Goal: Task Accomplishment & Management: Complete application form

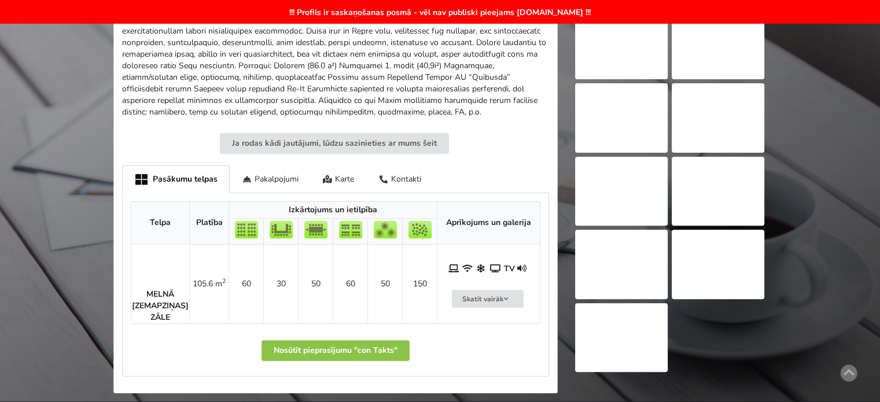
scroll to position [58, 0]
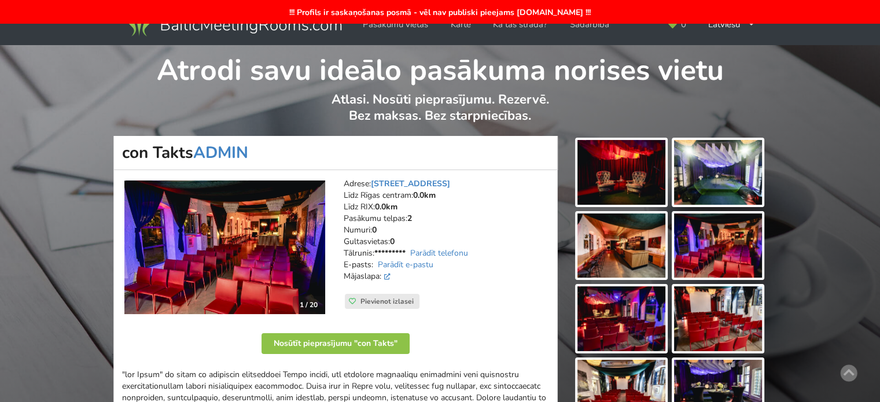
scroll to position [405, 0]
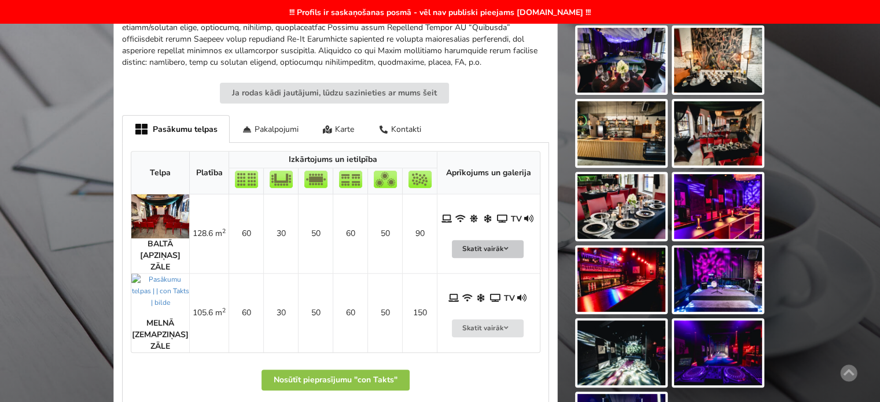
click at [489, 240] on button "Skatīt vairāk" at bounding box center [488, 249] width 72 height 18
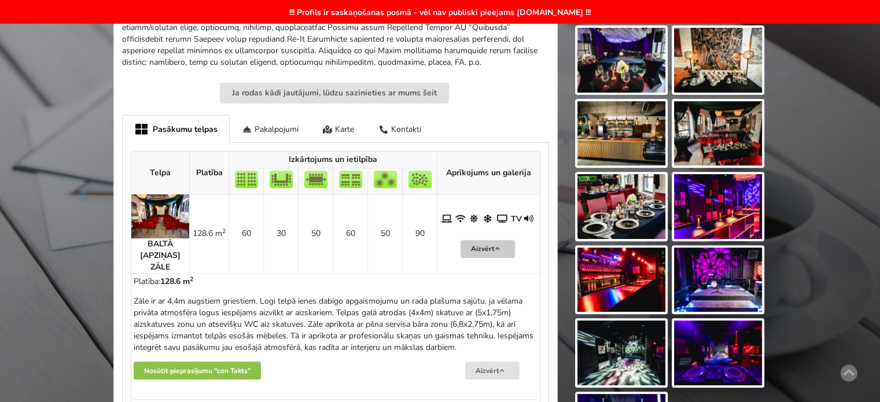
click at [489, 240] on button "Aizvērt" at bounding box center [488, 249] width 54 height 18
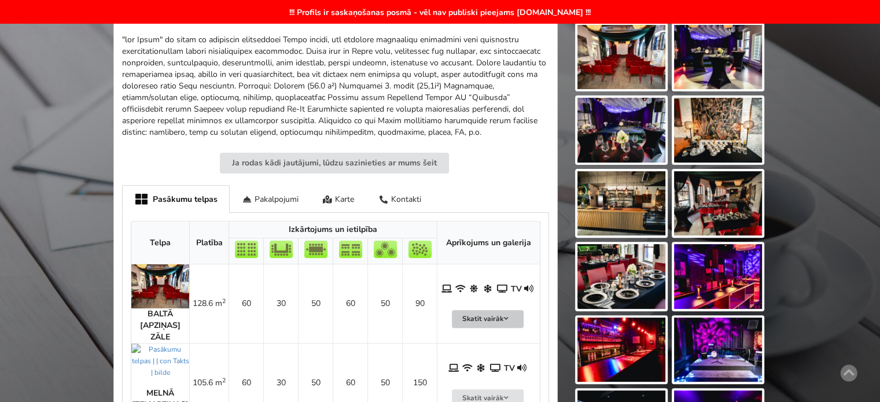
scroll to position [46, 0]
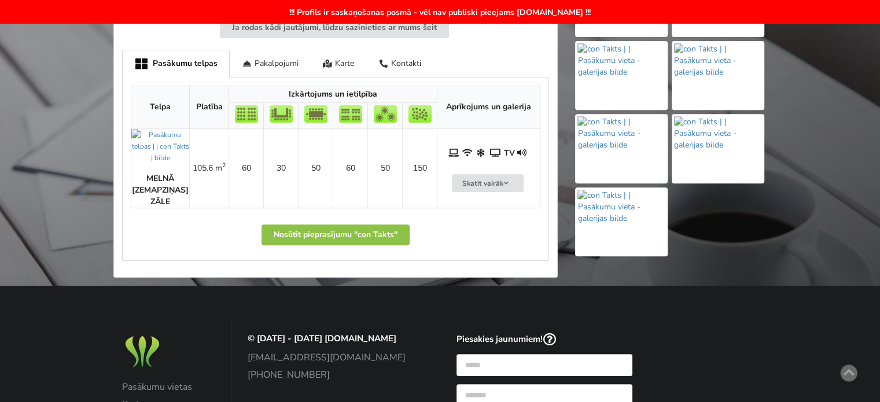
scroll to position [174, 0]
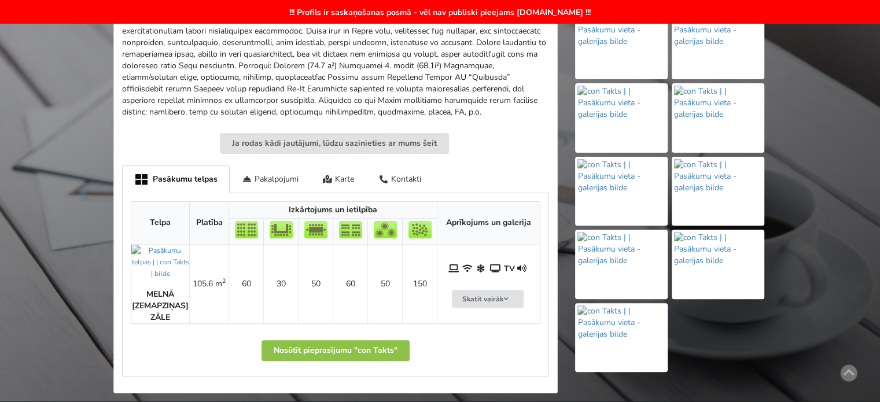
scroll to position [116, 0]
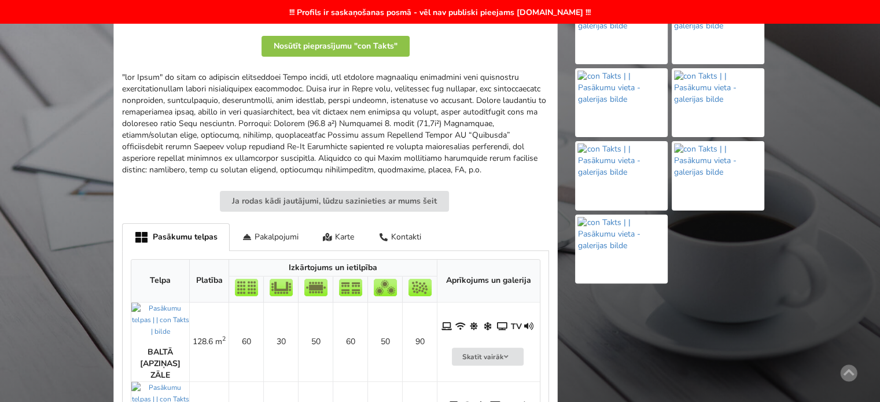
scroll to position [405, 0]
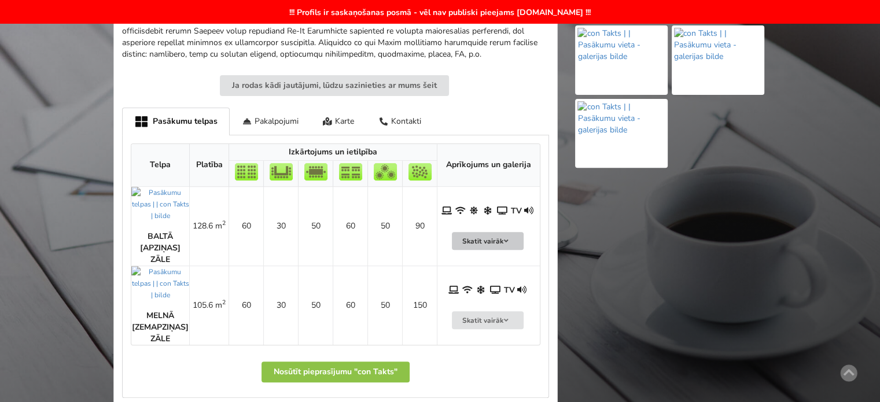
click at [486, 238] on button "Skatīt vairāk" at bounding box center [488, 241] width 72 height 18
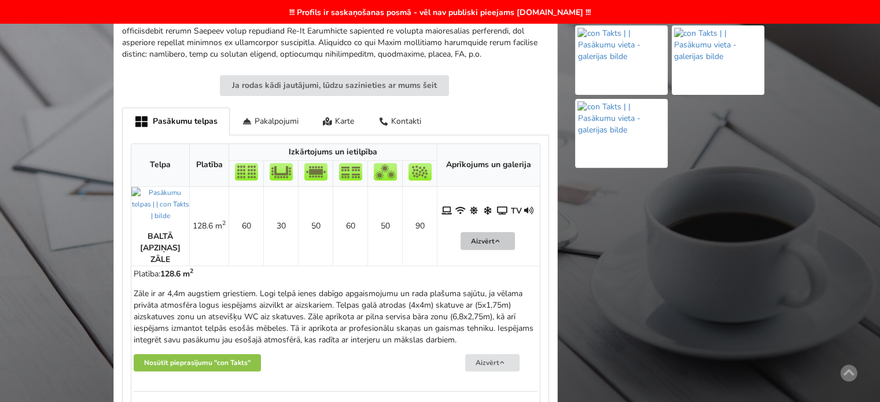
click at [486, 238] on button "Aizvērt" at bounding box center [488, 241] width 54 height 18
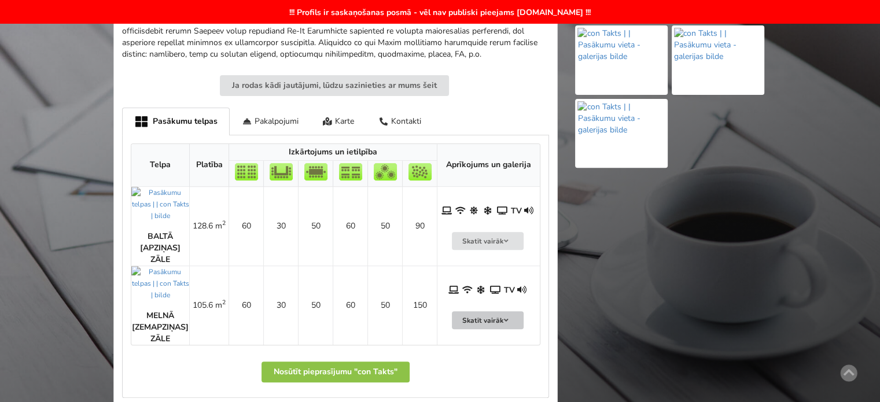
click at [495, 316] on button "Skatīt vairāk" at bounding box center [488, 320] width 72 height 18
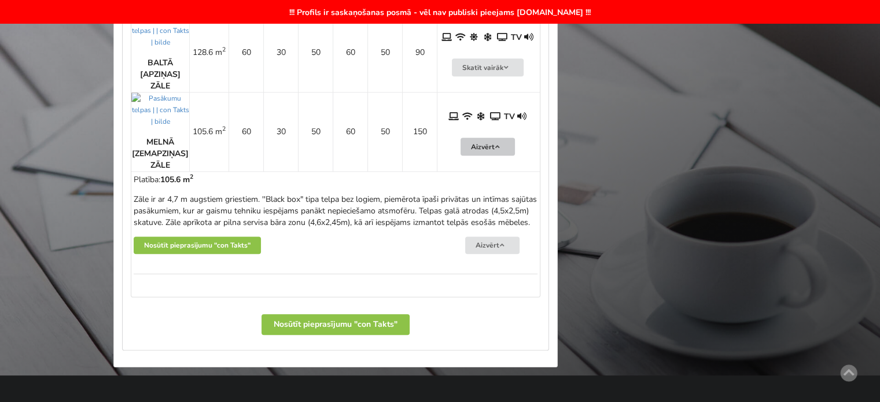
scroll to position [463, 0]
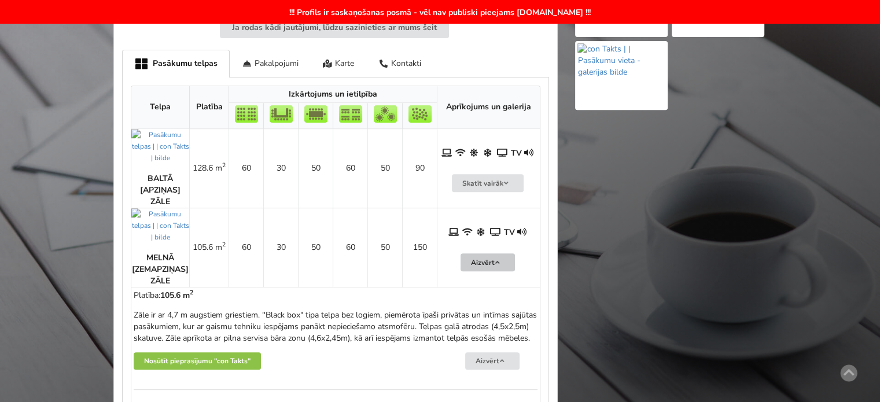
click at [488, 260] on button "Aizvērt" at bounding box center [488, 263] width 54 height 18
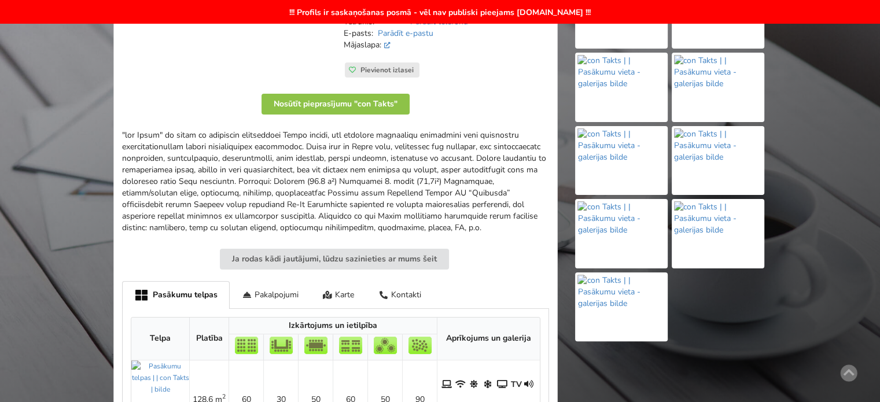
scroll to position [174, 0]
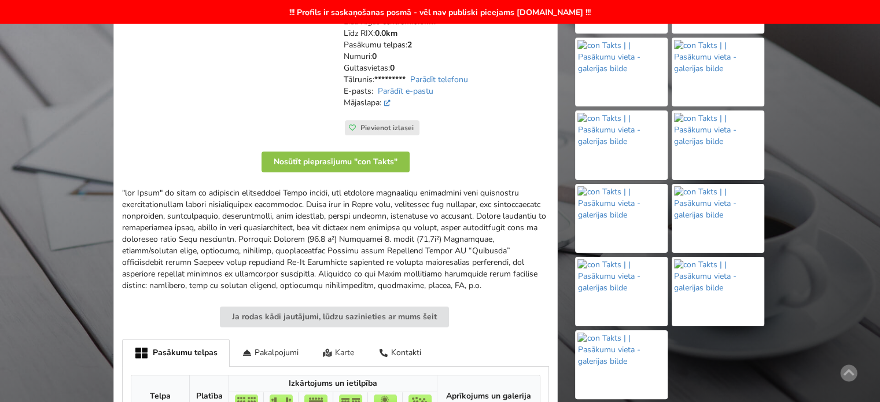
click at [346, 349] on div "Karte" at bounding box center [339, 352] width 56 height 27
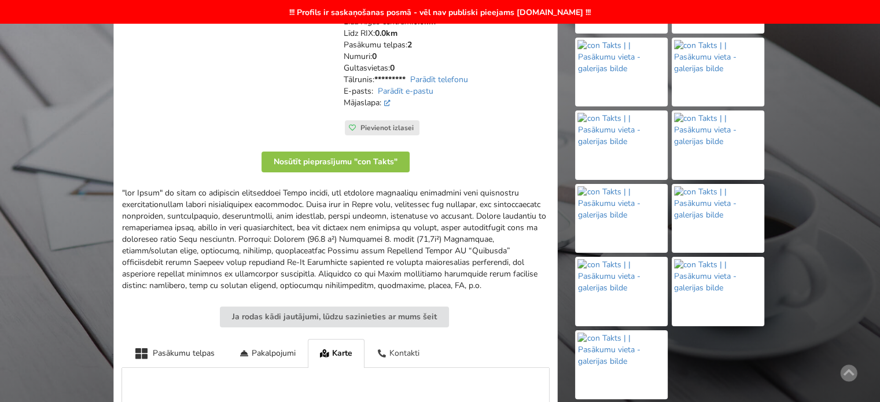
click at [412, 350] on div "Kontakti" at bounding box center [398, 353] width 67 height 28
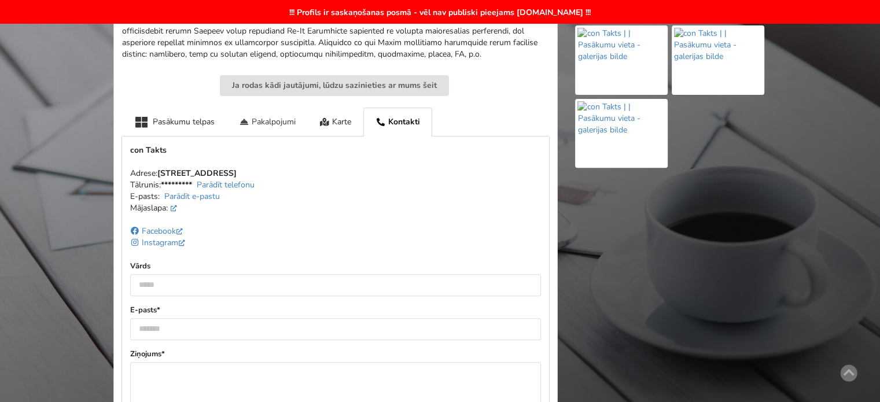
click at [270, 129] on div "Pakalpojumi" at bounding box center [267, 122] width 81 height 28
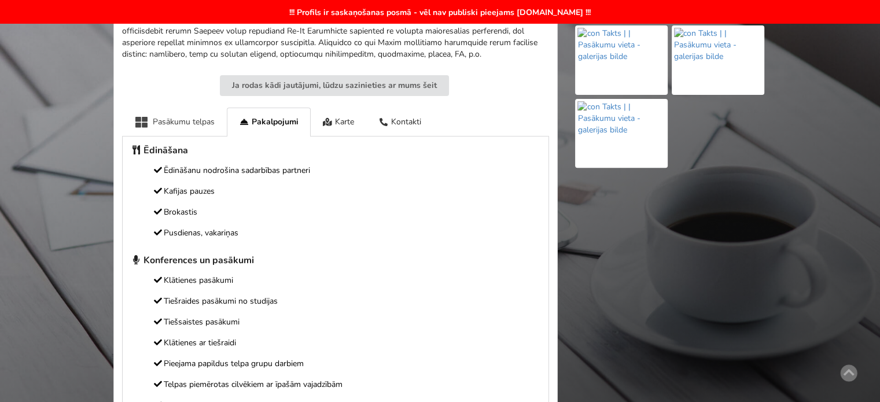
click at [196, 130] on div "Pasākumu telpas" at bounding box center [174, 122] width 105 height 28
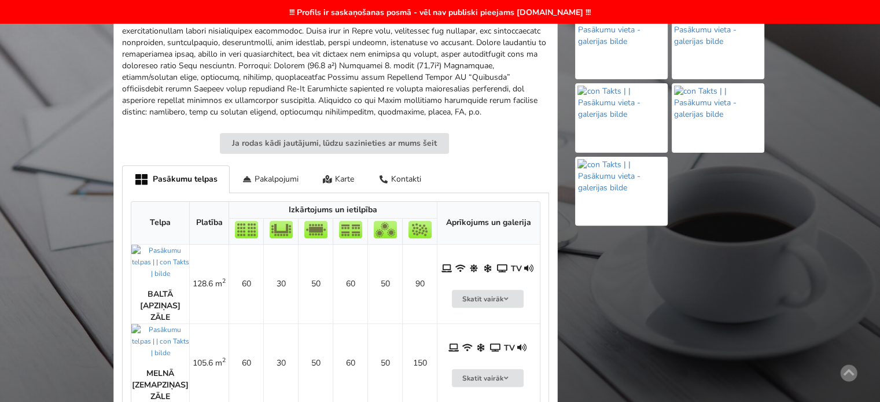
scroll to position [58, 0]
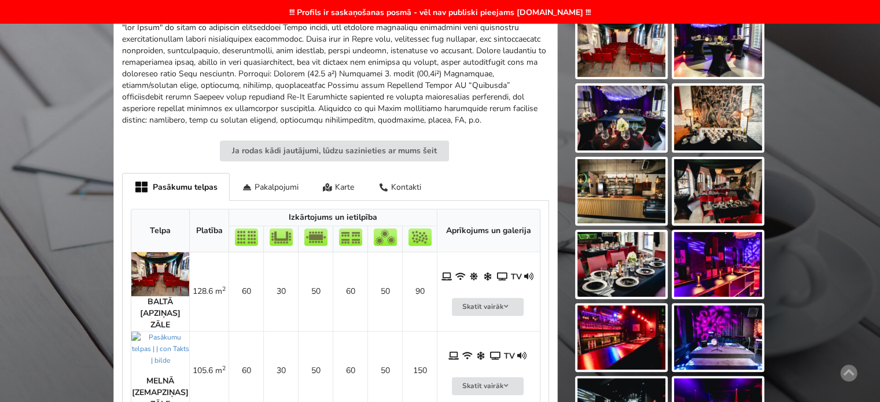
scroll to position [58, 0]
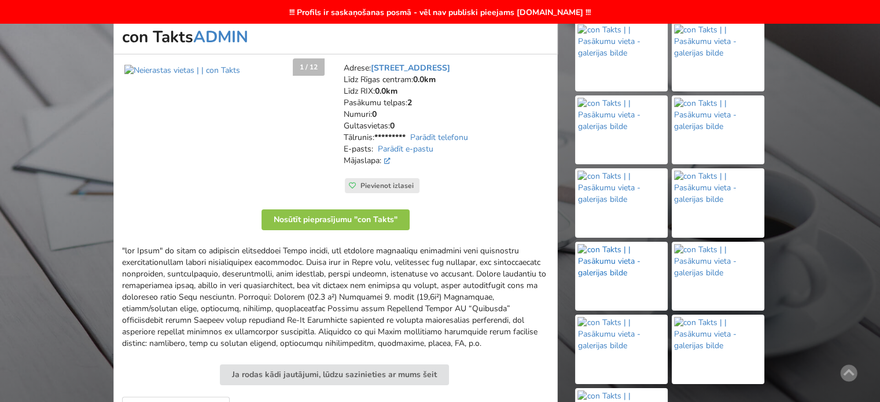
scroll to position [58, 0]
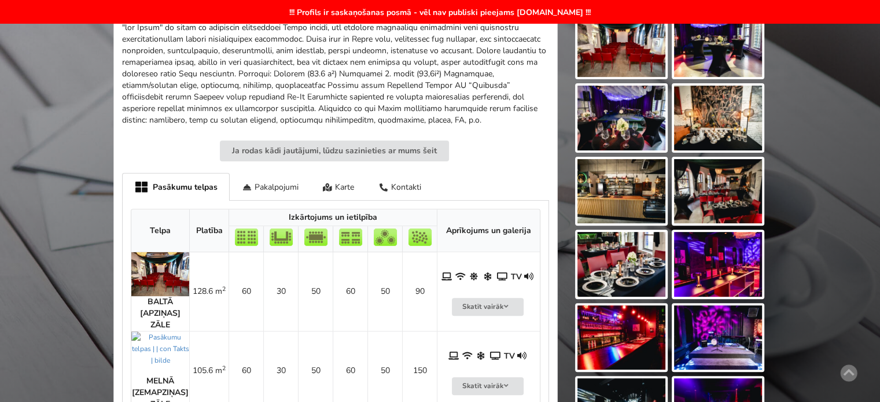
scroll to position [58, 0]
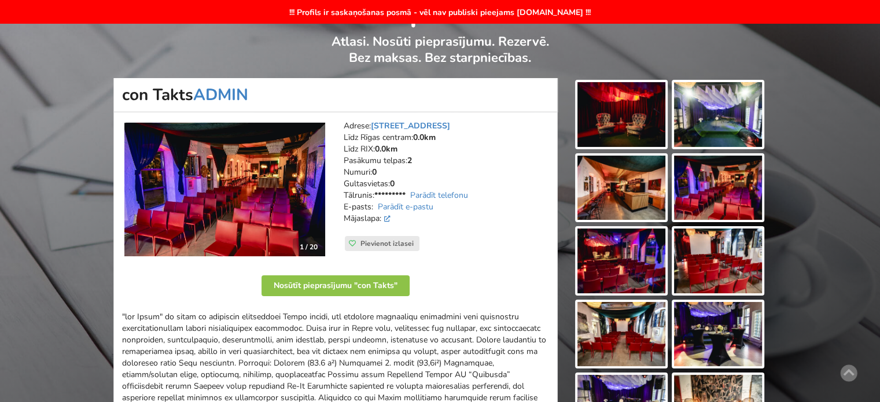
click at [619, 115] on img at bounding box center [622, 114] width 88 height 65
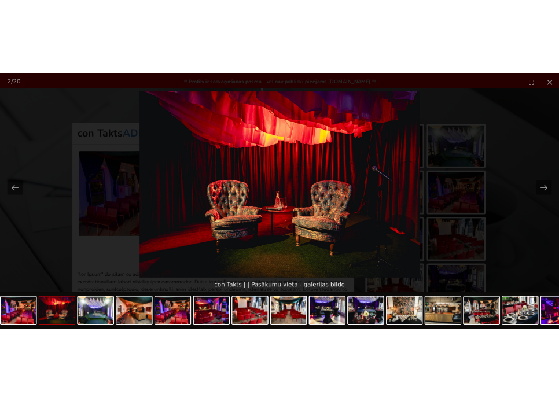
scroll to position [0, 0]
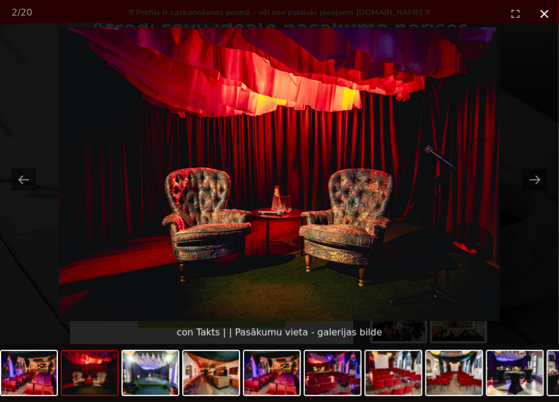
click at [540, 11] on button "Close gallery" at bounding box center [544, 13] width 29 height 27
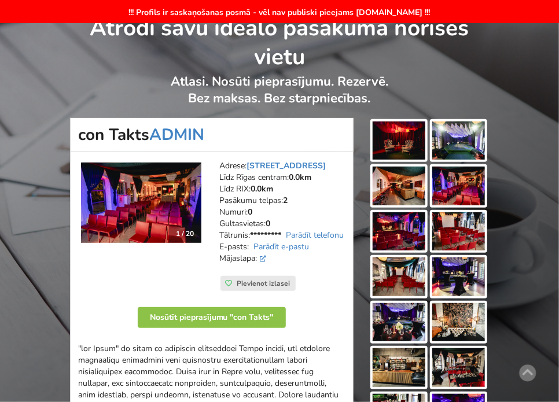
click at [542, 82] on div "Atrodi savu ideālo pasākuma norises vietu Atlasi. Nosūti pieprasījumu. Rezervē.…" at bounding box center [279, 62] width 559 height 111
click at [479, 61] on h1 "Atrodi savu ideālo pasākuma norises vietu" at bounding box center [280, 39] width 419 height 64
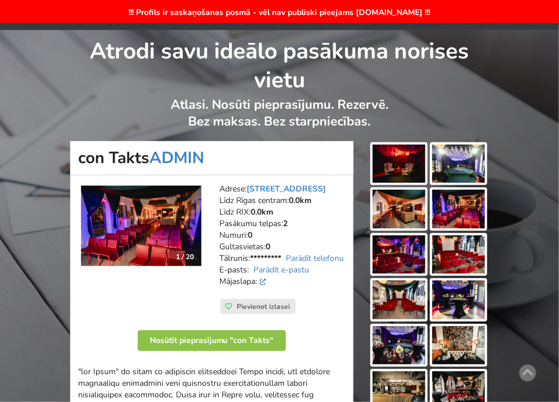
click at [533, 279] on div "!!! Profils ir saskaņošanas posmā - vēl nav publiski pieejams BalticMeetingRoom…" at bounding box center [279, 370] width 559 height 680
click at [67, 81] on div "Atrodi savu ideālo pasākuma norises vietu Atlasi. Nosūti pieprasījumu. Rezervē.…" at bounding box center [279, 85] width 559 height 111
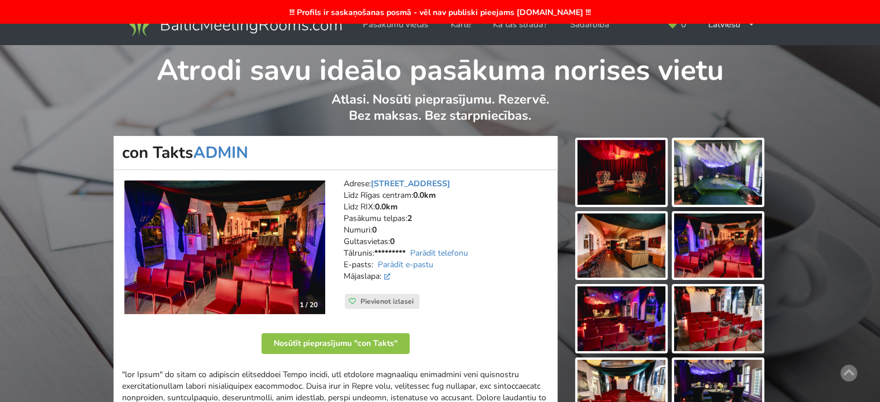
click at [648, 172] on img at bounding box center [622, 172] width 88 height 65
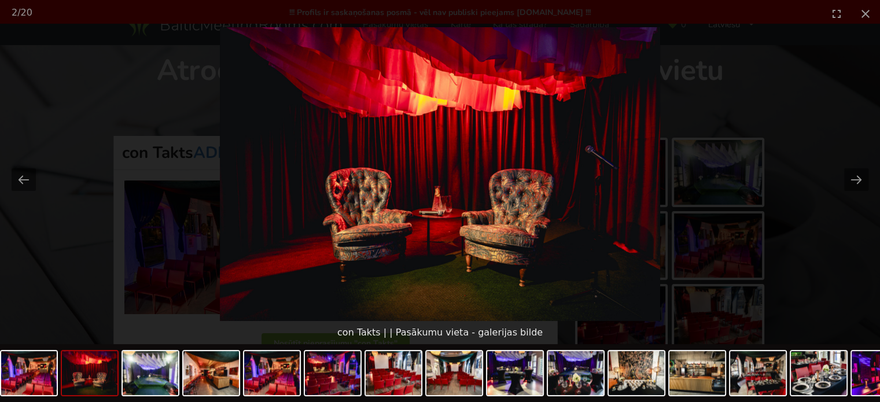
click at [434, 73] on img at bounding box center [440, 174] width 441 height 294
click at [375, 59] on img at bounding box center [440, 174] width 441 height 294
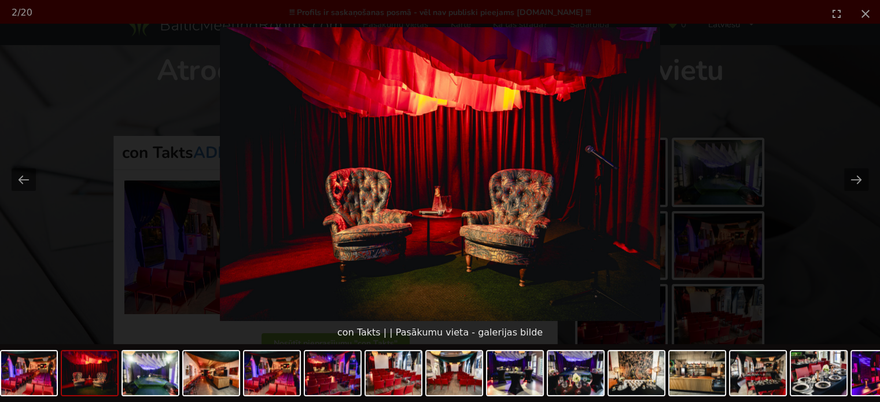
click at [375, 59] on img at bounding box center [440, 174] width 441 height 294
click at [375, 54] on img at bounding box center [440, 174] width 441 height 294
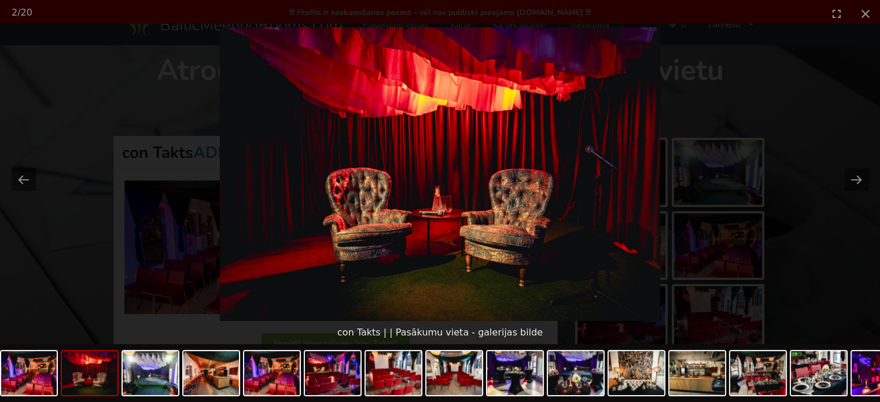
click at [375, 54] on img at bounding box center [440, 174] width 441 height 294
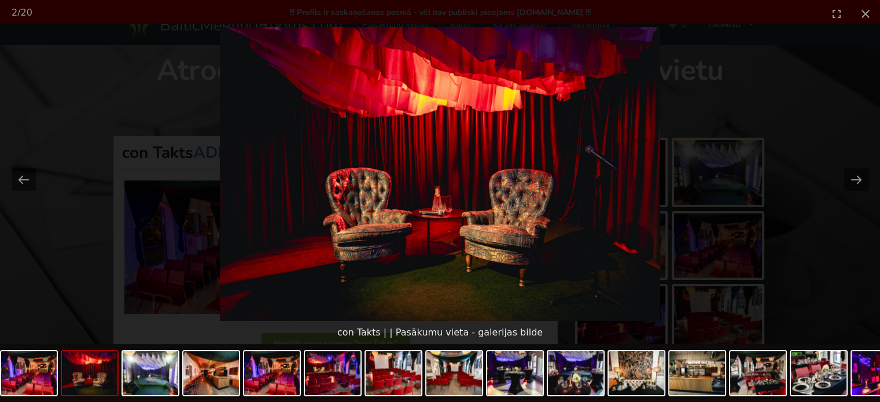
click at [375, 54] on img at bounding box center [440, 174] width 441 height 294
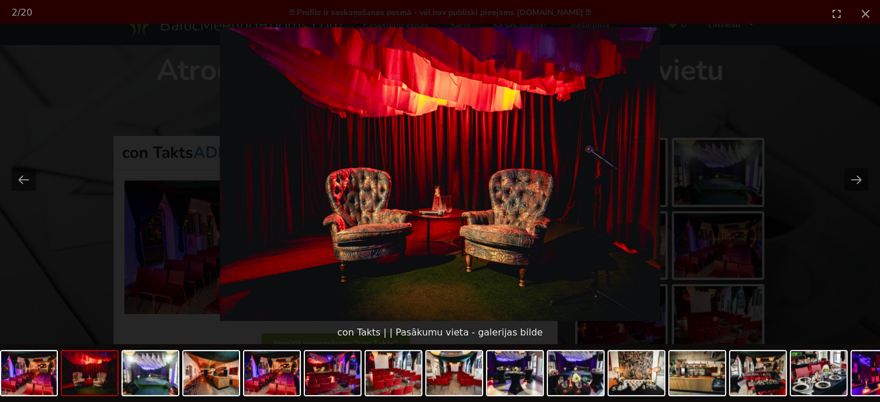
click at [375, 54] on img at bounding box center [440, 174] width 441 height 294
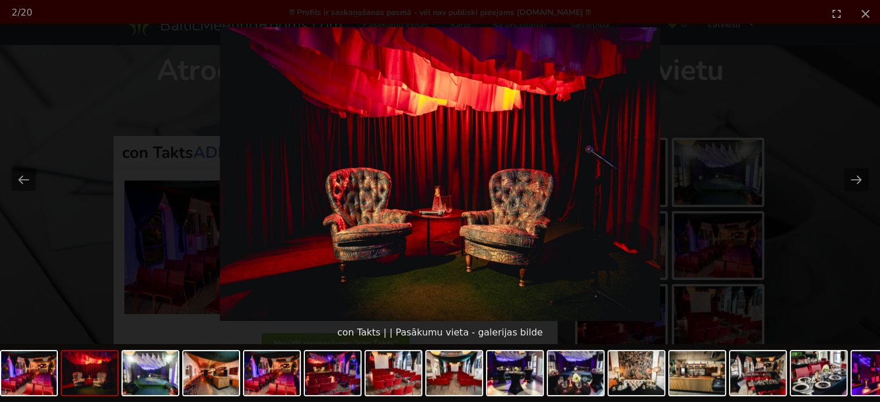
click at [375, 54] on img at bounding box center [440, 174] width 441 height 294
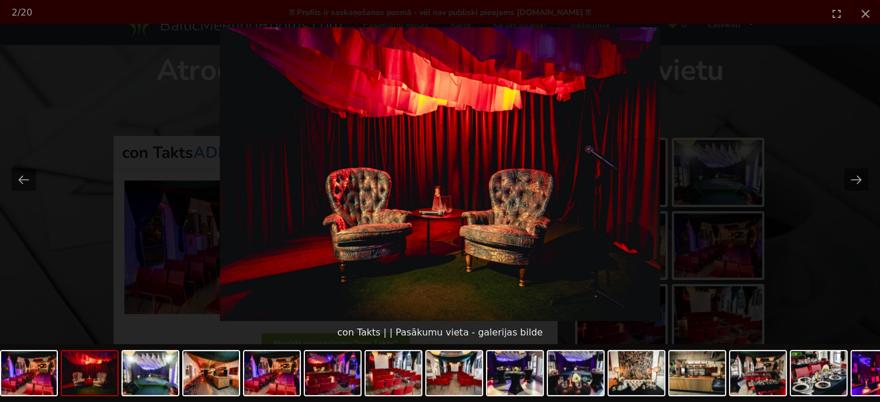
click at [375, 54] on img at bounding box center [440, 174] width 441 height 294
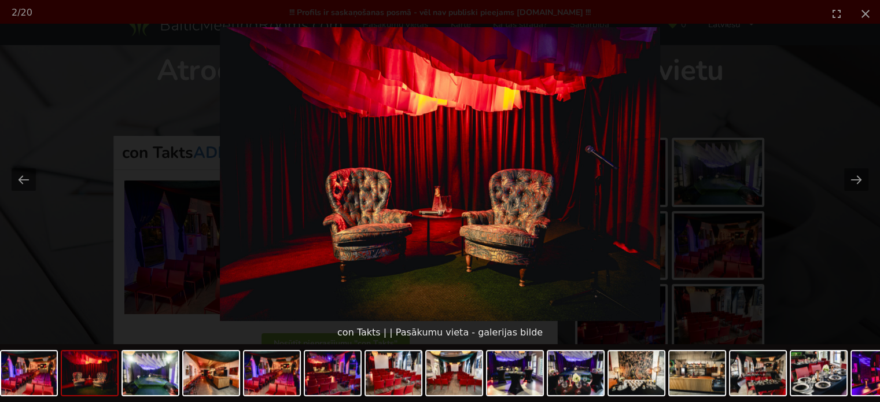
click at [375, 54] on img at bounding box center [440, 174] width 441 height 294
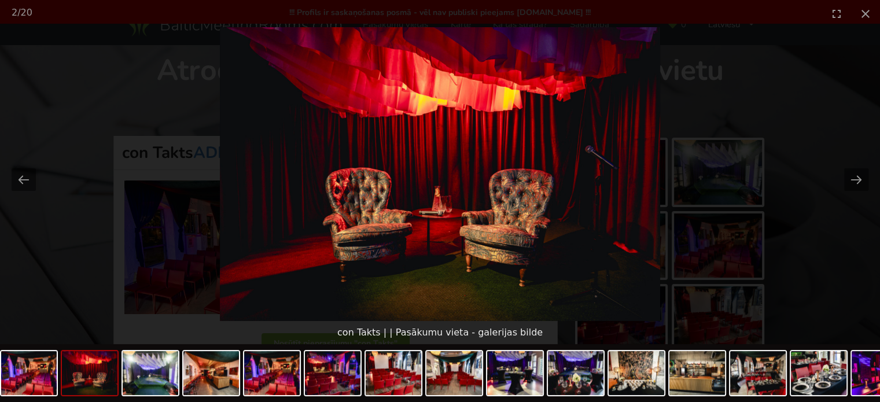
click at [375, 54] on img at bounding box center [440, 174] width 441 height 294
drag, startPoint x: 375, startPoint y: 54, endPoint x: 386, endPoint y: 34, distance: 23.1
click at [386, 34] on img at bounding box center [440, 174] width 441 height 294
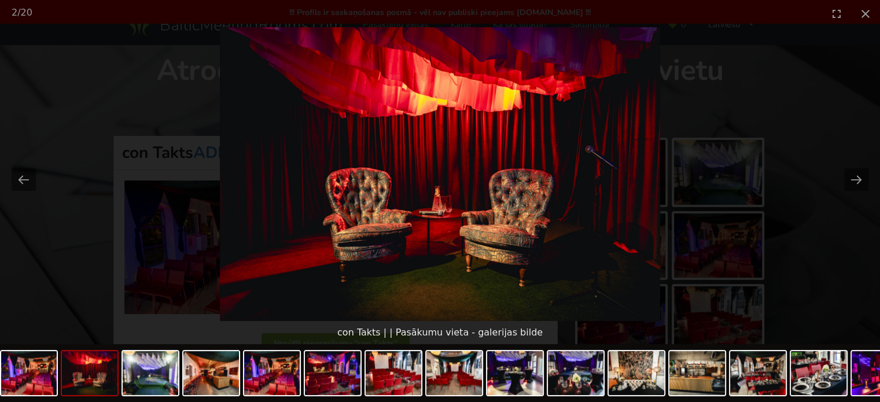
click at [386, 34] on img at bounding box center [440, 174] width 441 height 294
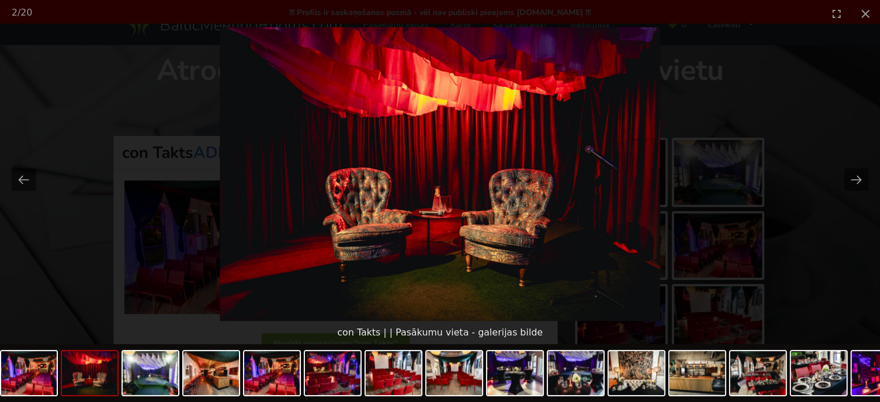
click at [386, 34] on img at bounding box center [440, 174] width 441 height 294
drag, startPoint x: 386, startPoint y: 34, endPoint x: 618, endPoint y: 11, distance: 233.3
click at [618, 11] on div "Oops... Failed to load content... 2 / 20 con Takts | | Pasākumu vieta - galerij…" at bounding box center [440, 201] width 880 height 402
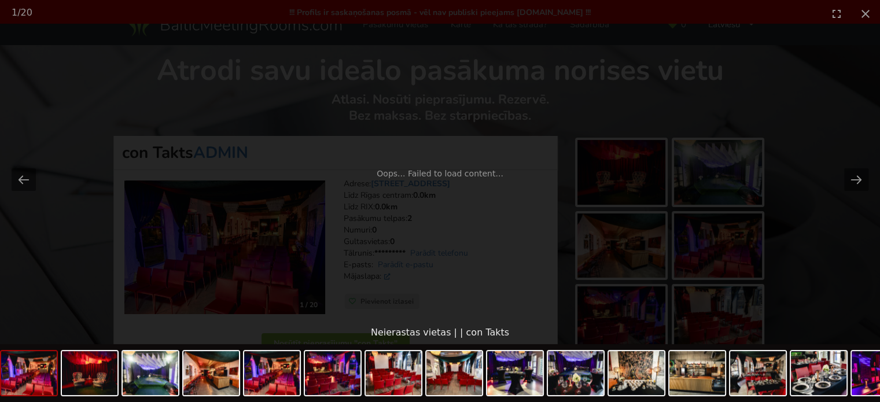
click at [626, 11] on div "1 / 20" at bounding box center [440, 13] width 880 height 27
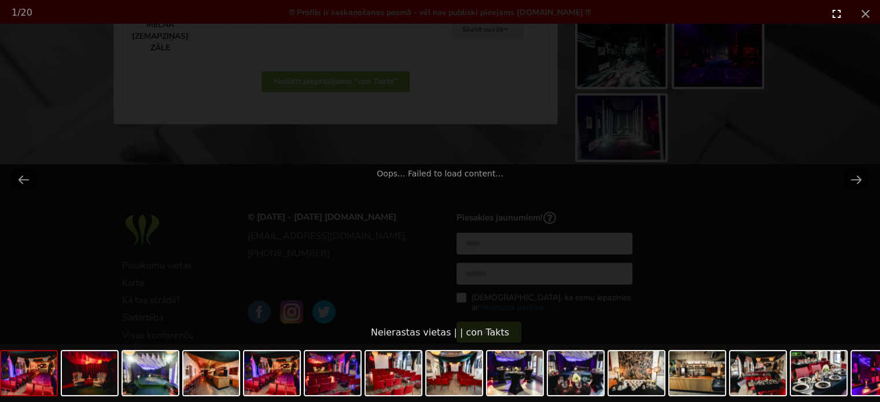
scroll to position [599, 0]
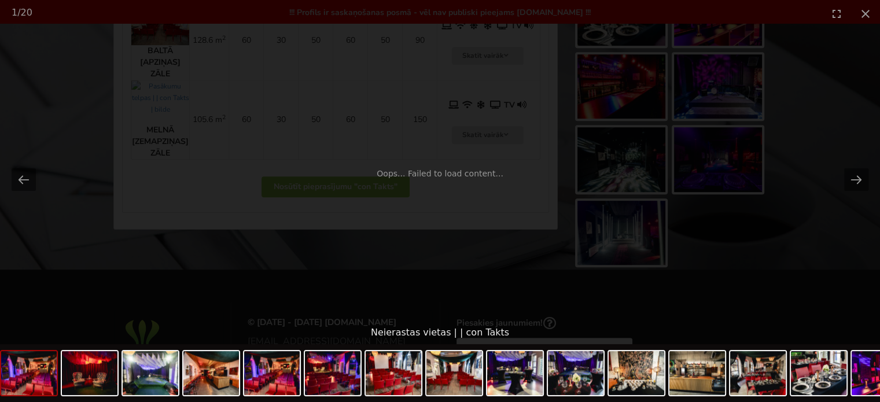
drag, startPoint x: 845, startPoint y: 23, endPoint x: 834, endPoint y: -13, distance: 37.4
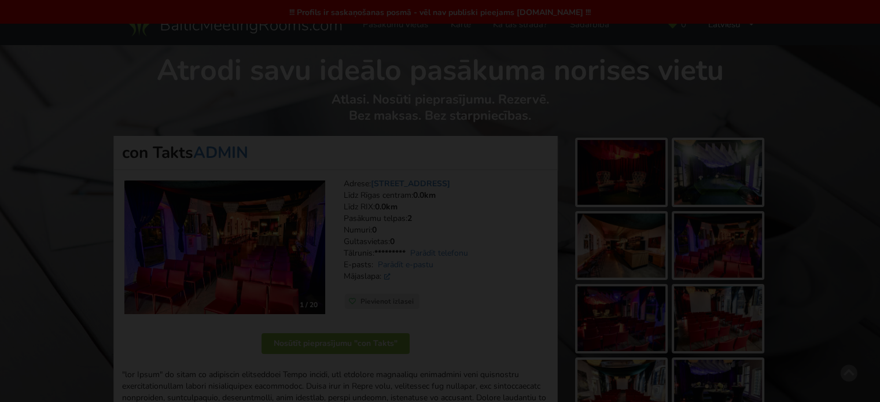
click at [854, 73] on div "Oops... Failed to load content..." at bounding box center [440, 106] width 847 height 282
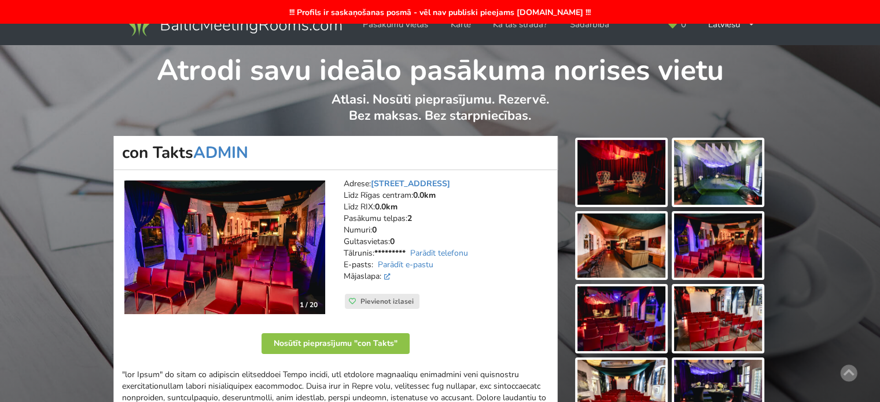
click at [793, 93] on div "Atrodi savu ideālo pasākuma norises vietu Atlasi. Nosūti pieprasījumu. Rezervē.…" at bounding box center [440, 90] width 880 height 91
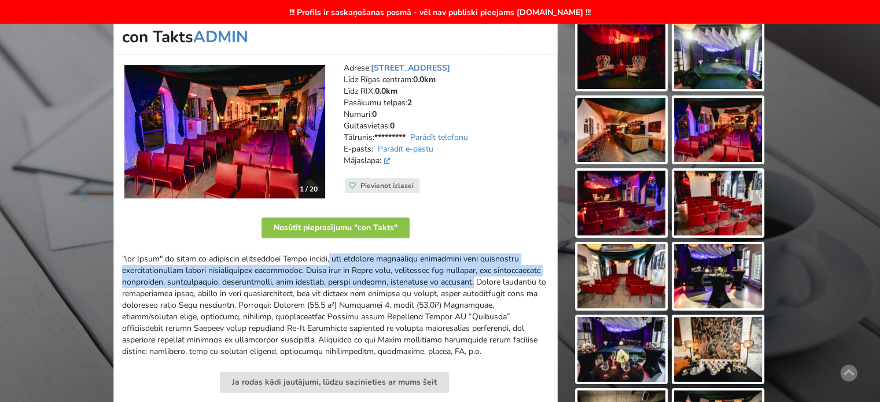
drag, startPoint x: 221, startPoint y: 256, endPoint x: 410, endPoint y: 275, distance: 190.8
click at [410, 275] on div at bounding box center [335, 306] width 427 height 104
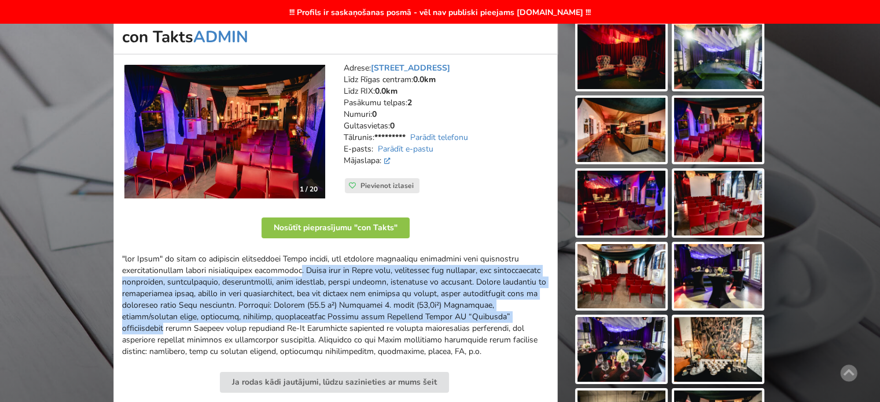
drag, startPoint x: 213, startPoint y: 269, endPoint x: 468, endPoint y: 311, distance: 258.7
click at [468, 309] on div at bounding box center [335, 306] width 427 height 104
click at [469, 311] on div at bounding box center [335, 306] width 427 height 104
drag, startPoint x: 232, startPoint y: 266, endPoint x: 456, endPoint y: 317, distance: 229.6
click at [435, 313] on div at bounding box center [335, 306] width 427 height 104
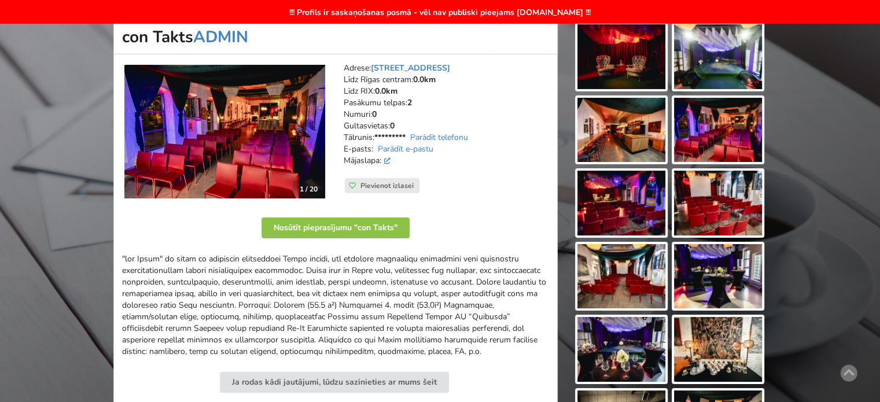
click at [456, 317] on div at bounding box center [335, 306] width 427 height 104
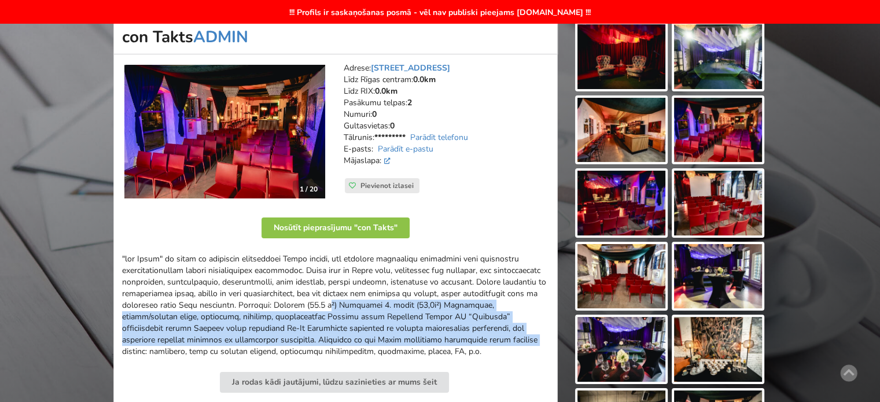
drag, startPoint x: 348, startPoint y: 314, endPoint x: 280, endPoint y: 286, distance: 73.7
click at [281, 287] on div at bounding box center [335, 306] width 427 height 104
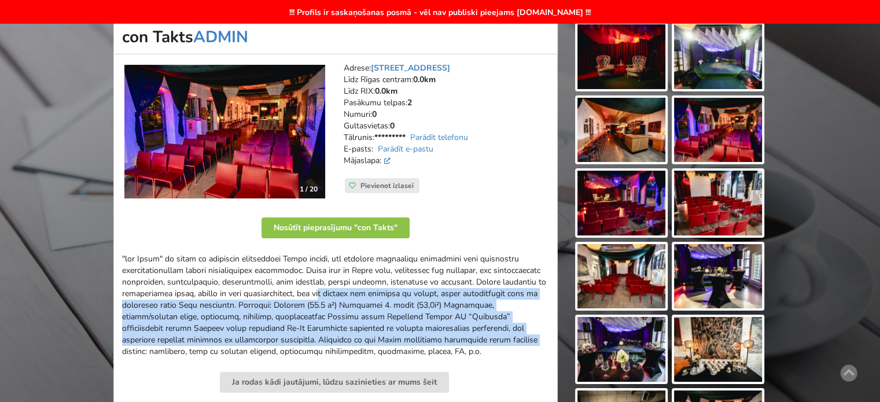
click at [280, 286] on div at bounding box center [335, 306] width 427 height 104
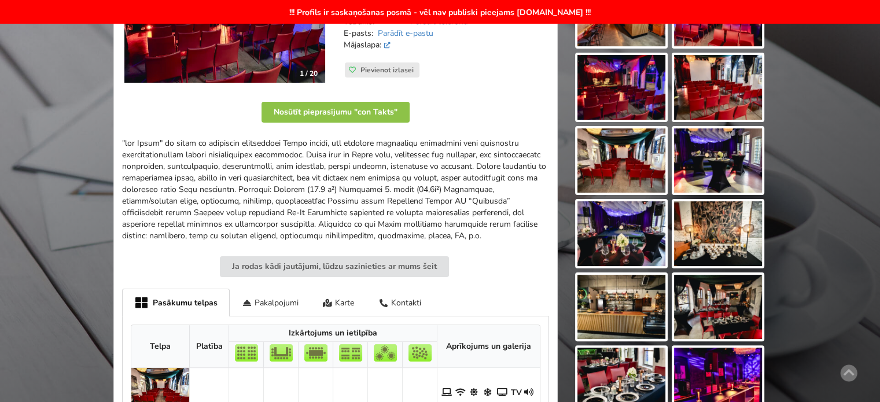
scroll to position [405, 0]
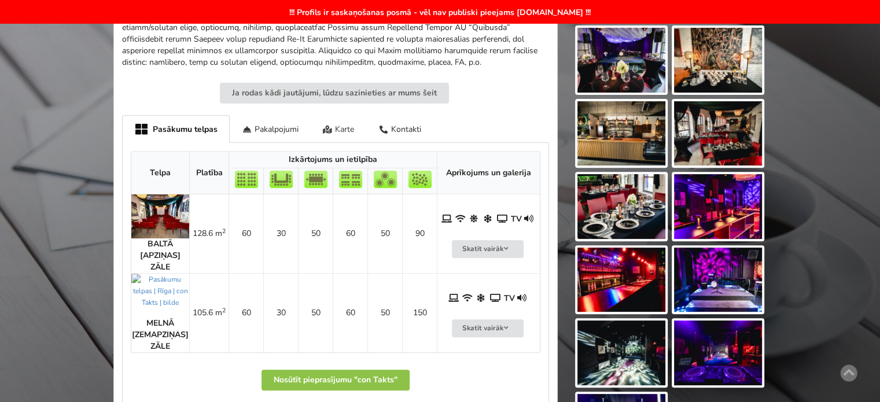
click at [350, 122] on div "Karte" at bounding box center [339, 128] width 56 height 27
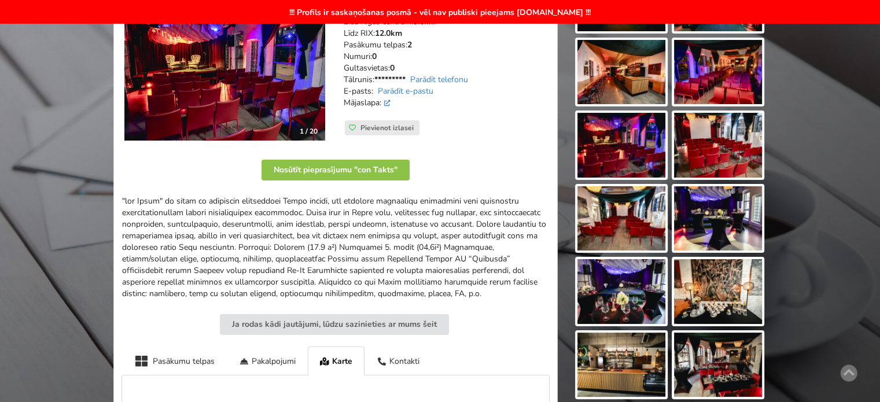
scroll to position [0, 0]
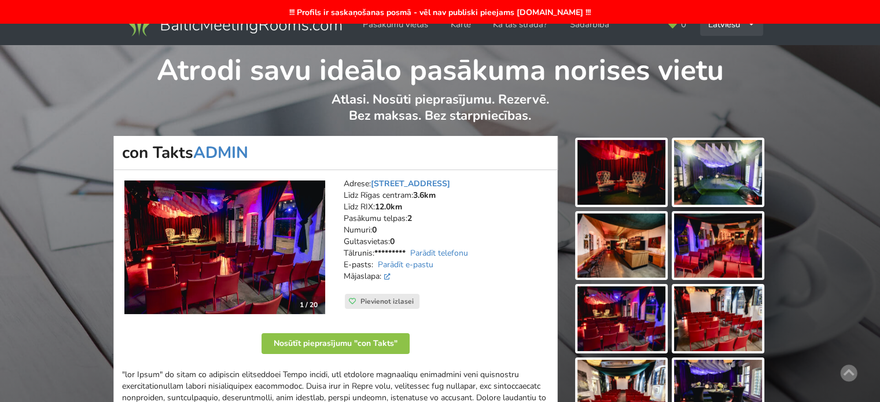
click at [739, 31] on div "Latviešu English Русский" at bounding box center [731, 24] width 63 height 23
click at [734, 50] on link "English" at bounding box center [732, 50] width 61 height 23
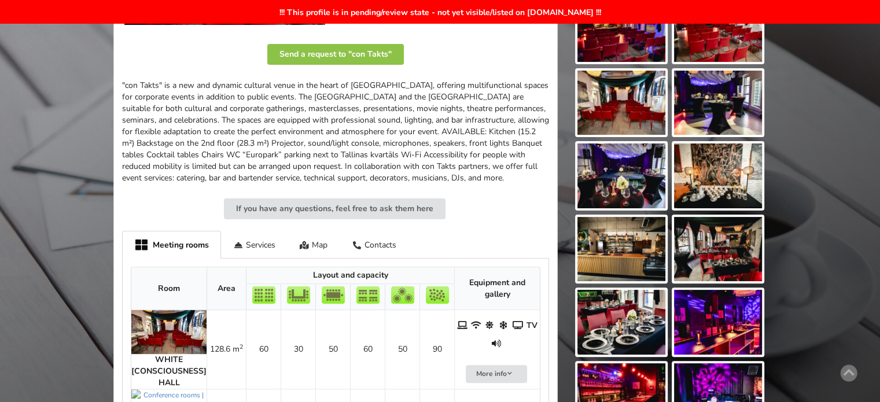
scroll to position [463, 0]
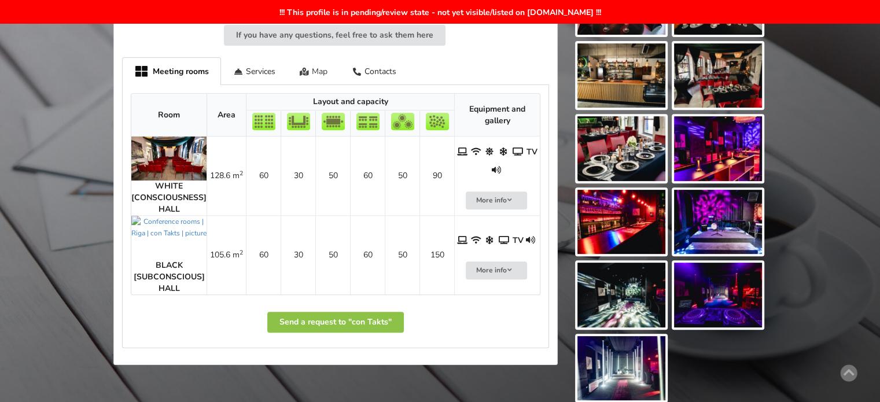
click at [324, 61] on div "Map" at bounding box center [314, 70] width 53 height 27
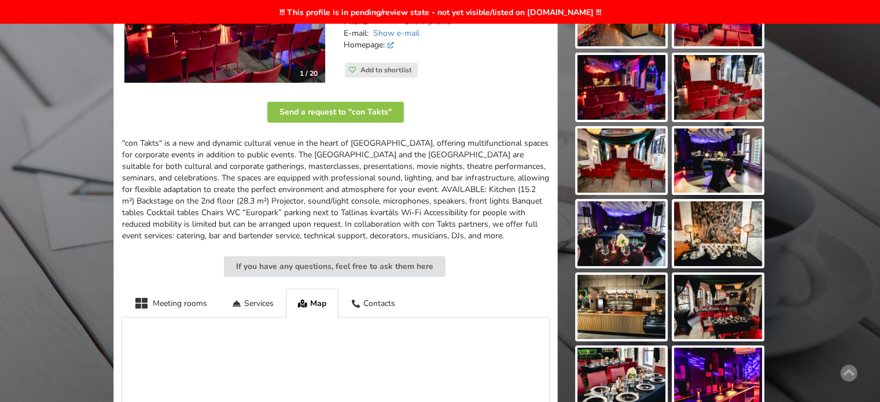
scroll to position [0, 0]
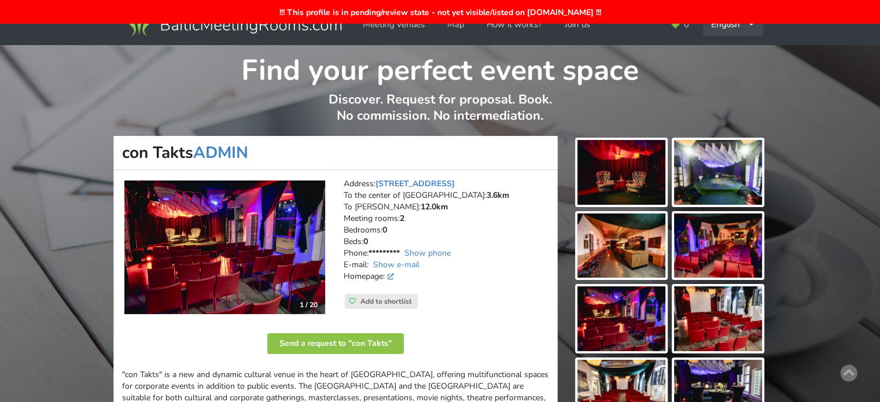
click at [727, 30] on div "English Русский Latviešu" at bounding box center [733, 24] width 60 height 23
click at [732, 52] on link "Русский" at bounding box center [733, 50] width 58 height 23
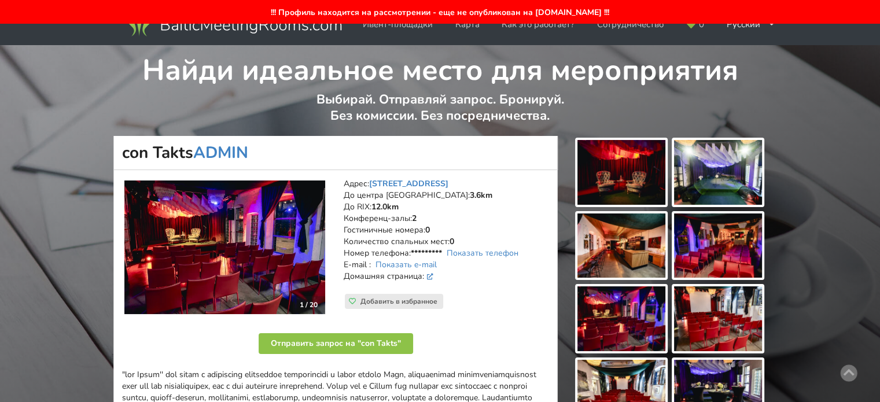
scroll to position [347, 0]
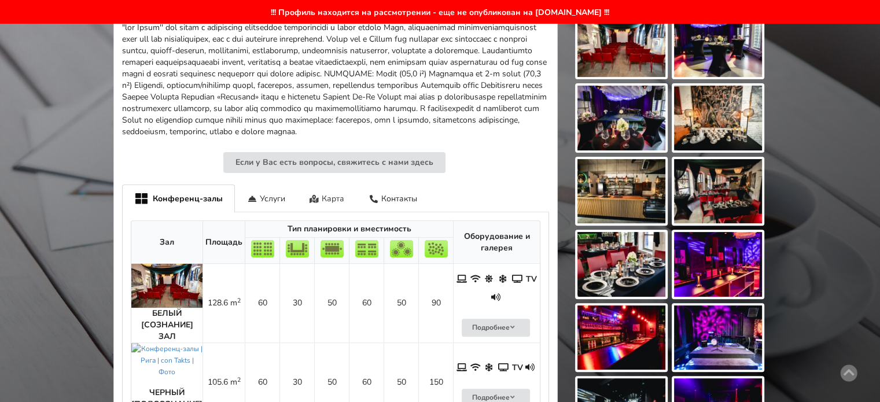
click at [338, 203] on div "Карта" at bounding box center [328, 198] width 60 height 27
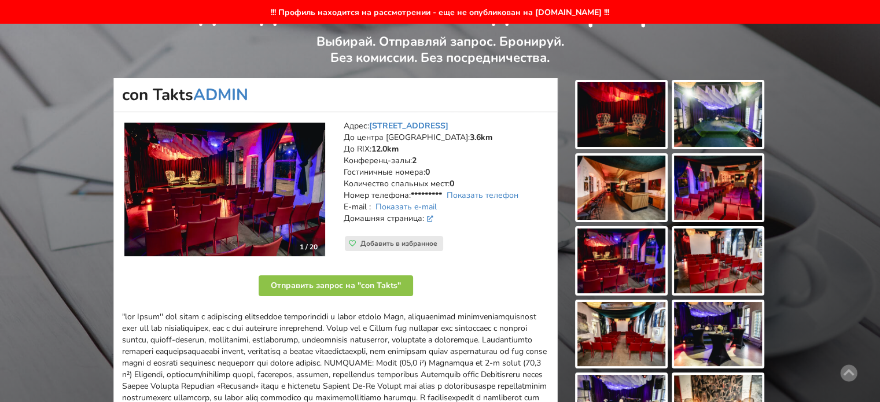
scroll to position [0, 0]
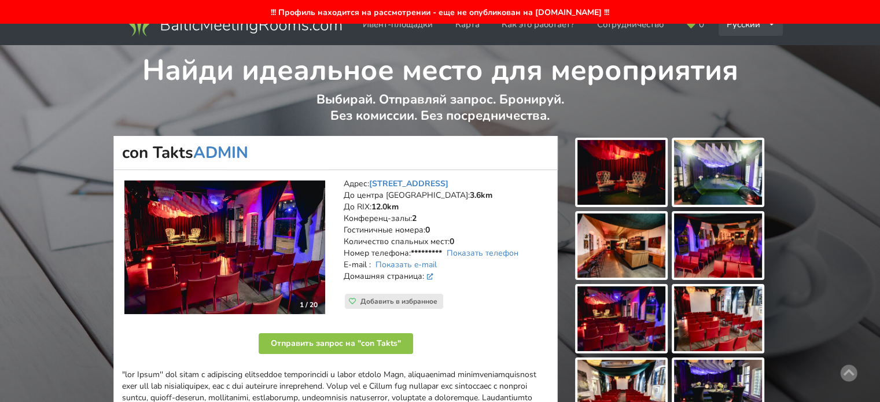
click at [736, 27] on div "Русский English Latviešu" at bounding box center [751, 24] width 65 height 23
click at [740, 73] on link "Latviešu" at bounding box center [751, 73] width 63 height 23
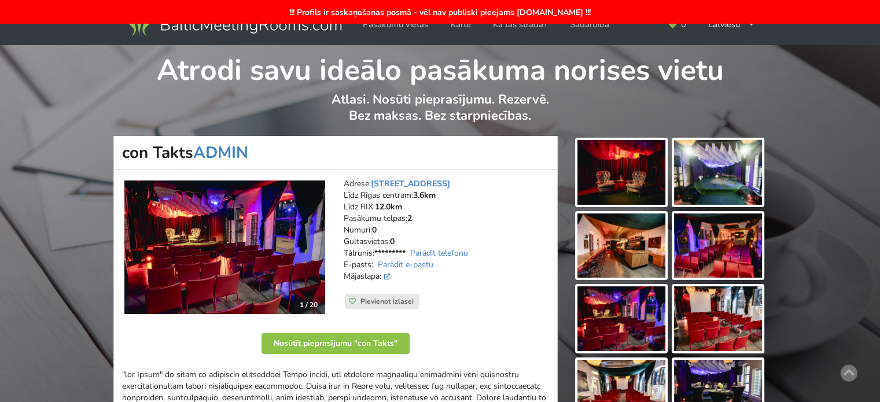
click at [620, 171] on img at bounding box center [622, 172] width 88 height 65
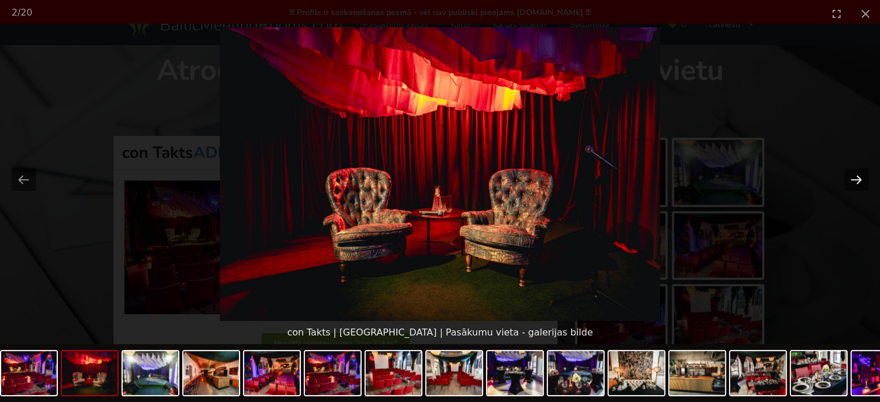
click at [859, 178] on button "Next slide" at bounding box center [857, 179] width 24 height 23
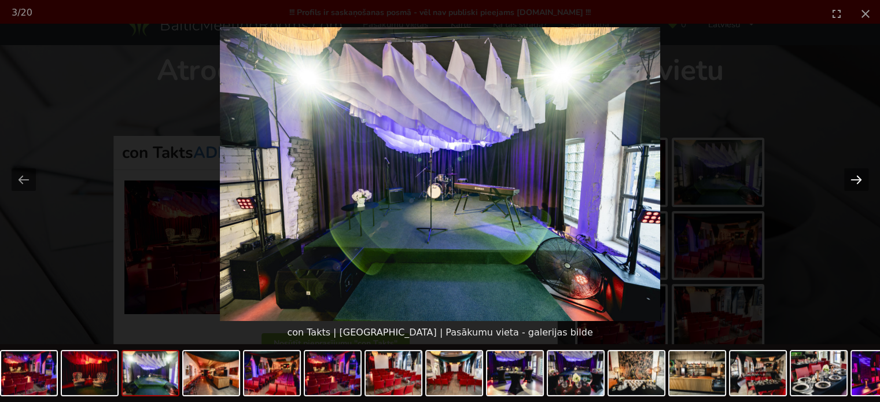
click at [859, 178] on button "Next slide" at bounding box center [857, 179] width 24 height 23
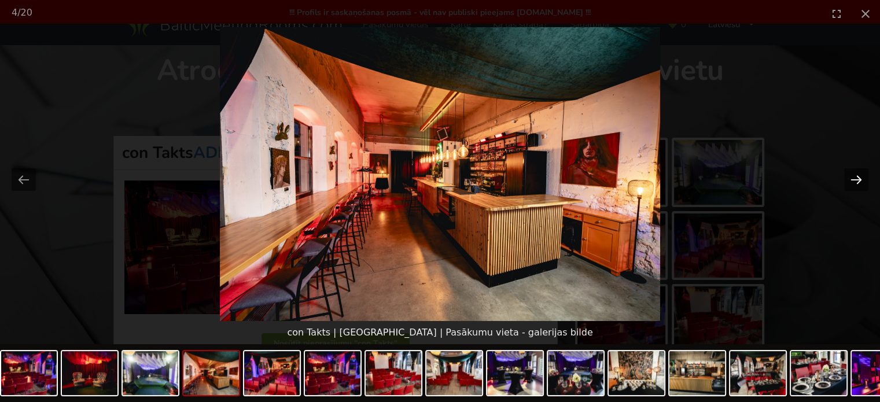
click at [859, 178] on button "Next slide" at bounding box center [857, 179] width 24 height 23
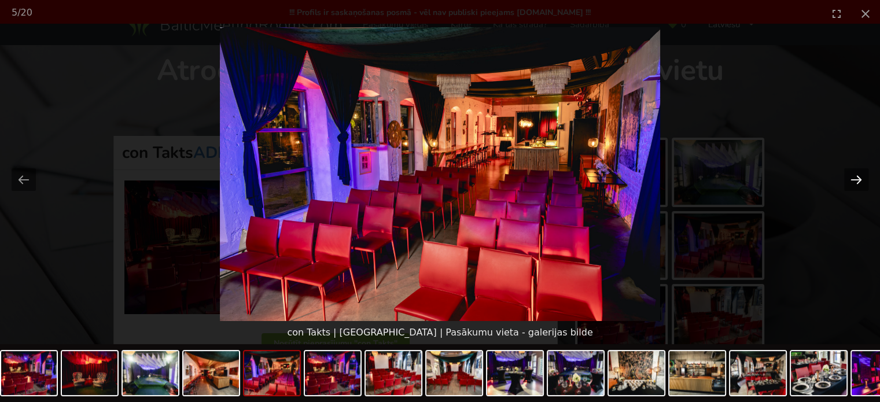
click at [859, 178] on button "Next slide" at bounding box center [857, 179] width 24 height 23
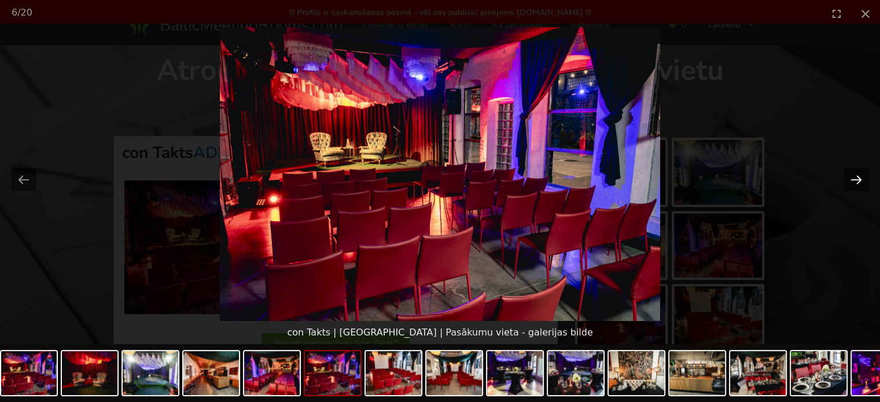
click at [850, 185] on button "Next slide" at bounding box center [857, 179] width 24 height 23
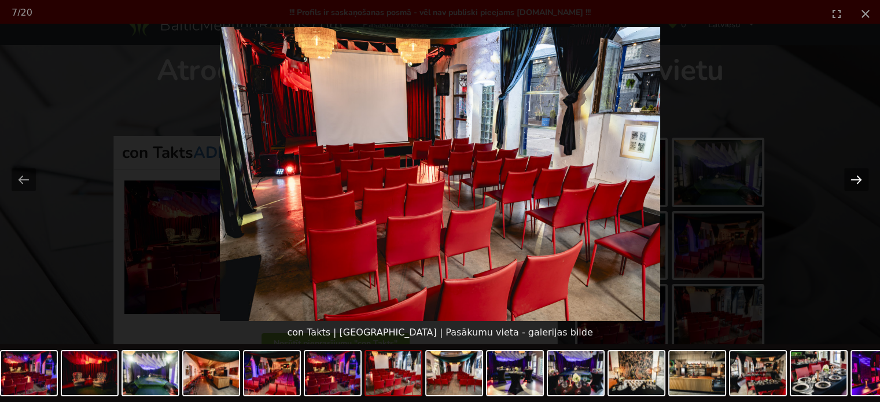
click at [850, 185] on button "Next slide" at bounding box center [857, 179] width 24 height 23
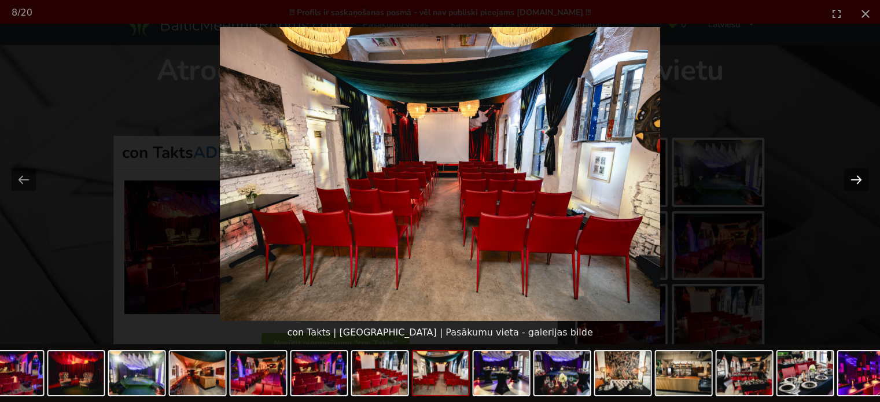
click at [865, 180] on button "Next slide" at bounding box center [857, 179] width 24 height 23
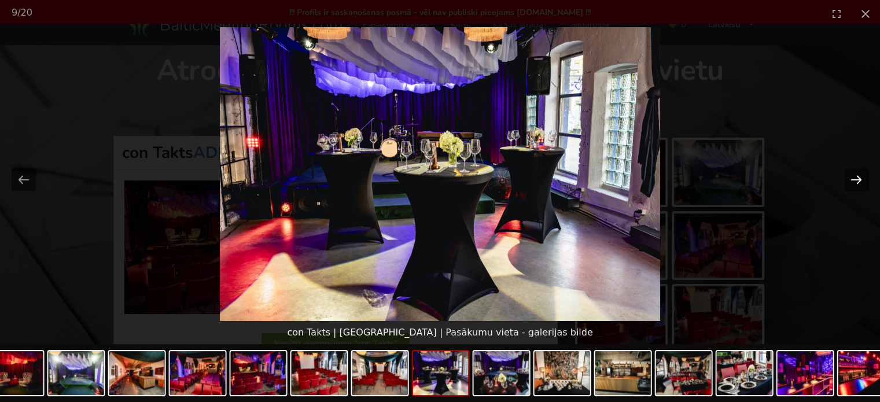
click at [865, 180] on button "Next slide" at bounding box center [857, 179] width 24 height 23
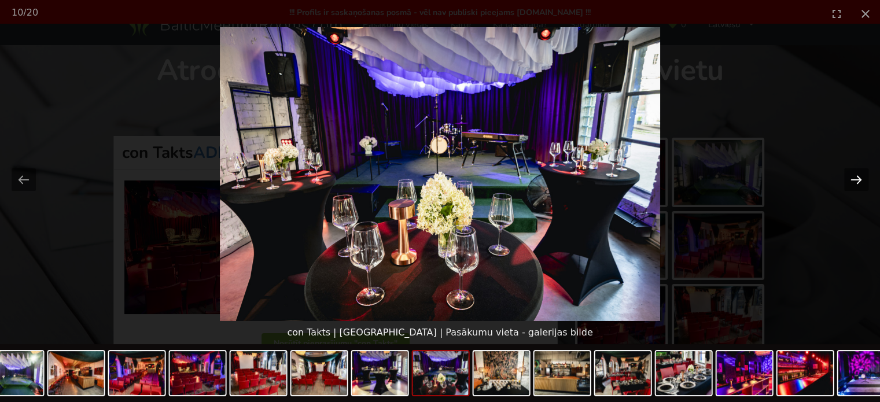
click at [865, 180] on button "Next slide" at bounding box center [857, 179] width 24 height 23
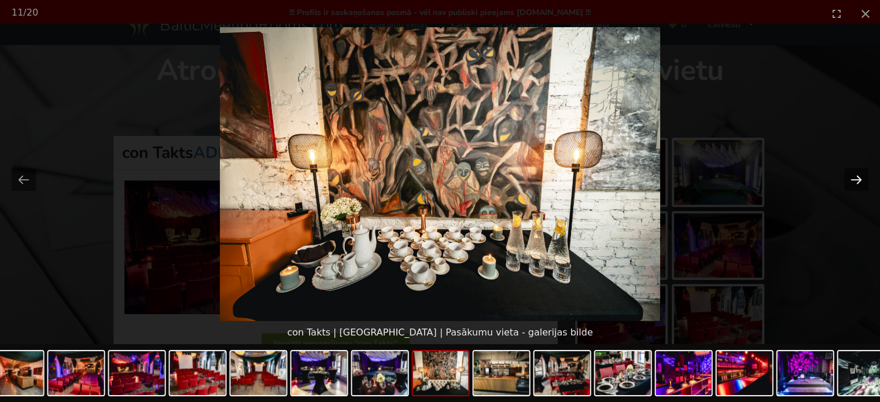
click at [865, 180] on button "Next slide" at bounding box center [857, 179] width 24 height 23
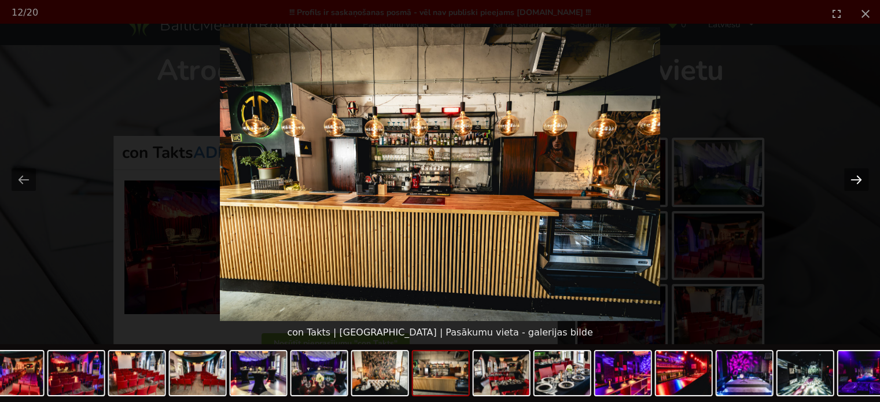
click at [865, 180] on button "Next slide" at bounding box center [857, 179] width 24 height 23
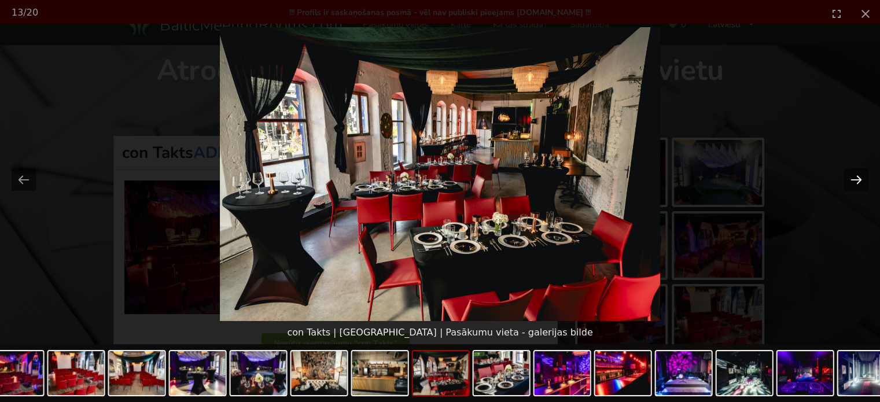
click at [865, 180] on button "Next slide" at bounding box center [857, 179] width 24 height 23
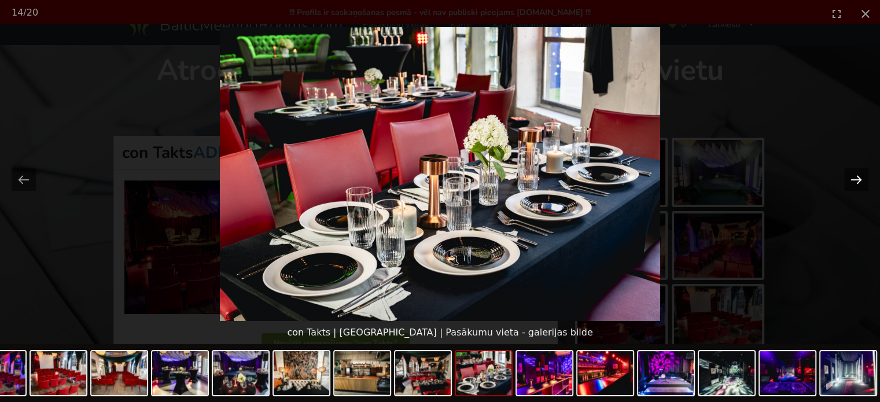
click at [865, 180] on button "Next slide" at bounding box center [857, 179] width 24 height 23
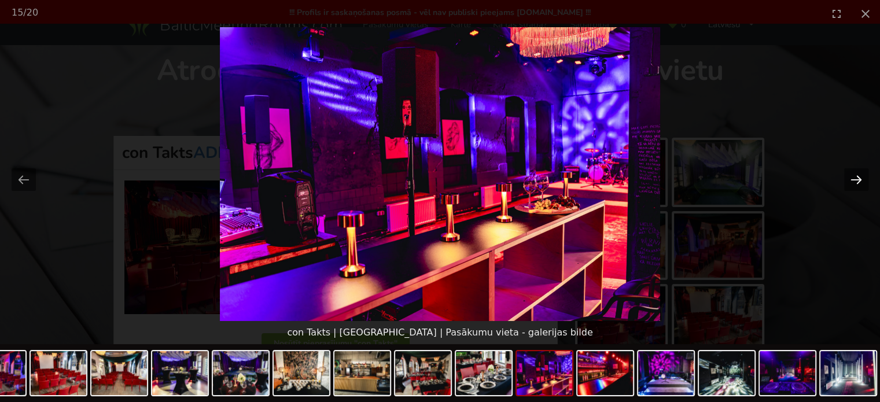
click at [865, 180] on button "Next slide" at bounding box center [857, 179] width 24 height 23
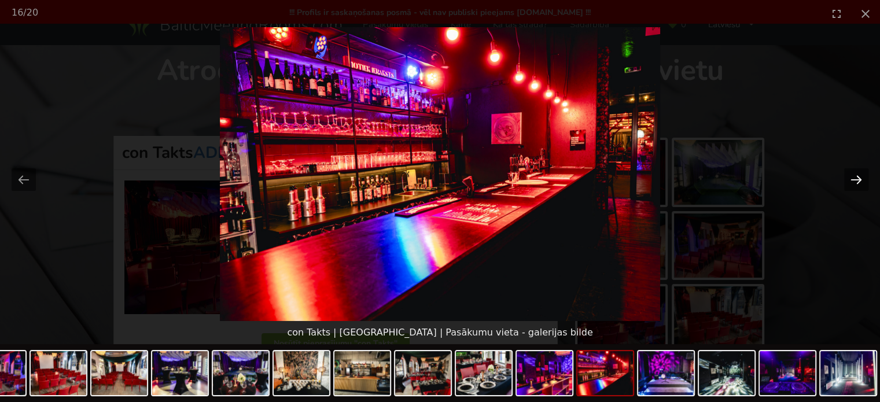
click at [865, 180] on button "Next slide" at bounding box center [857, 179] width 24 height 23
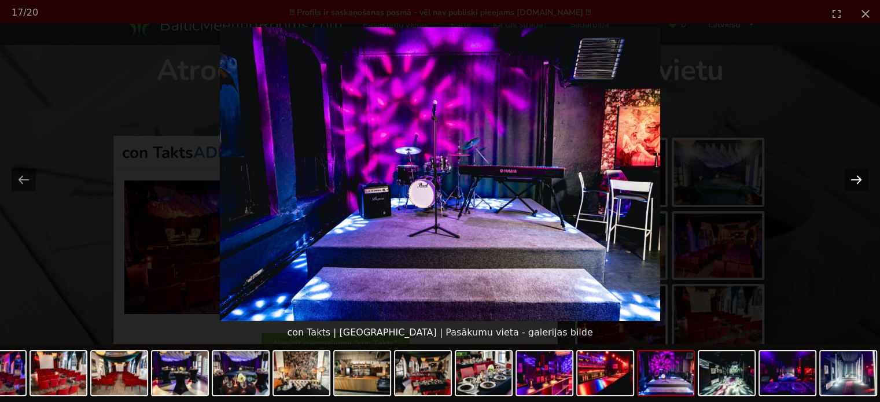
click at [865, 180] on button "Next slide" at bounding box center [857, 179] width 24 height 23
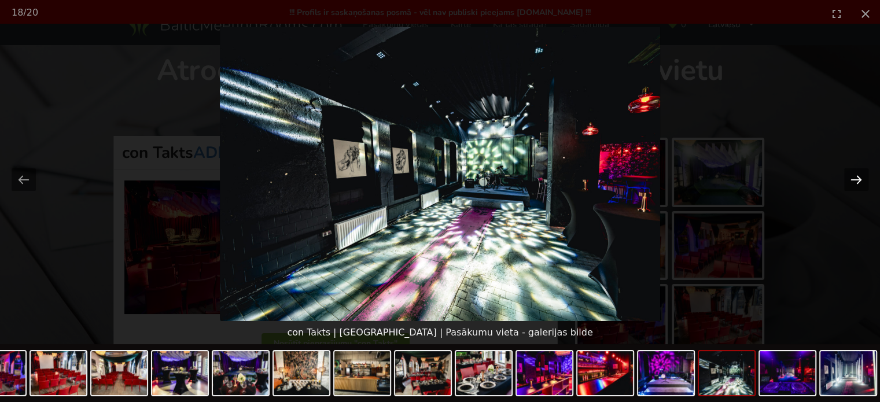
click at [865, 180] on button "Next slide" at bounding box center [857, 179] width 24 height 23
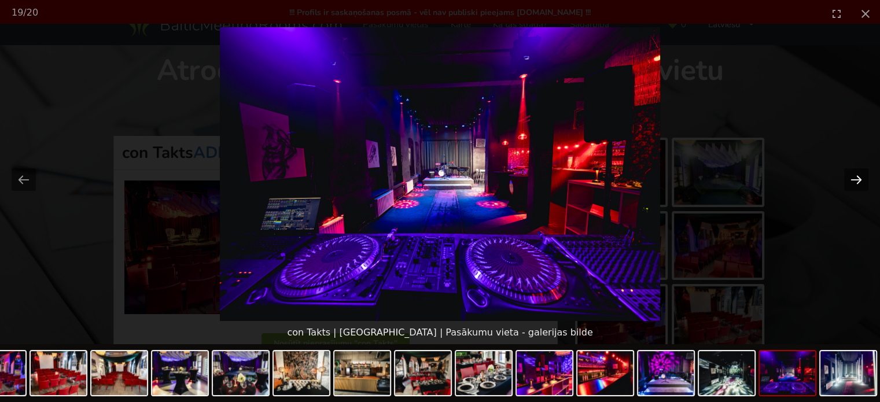
click at [865, 180] on button "Next slide" at bounding box center [857, 179] width 24 height 23
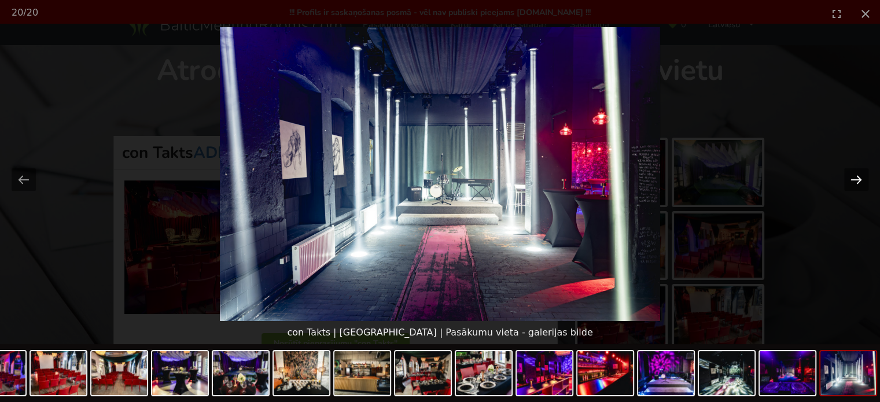
click at [859, 176] on button "Next slide" at bounding box center [857, 179] width 24 height 23
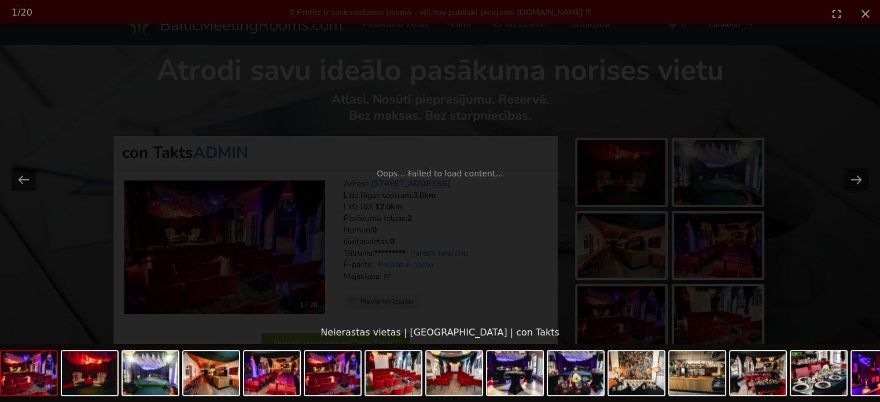
click at [840, 239] on div "Oops... Failed to load content..." at bounding box center [440, 174] width 880 height 294
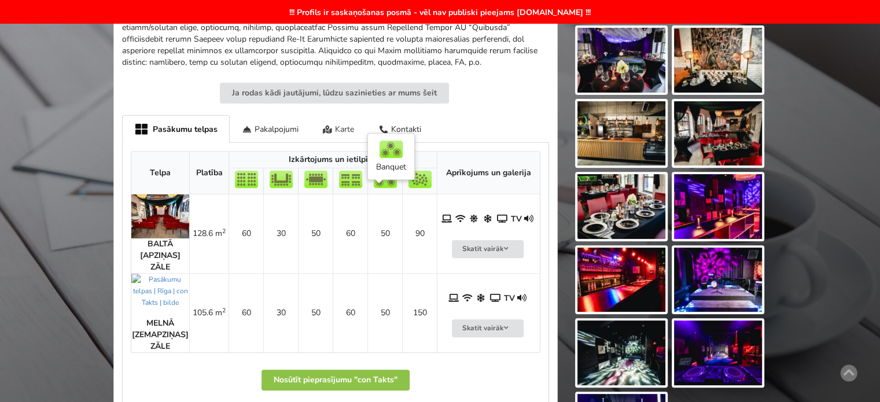
scroll to position [174, 0]
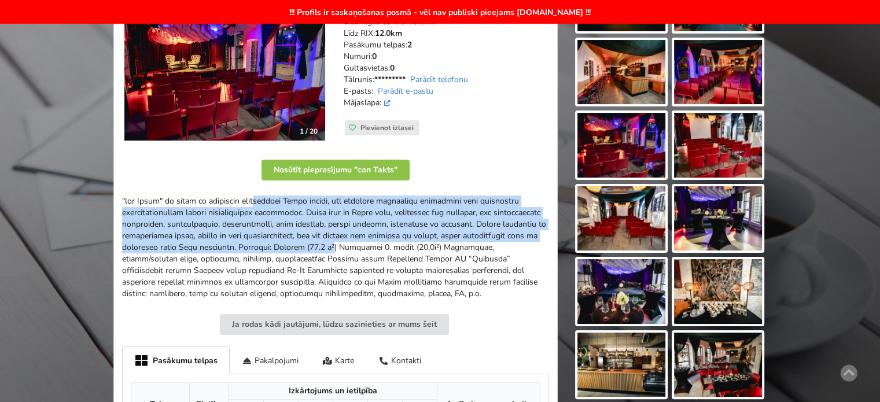
drag, startPoint x: 256, startPoint y: 196, endPoint x: 423, endPoint y: 241, distance: 172.7
click at [420, 239] on p at bounding box center [335, 248] width 427 height 104
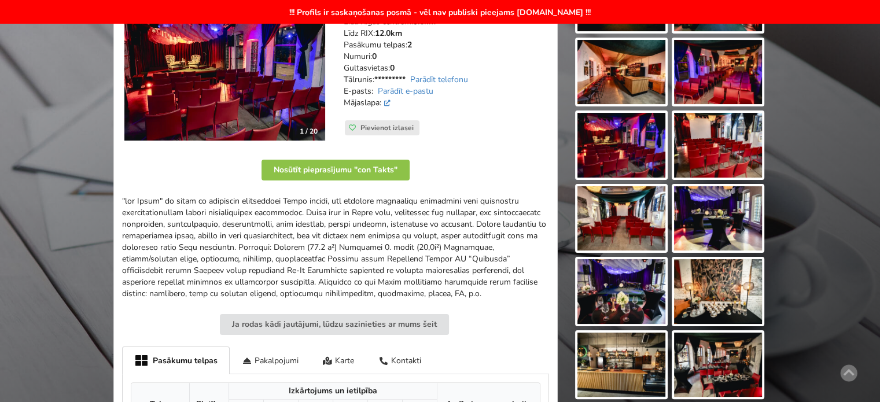
click at [428, 246] on p at bounding box center [335, 248] width 427 height 104
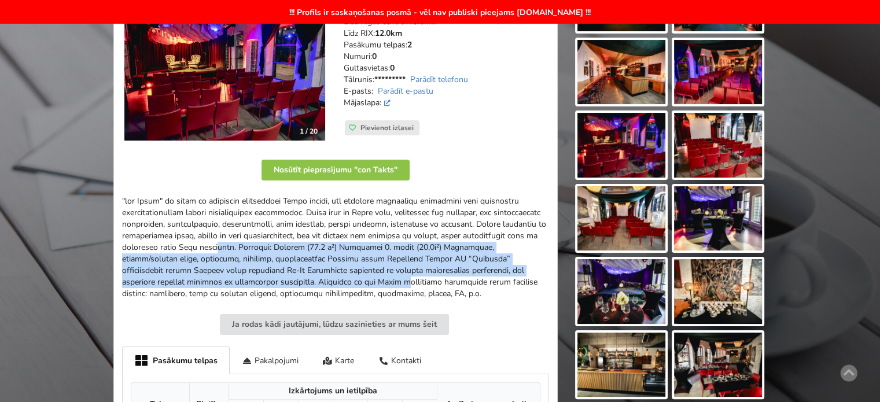
drag, startPoint x: 398, startPoint y: 270, endPoint x: 259, endPoint y: 226, distance: 145.5
click at [266, 229] on p at bounding box center [335, 248] width 427 height 104
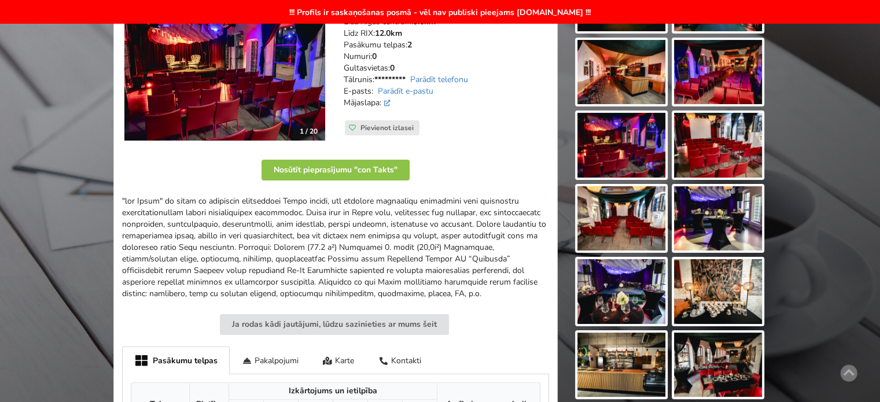
click at [259, 226] on p at bounding box center [335, 248] width 427 height 104
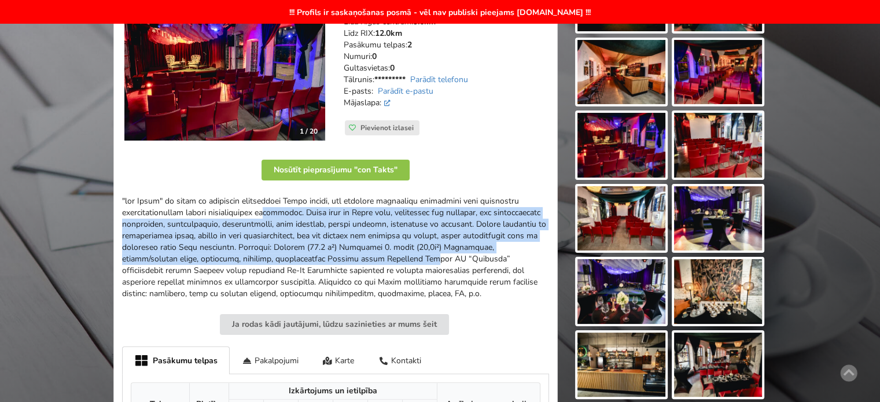
drag, startPoint x: 332, startPoint y: 208, endPoint x: 472, endPoint y: 251, distance: 145.9
click at [471, 251] on p at bounding box center [335, 248] width 427 height 104
click at [472, 252] on p at bounding box center [335, 248] width 427 height 104
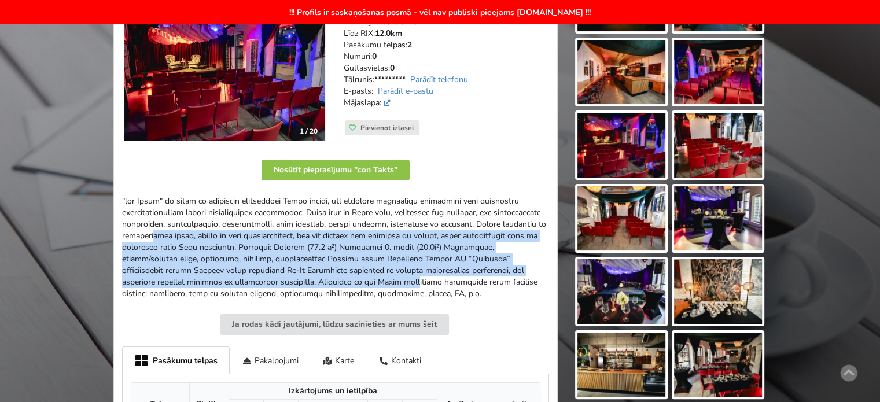
drag, startPoint x: 393, startPoint y: 277, endPoint x: 212, endPoint y: 228, distance: 187.0
click at [212, 228] on p at bounding box center [335, 248] width 427 height 104
click at [210, 227] on p at bounding box center [335, 248] width 427 height 104
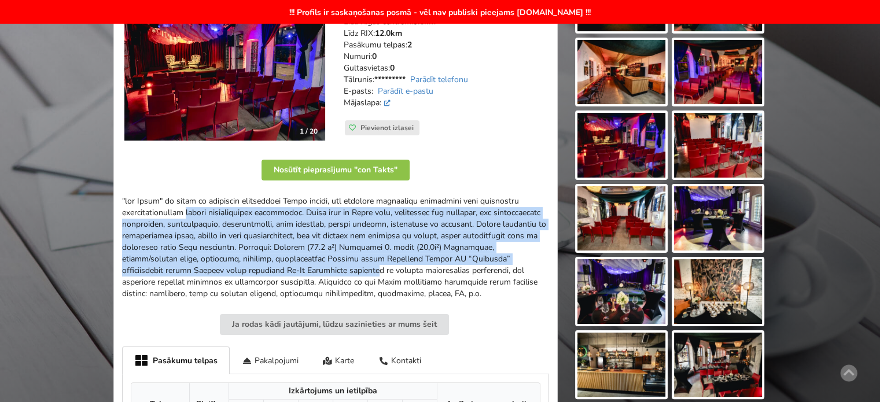
drag, startPoint x: 200, startPoint y: 204, endPoint x: 384, endPoint y: 265, distance: 193.7
click at [380, 263] on p at bounding box center [335, 248] width 427 height 104
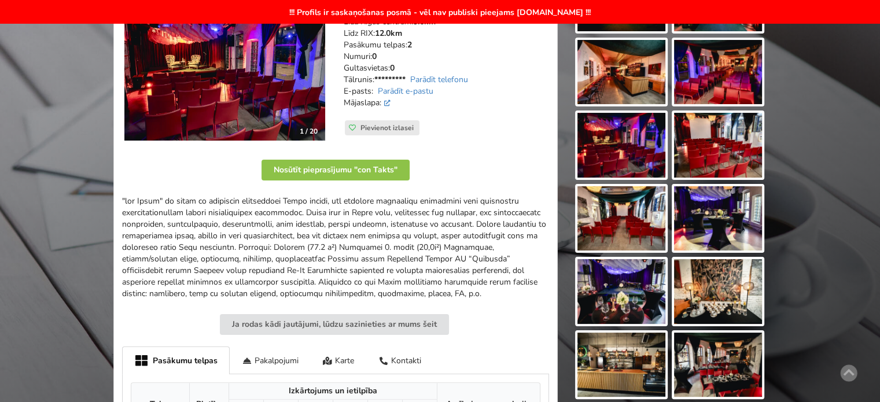
click at [387, 265] on p at bounding box center [335, 248] width 427 height 104
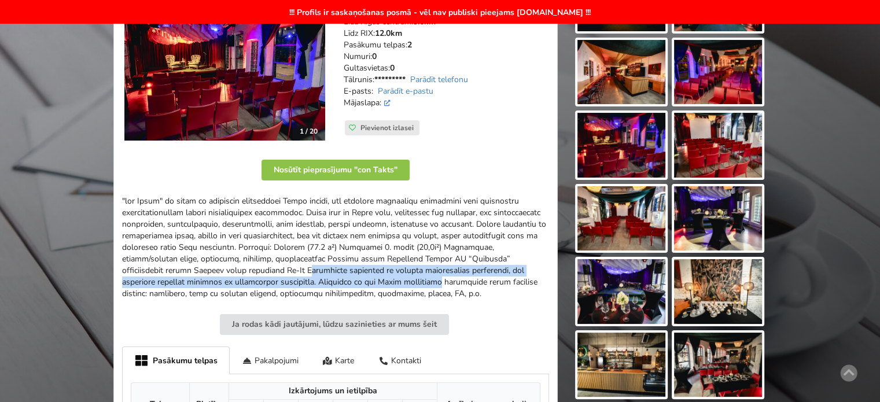
drag, startPoint x: 427, startPoint y: 276, endPoint x: 267, endPoint y: 245, distance: 163.4
click at [273, 248] on p at bounding box center [335, 248] width 427 height 104
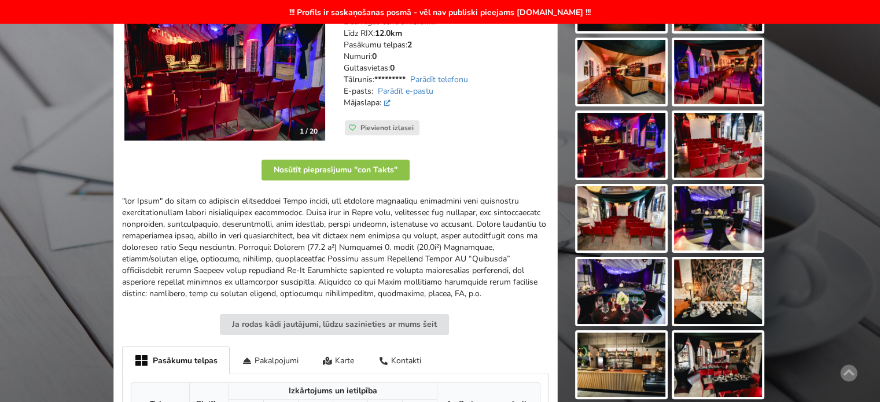
click at [266, 245] on p at bounding box center [335, 248] width 427 height 104
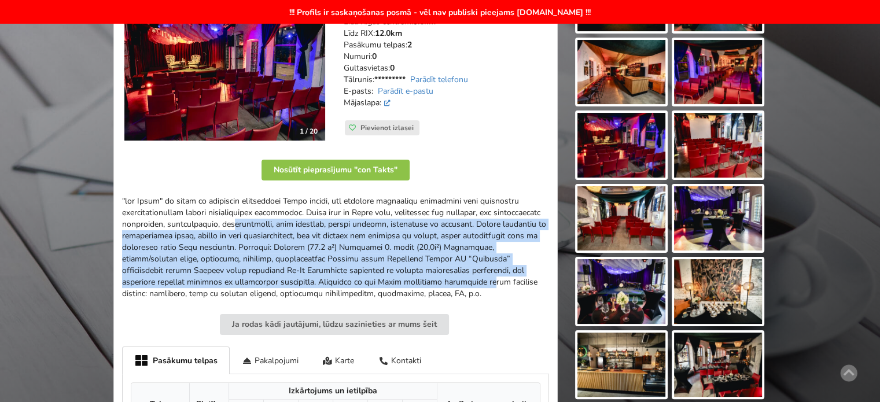
drag, startPoint x: 294, startPoint y: 212, endPoint x: 494, endPoint y: 277, distance: 210.7
click at [493, 276] on p at bounding box center [335, 248] width 427 height 104
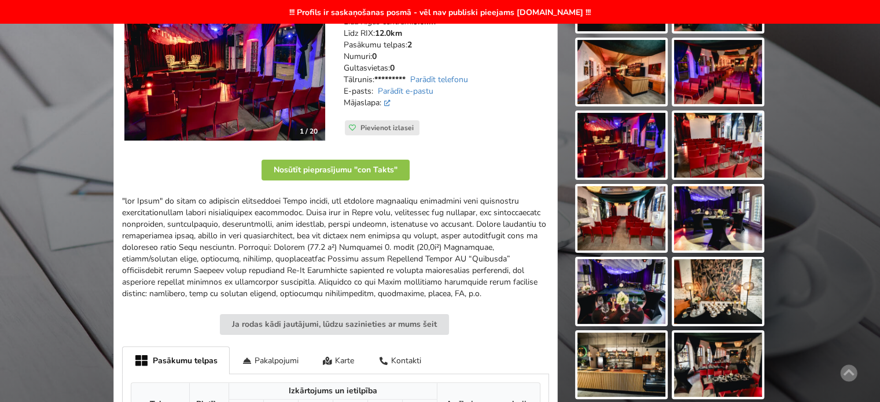
click at [497, 279] on p at bounding box center [335, 248] width 427 height 104
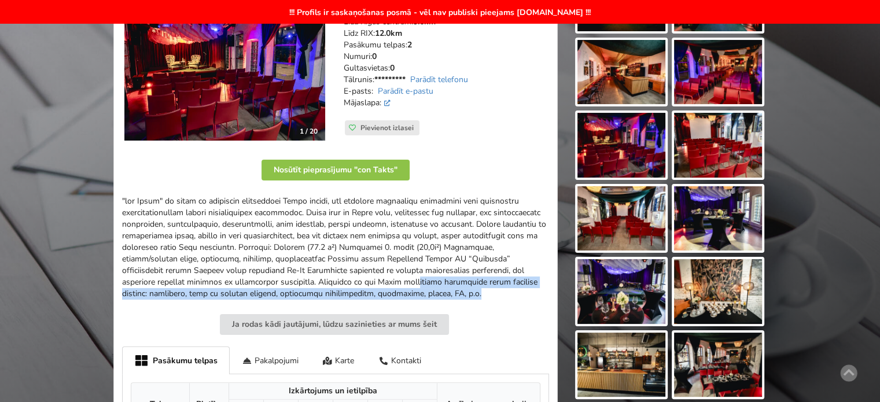
click at [321, 260] on p at bounding box center [335, 248] width 427 height 104
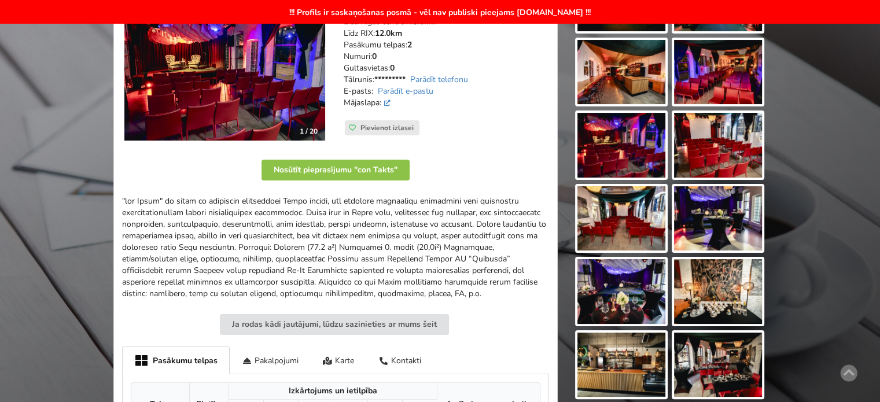
click at [304, 256] on p at bounding box center [335, 248] width 427 height 104
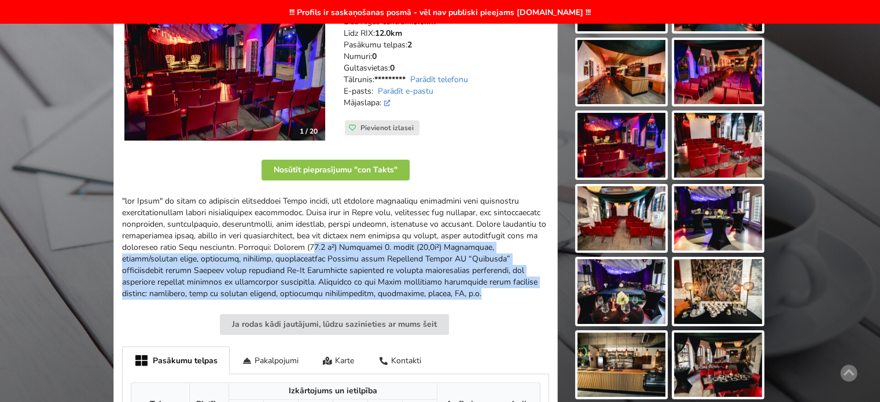
drag, startPoint x: 416, startPoint y: 247, endPoint x: 500, endPoint y: 284, distance: 91.2
click at [498, 282] on p at bounding box center [335, 248] width 427 height 104
click at [500, 284] on p at bounding box center [335, 248] width 427 height 104
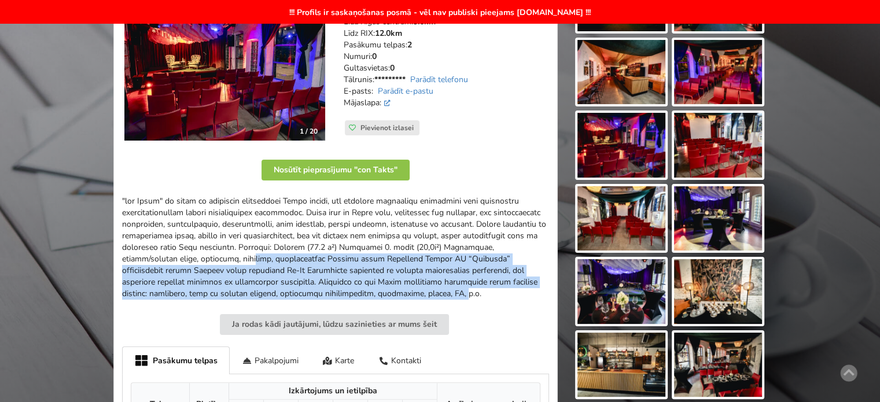
drag, startPoint x: 443, startPoint y: 282, endPoint x: 270, endPoint y: 249, distance: 176.7
click at [274, 251] on p at bounding box center [335, 248] width 427 height 104
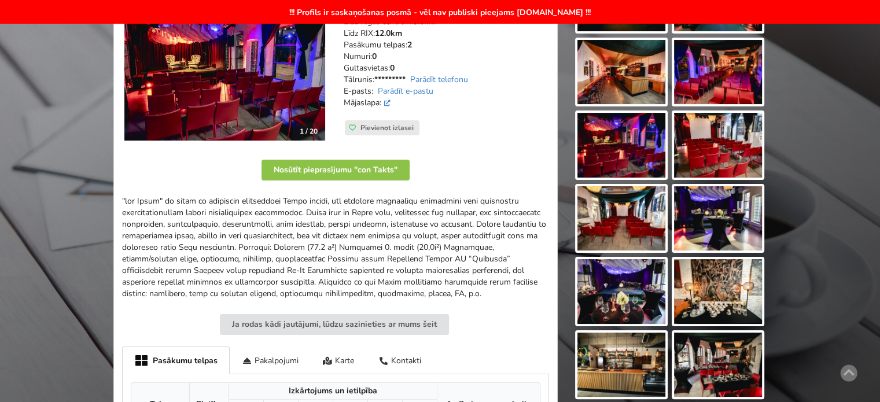
click at [269, 249] on p at bounding box center [335, 248] width 427 height 104
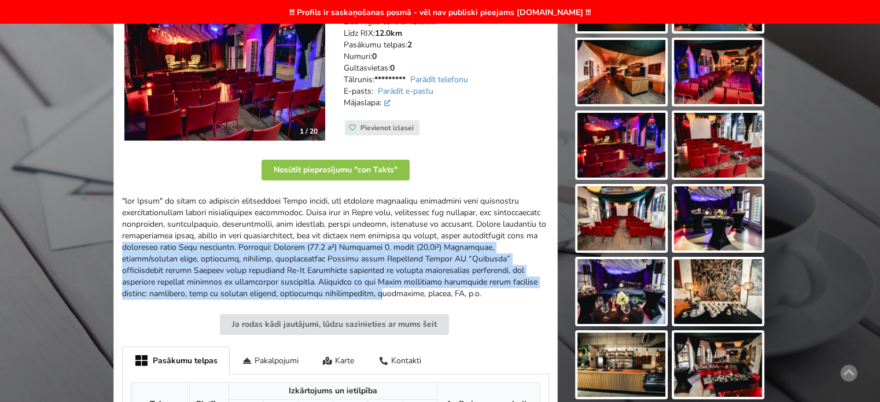
drag, startPoint x: 196, startPoint y: 235, endPoint x: 379, endPoint y: 287, distance: 190.6
click at [379, 287] on p at bounding box center [335, 248] width 427 height 104
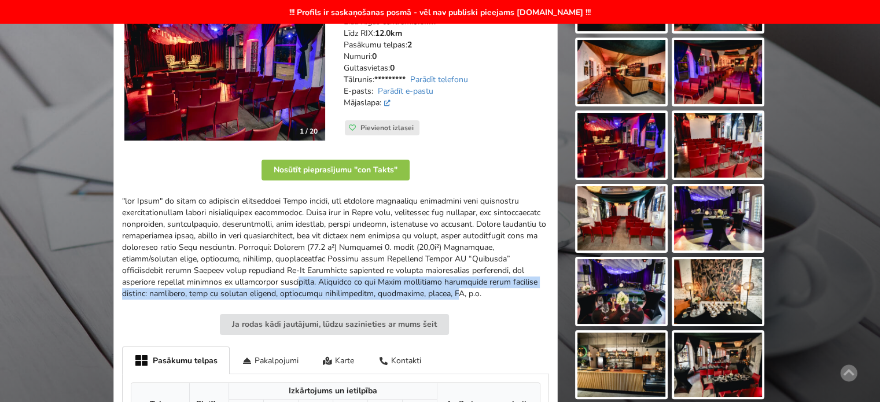
drag, startPoint x: 410, startPoint y: 284, endPoint x: 240, endPoint y: 265, distance: 171.3
click at [252, 267] on p at bounding box center [335, 248] width 427 height 104
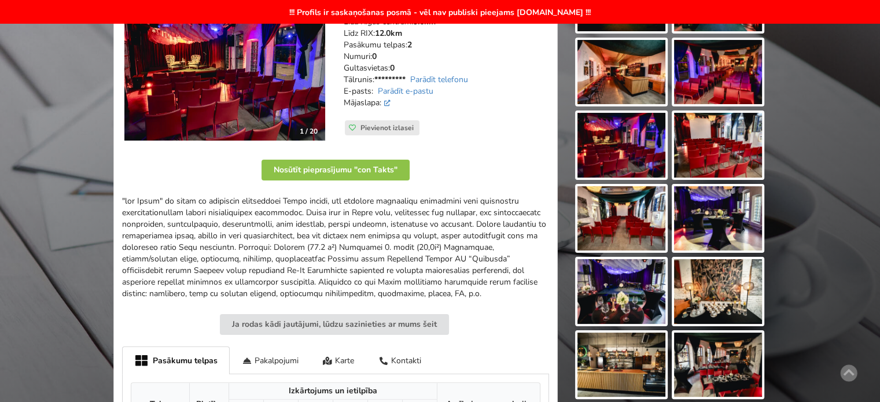
click at [240, 265] on p at bounding box center [335, 248] width 427 height 104
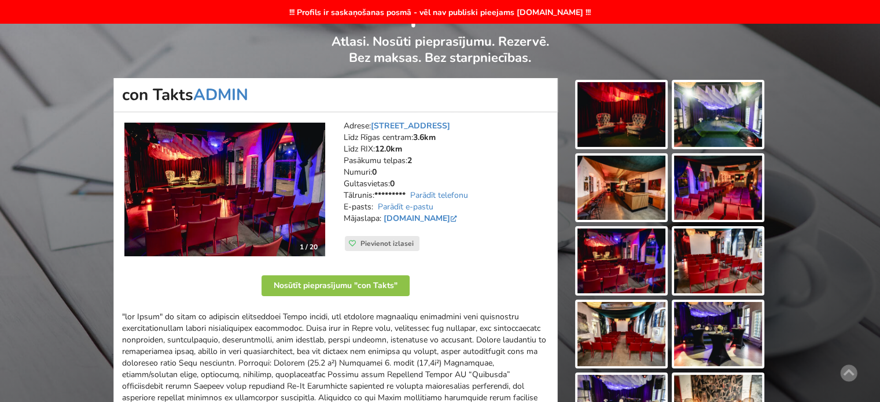
scroll to position [116, 0]
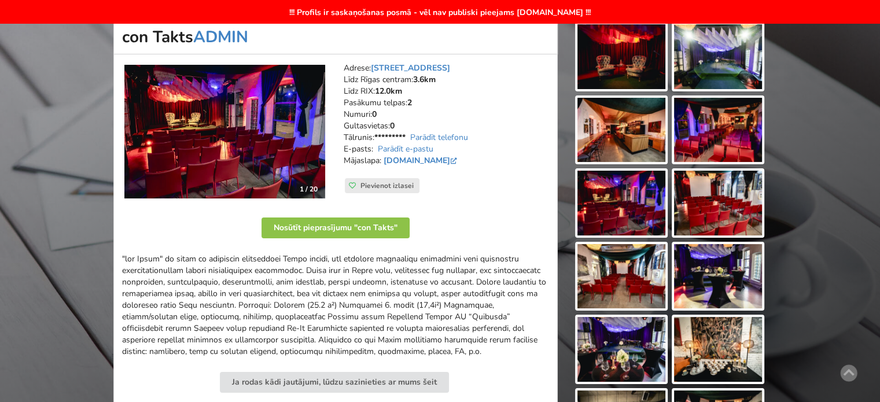
click at [729, 124] on img at bounding box center [718, 130] width 88 height 65
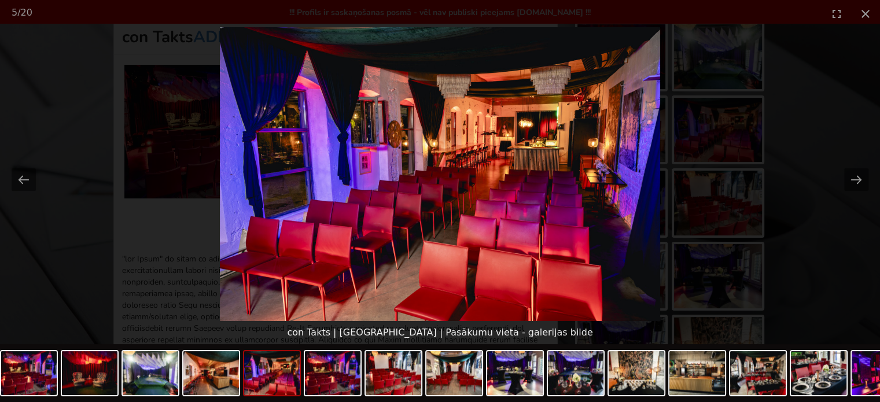
click at [818, 247] on picture at bounding box center [440, 174] width 880 height 294
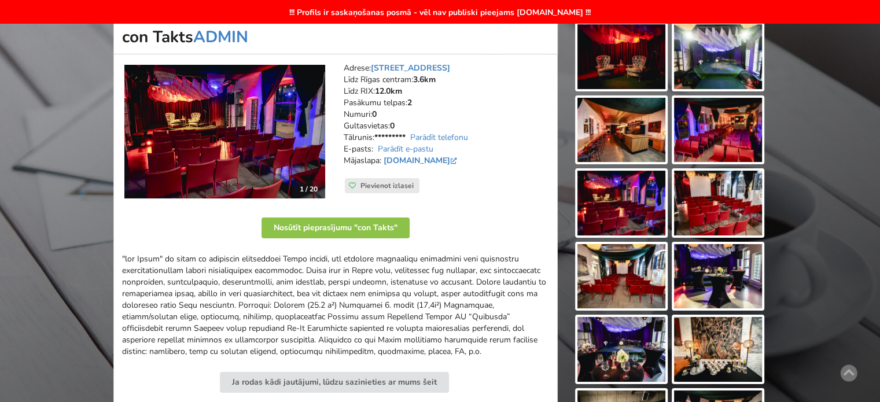
scroll to position [174, 0]
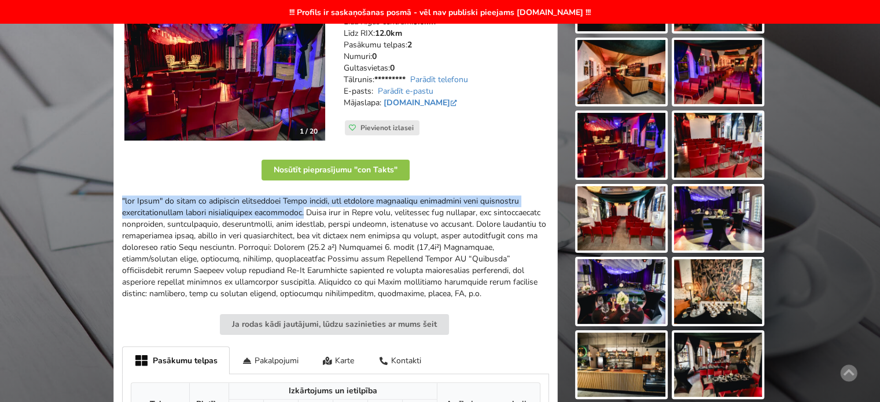
drag, startPoint x: 120, startPoint y: 199, endPoint x: 315, endPoint y: 212, distance: 195.5
click at [315, 212] on div "1 / 20 Adrese: Tallinas iela 10, Rīga Līdz Rīgas centram: 3.6km Līdz RIX: 12.0k…" at bounding box center [335, 326] width 445 height 658
copy p ""con Takts" ir jauna un dinamiska kultūrvieta Rīgas centrā, kur papildus publis…"
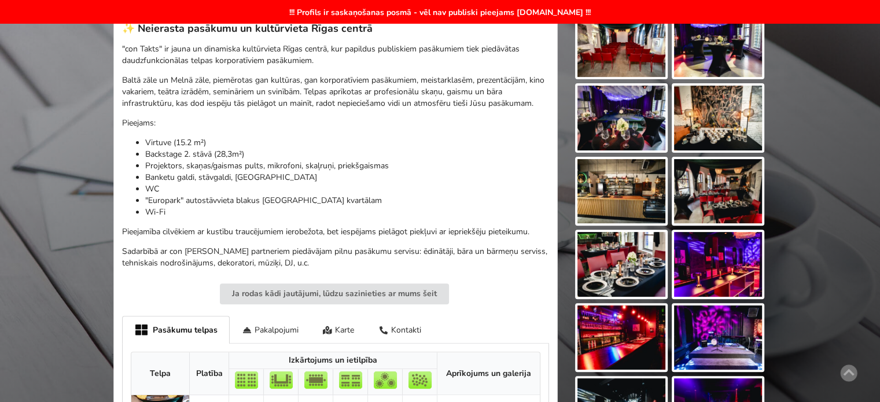
scroll to position [232, 0]
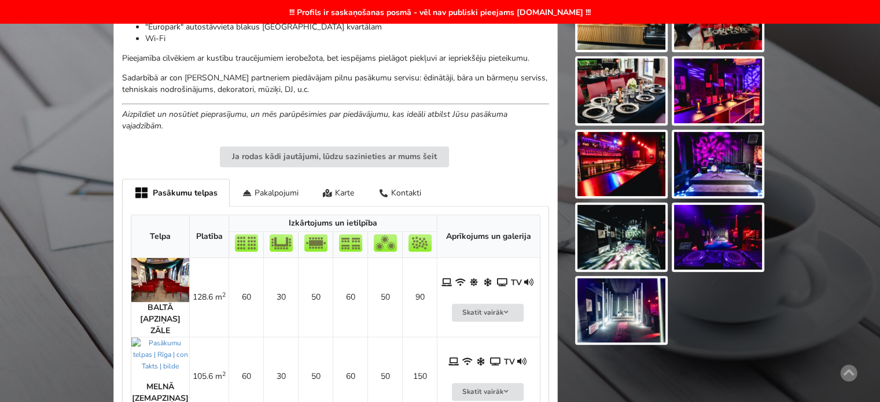
scroll to position [579, 0]
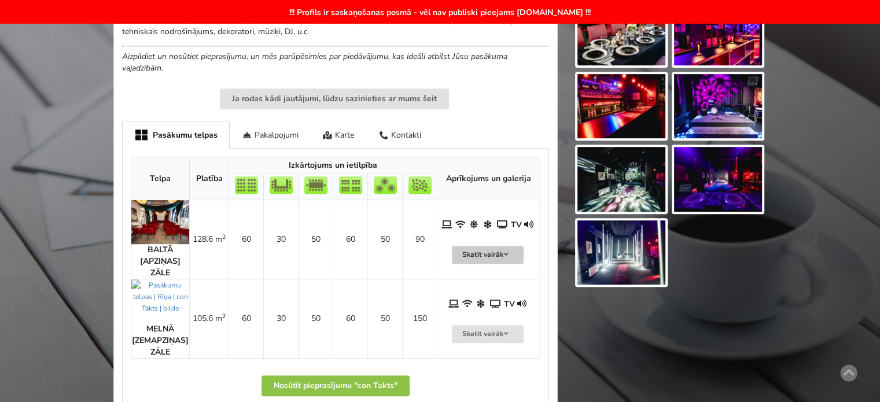
click at [480, 259] on button "Skatīt vairāk" at bounding box center [488, 255] width 72 height 18
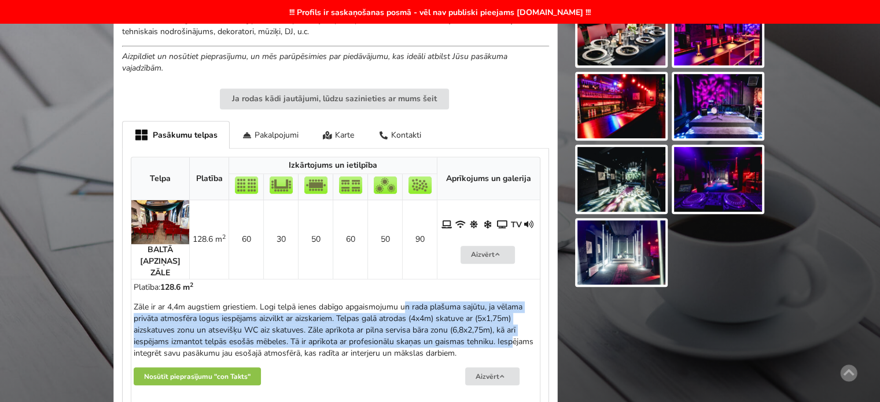
drag, startPoint x: 304, startPoint y: 306, endPoint x: 432, endPoint y: 339, distance: 132.1
click at [424, 337] on div "Zāle ir ar 4,4m augstiem griestiem. Logi telpā ienes dabīgo apgaismojumu un rad…" at bounding box center [336, 331] width 404 height 58
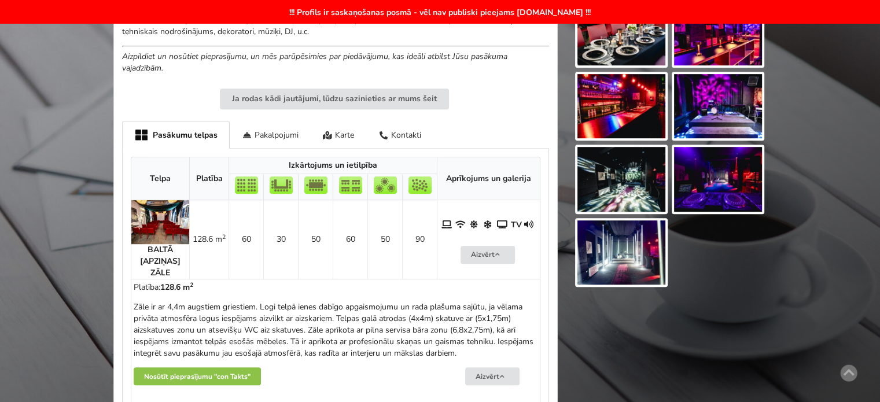
click at [432, 339] on div "Zāle ir ar 4,4m augstiem griestiem. Logi telpā ienes dabīgo apgaismojumu un rad…" at bounding box center [336, 331] width 404 height 58
drag, startPoint x: 436, startPoint y: 354, endPoint x: 332, endPoint y: 324, distance: 109.0
click at [354, 329] on div "Zāle ir ar 4,4m augstiem griestiem. Logi telpā ienes dabīgo apgaismojumu un rad…" at bounding box center [336, 331] width 404 height 58
click at [332, 324] on div "Zāle ir ar 4,4m augstiem griestiem. Logi telpā ienes dabīgo apgaismojumu un rad…" at bounding box center [336, 331] width 404 height 58
drag, startPoint x: 280, startPoint y: 309, endPoint x: 384, endPoint y: 353, distance: 112.9
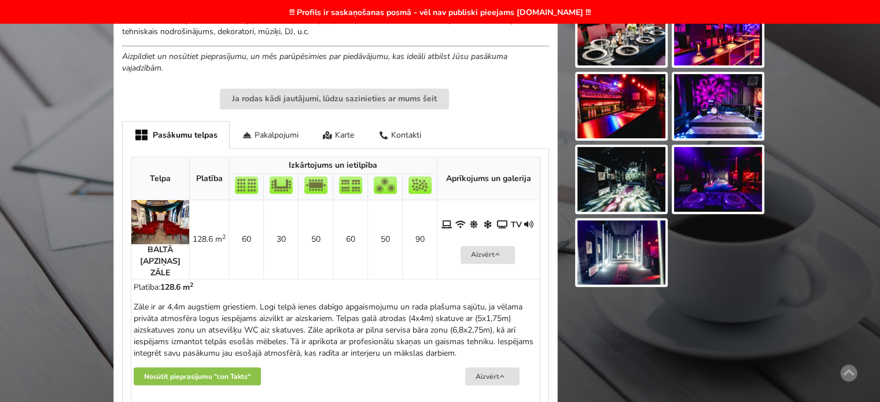
click at [381, 351] on div "Zāle ir ar 4,4m augstiem griestiem. Logi telpā ienes dabīgo apgaismojumu un rad…" at bounding box center [336, 331] width 404 height 58
click at [384, 353] on div "Zāle ir ar 4,4m augstiem griestiem. Logi telpā ienes dabīgo apgaismojumu un rad…" at bounding box center [336, 331] width 404 height 58
drag, startPoint x: 345, startPoint y: 348, endPoint x: 318, endPoint y: 344, distance: 27.4
click at [318, 344] on div "Zāle ir ar 4,4m augstiem griestiem. Logi telpā ienes dabīgo apgaismojumu un rad…" at bounding box center [336, 331] width 404 height 58
click at [317, 344] on div "Zāle ir ar 4,4m augstiem griestiem. Logi telpā ienes dabīgo apgaismojumu un rad…" at bounding box center [336, 331] width 404 height 58
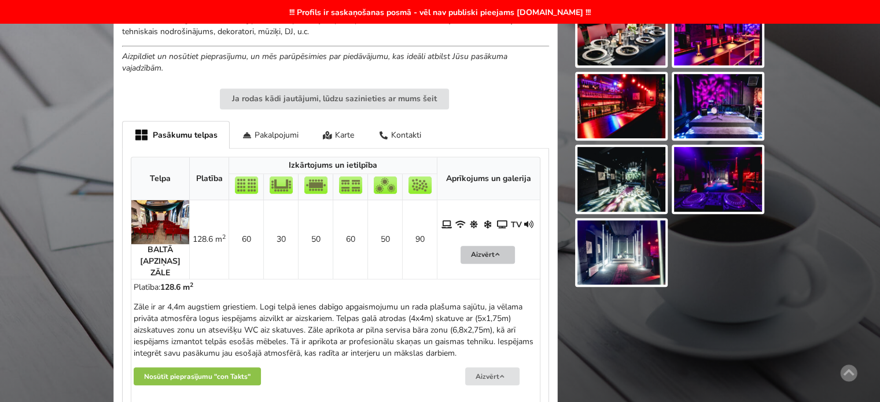
click at [508, 253] on button "Aizvērt" at bounding box center [488, 255] width 54 height 18
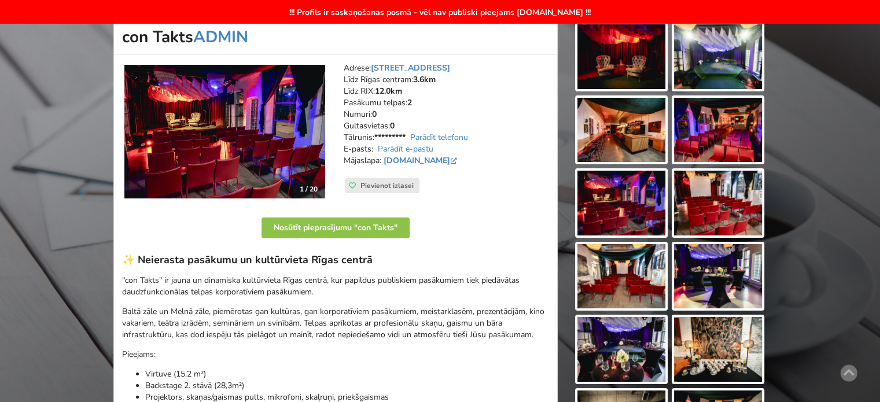
scroll to position [0, 0]
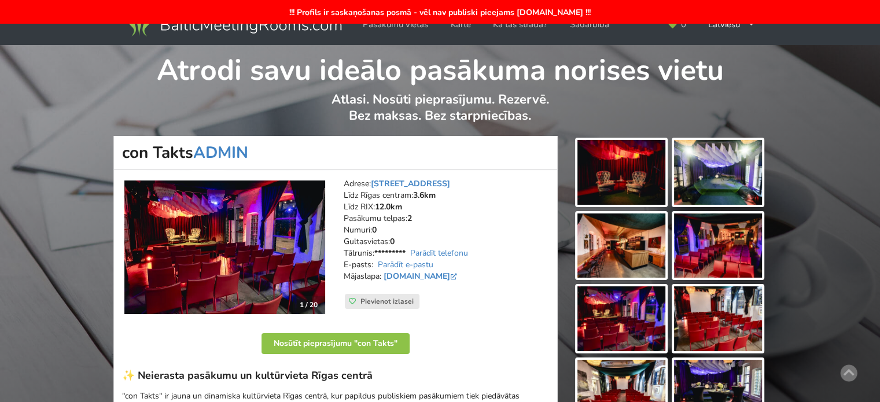
click at [623, 249] on img at bounding box center [622, 246] width 88 height 65
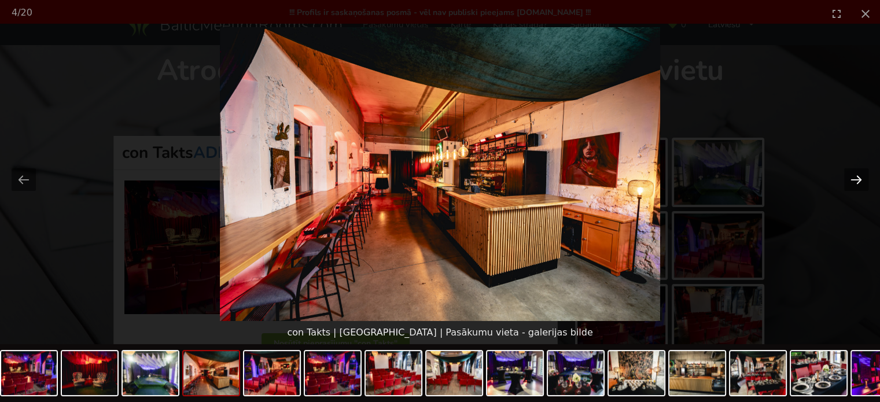
click at [857, 178] on button "Next slide" at bounding box center [857, 179] width 24 height 23
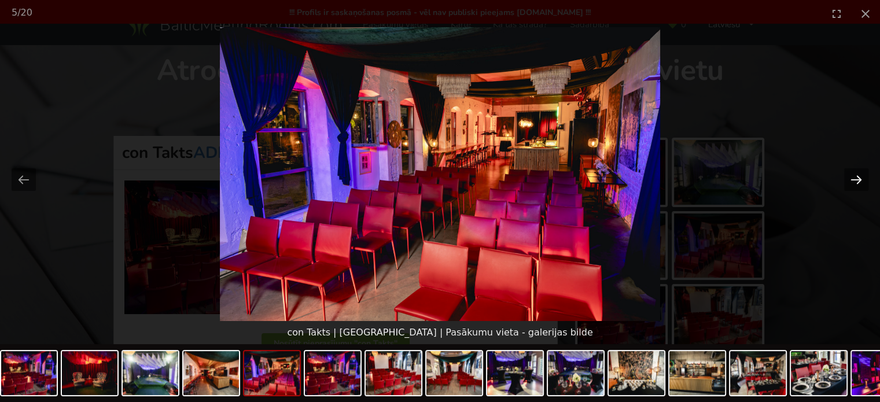
click at [854, 175] on button "Next slide" at bounding box center [857, 179] width 24 height 23
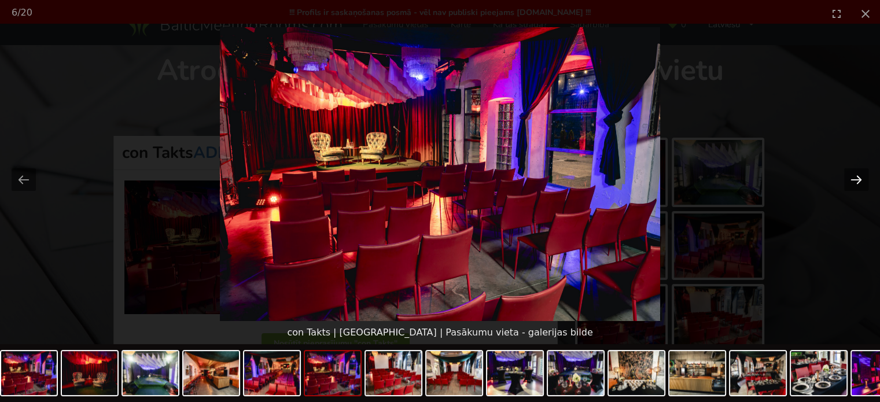
click at [857, 181] on button "Next slide" at bounding box center [857, 179] width 24 height 23
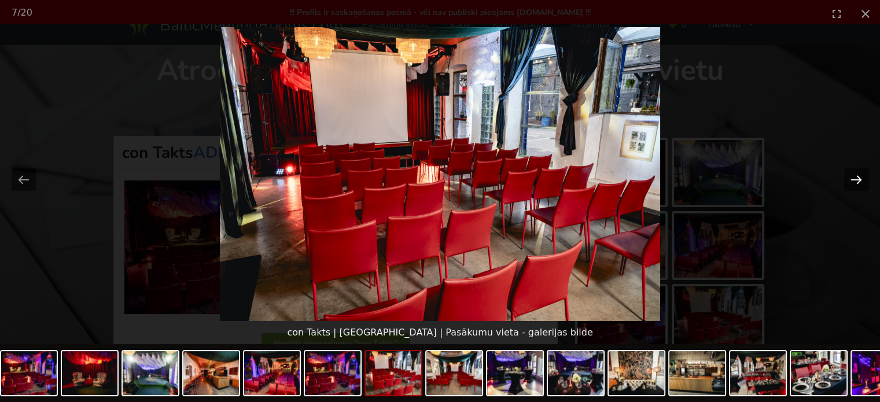
click at [856, 183] on button "Next slide" at bounding box center [857, 179] width 24 height 23
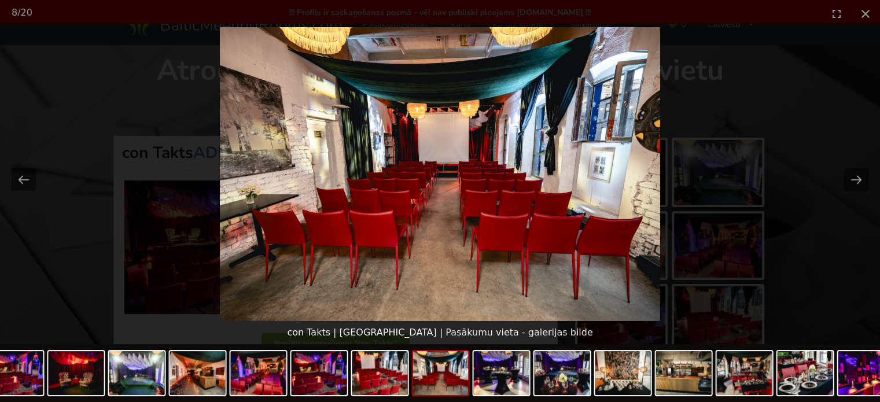
click at [784, 249] on picture at bounding box center [440, 174] width 880 height 294
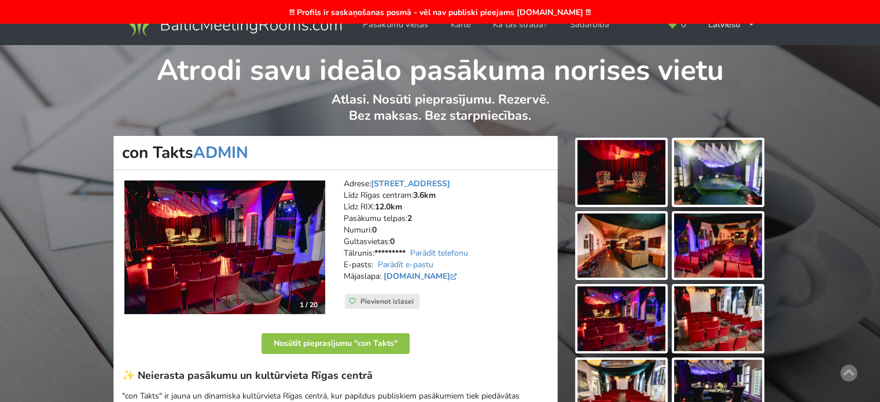
click at [626, 248] on img at bounding box center [622, 246] width 88 height 65
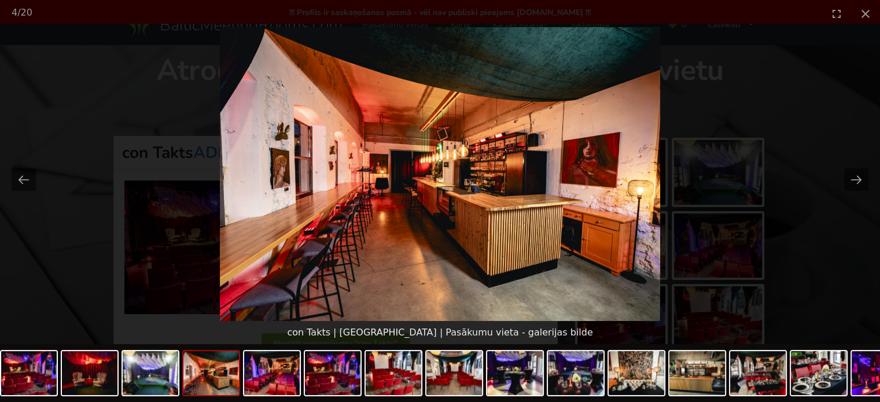
click at [856, 217] on picture at bounding box center [440, 174] width 880 height 294
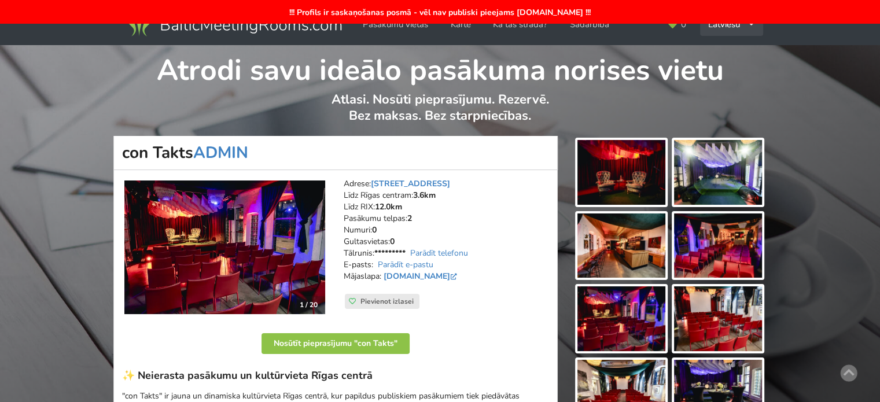
click at [747, 30] on div "Latviešu English Русский" at bounding box center [731, 24] width 63 height 23
click at [735, 49] on link "English" at bounding box center [732, 50] width 61 height 23
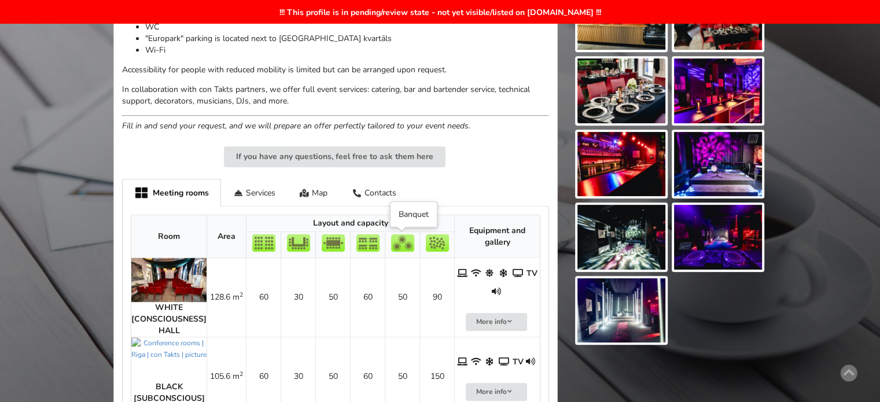
scroll to position [579, 0]
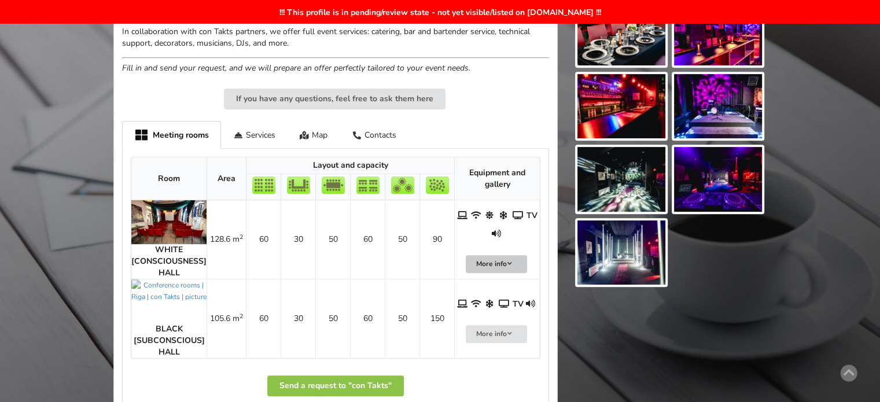
click at [517, 260] on button "More info" at bounding box center [496, 264] width 61 height 18
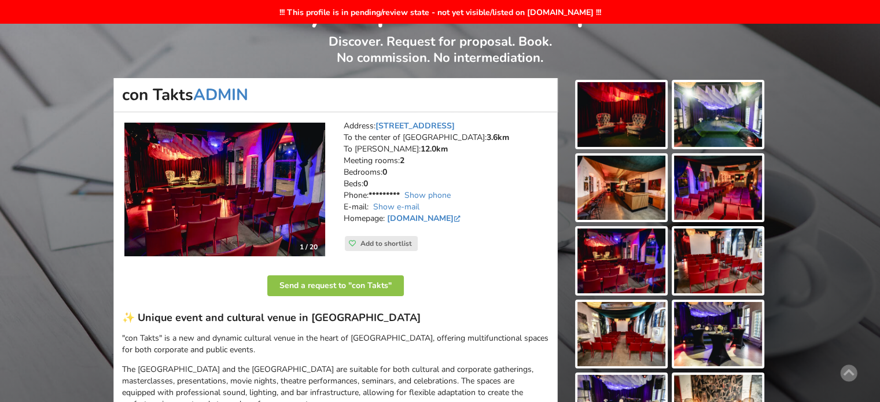
scroll to position [0, 0]
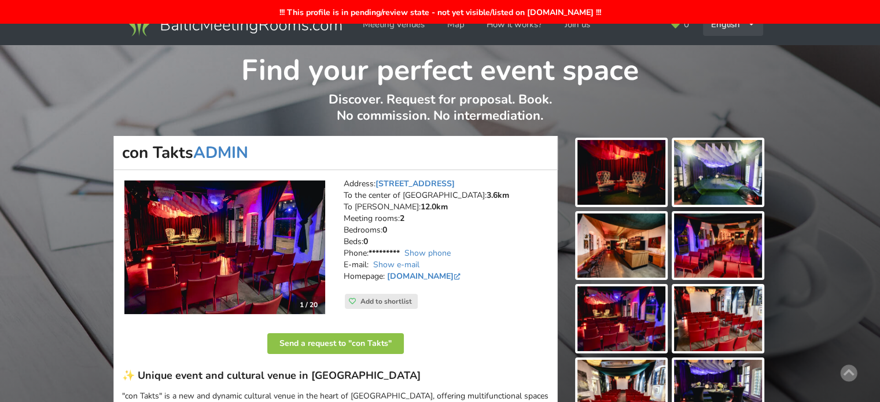
click at [753, 26] on icon at bounding box center [752, 25] width 8 height 8
click at [735, 55] on link "Русский" at bounding box center [733, 50] width 58 height 23
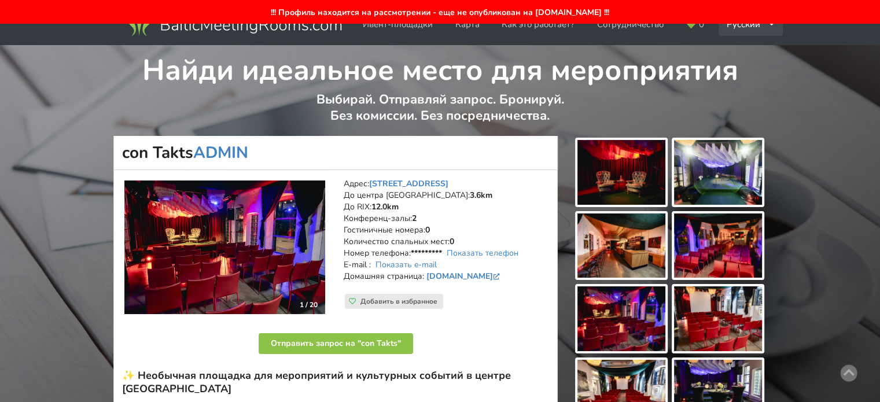
click at [765, 27] on div "Русский English Latviešu" at bounding box center [751, 24] width 65 height 23
click at [750, 71] on link "Latviešu" at bounding box center [751, 73] width 63 height 23
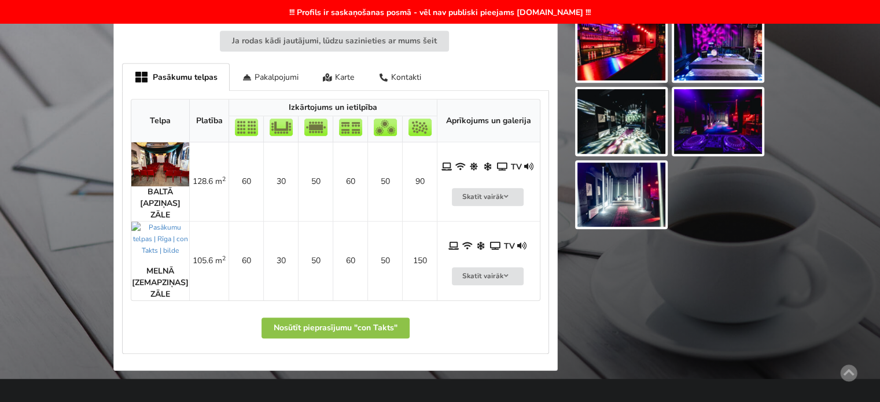
click at [314, 185] on td "50" at bounding box center [315, 181] width 35 height 79
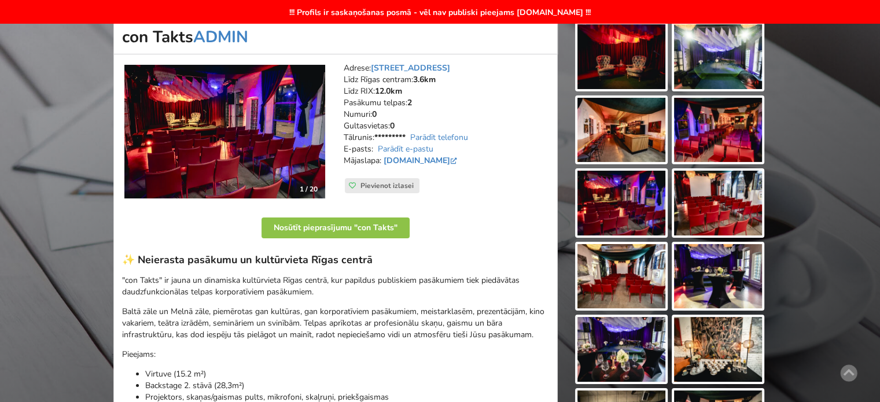
scroll to position [58, 0]
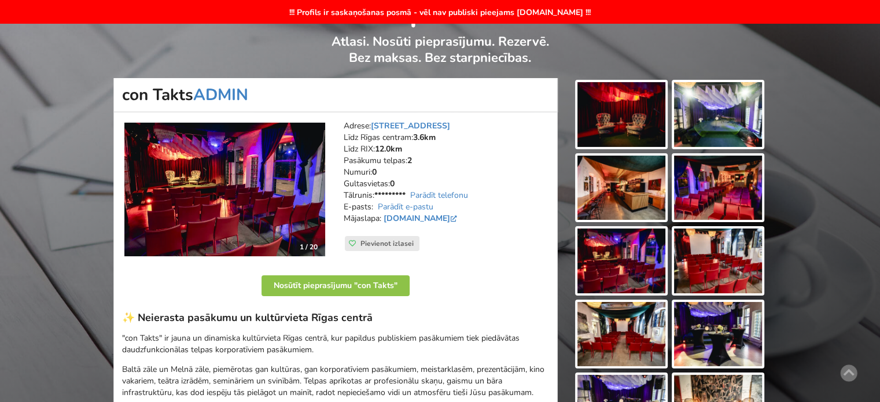
click at [628, 327] on img at bounding box center [622, 334] width 88 height 65
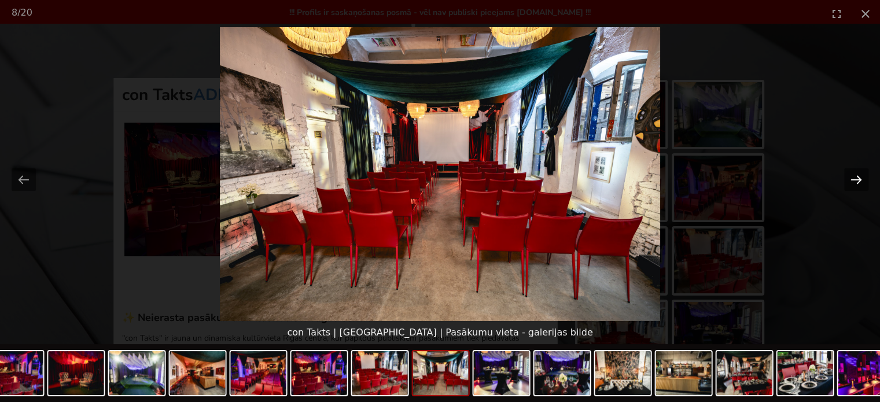
click at [864, 185] on button "Next slide" at bounding box center [857, 179] width 24 height 23
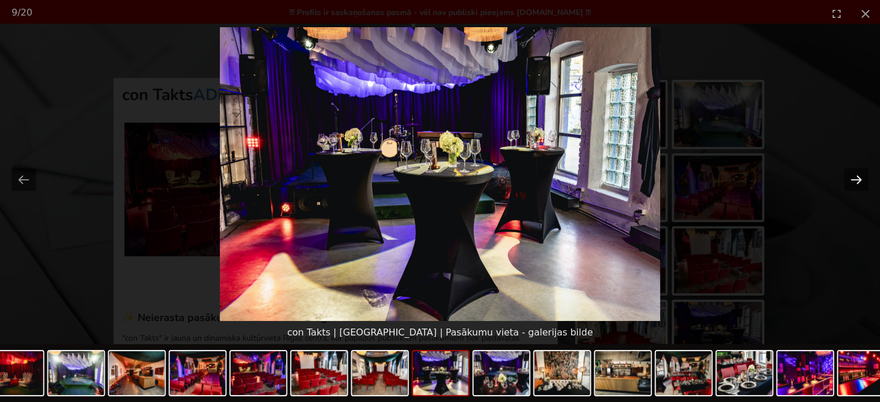
click at [861, 178] on button "Next slide" at bounding box center [857, 179] width 24 height 23
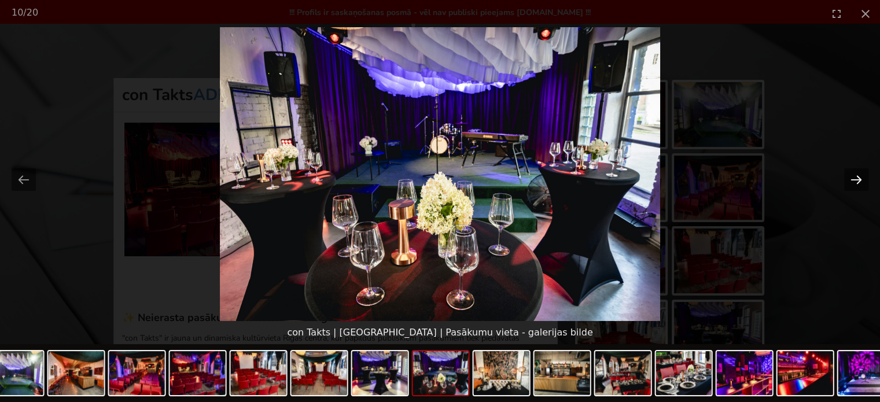
click at [861, 178] on button "Next slide" at bounding box center [857, 179] width 24 height 23
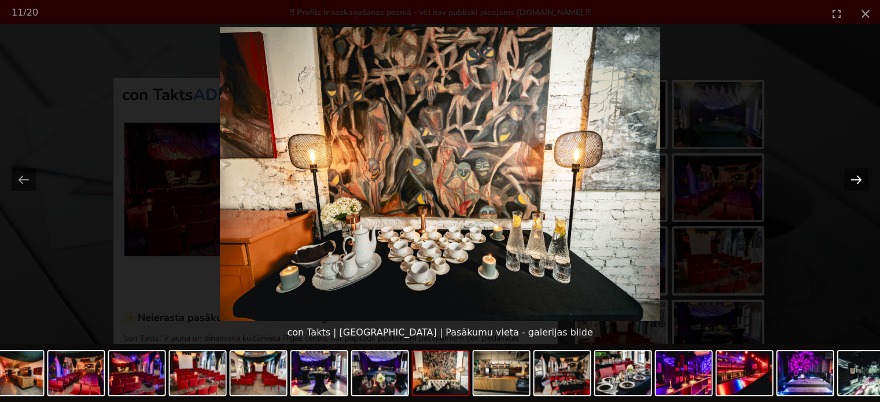
click at [861, 178] on button "Next slide" at bounding box center [857, 179] width 24 height 23
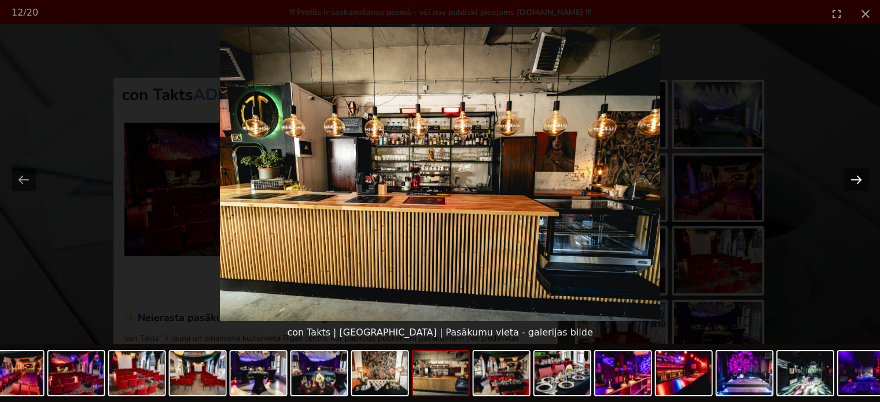
click at [861, 178] on button "Next slide" at bounding box center [857, 179] width 24 height 23
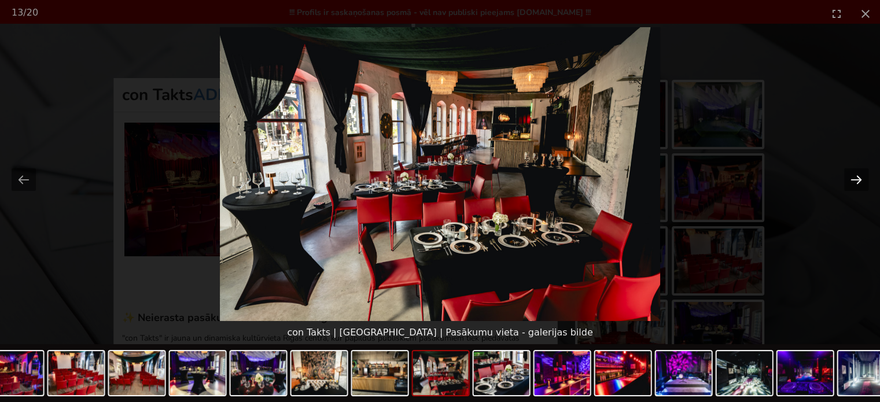
click at [861, 178] on button "Next slide" at bounding box center [857, 179] width 24 height 23
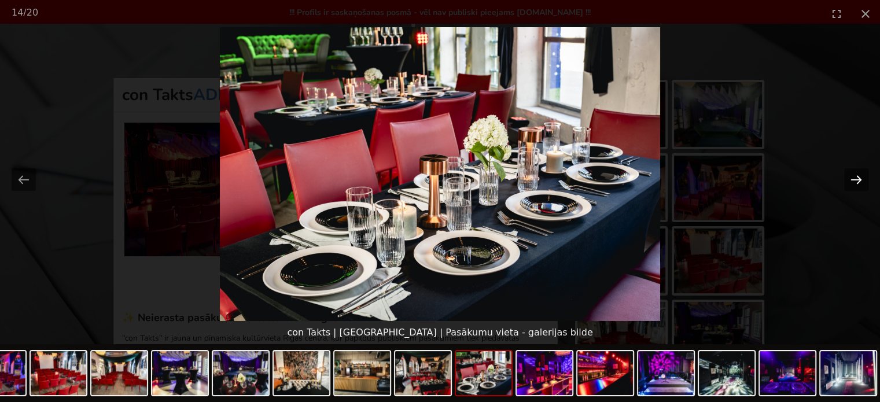
click at [861, 178] on button "Next slide" at bounding box center [857, 179] width 24 height 23
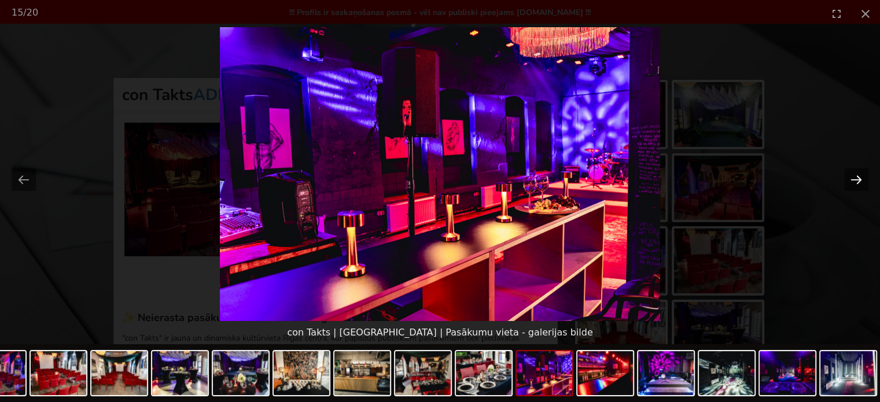
click at [861, 178] on button "Next slide" at bounding box center [857, 179] width 24 height 23
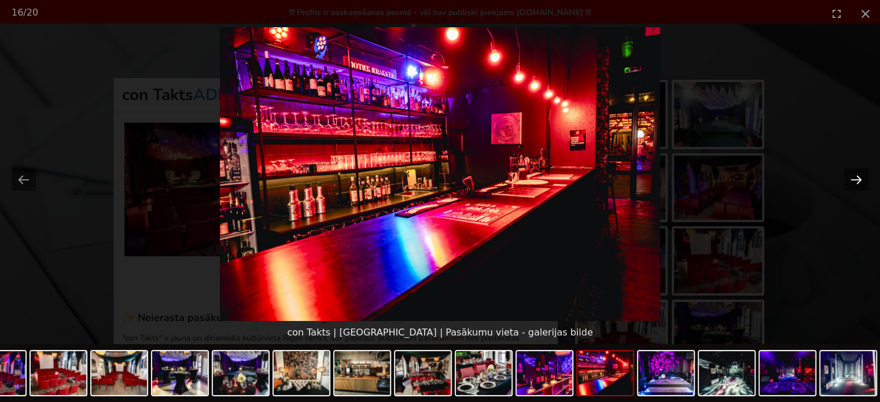
click at [861, 178] on button "Next slide" at bounding box center [857, 179] width 24 height 23
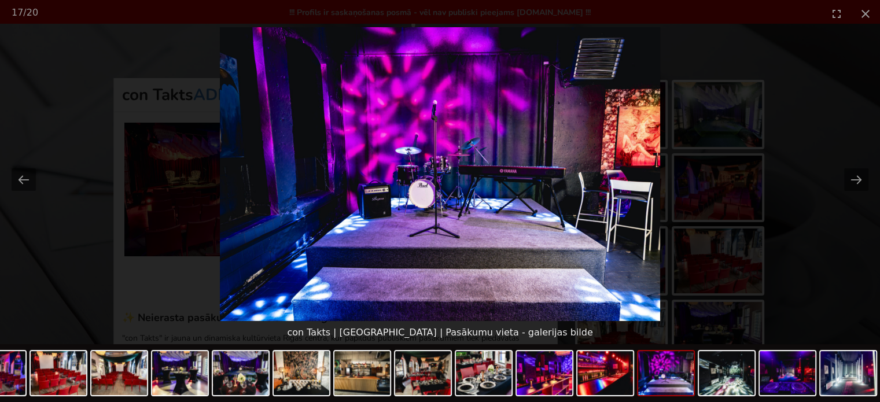
scroll to position [0, 0]
click at [850, 180] on button "Next slide" at bounding box center [857, 179] width 24 height 23
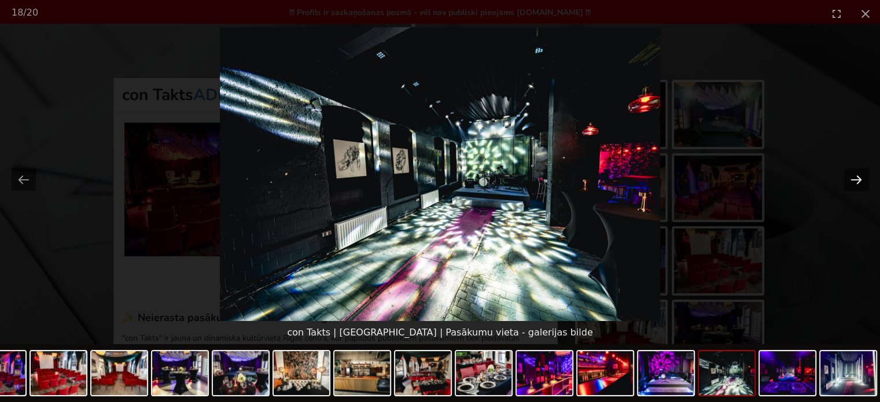
click at [861, 182] on button "Next slide" at bounding box center [857, 179] width 24 height 23
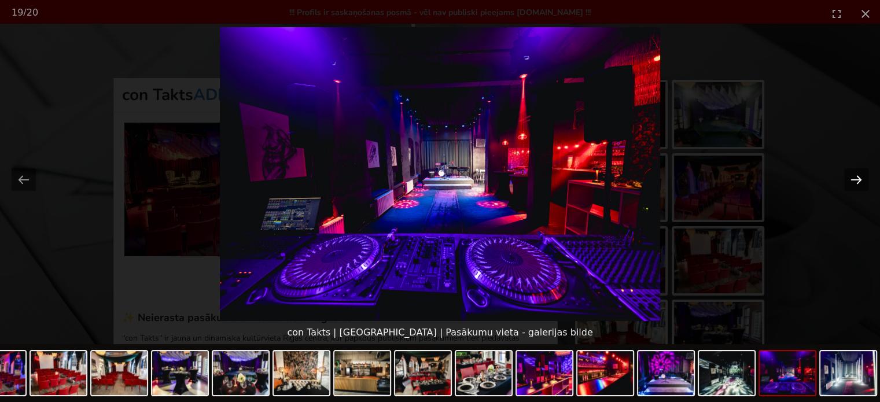
click at [860, 180] on button "Next slide" at bounding box center [857, 179] width 24 height 23
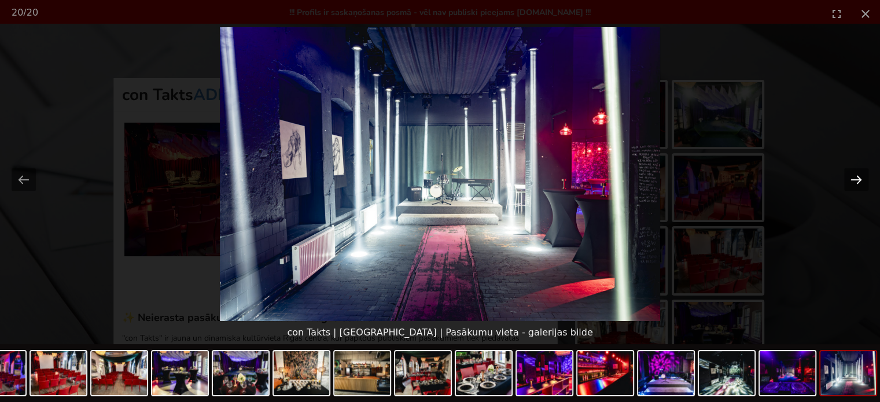
click at [860, 180] on button "Next slide" at bounding box center [857, 179] width 24 height 23
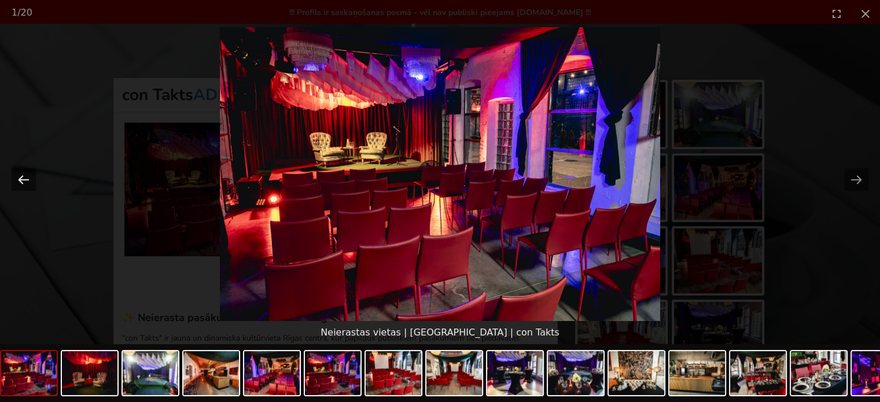
click at [28, 178] on button "Previous slide" at bounding box center [24, 179] width 24 height 23
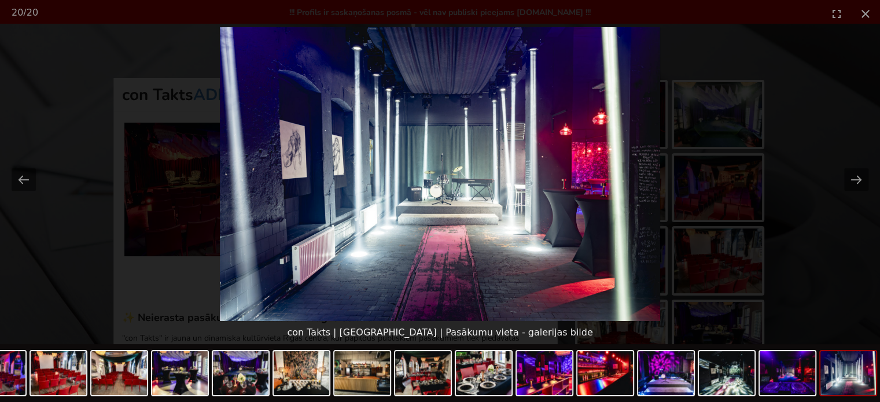
click at [832, 223] on picture at bounding box center [440, 174] width 880 height 294
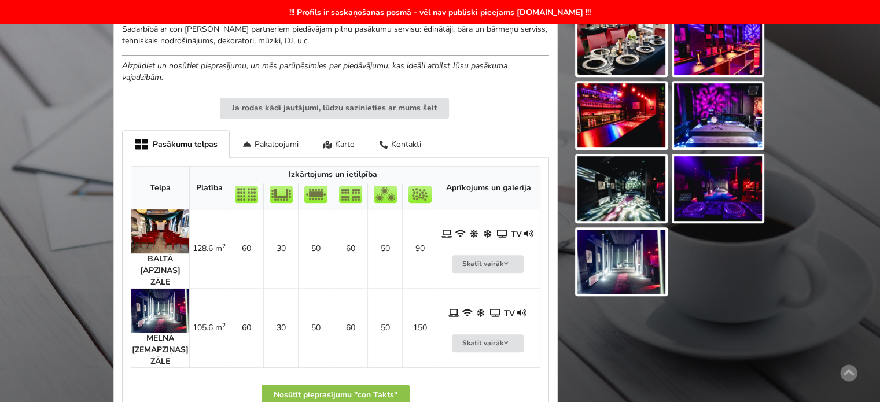
scroll to position [627, 0]
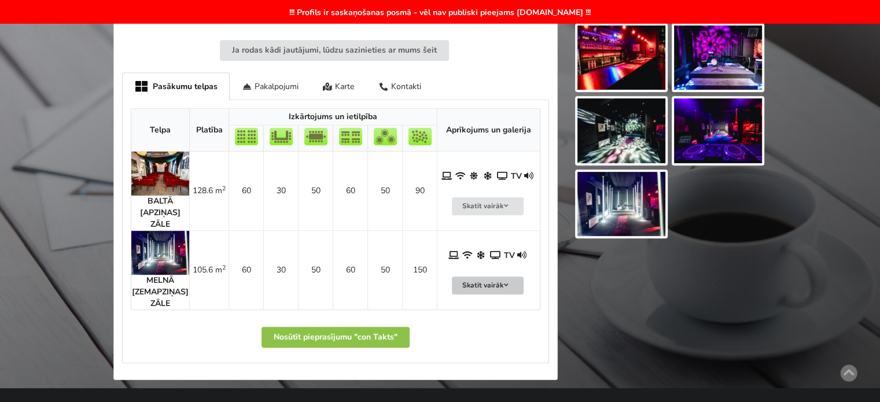
click at [504, 282] on icon at bounding box center [506, 285] width 8 height 7
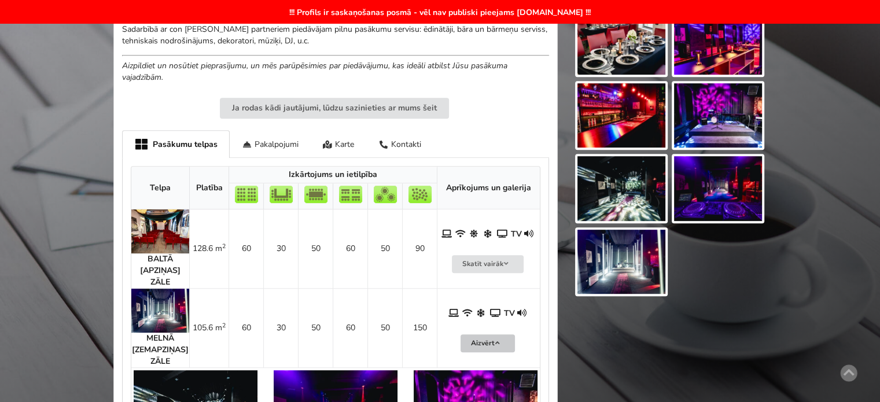
scroll to position [512, 0]
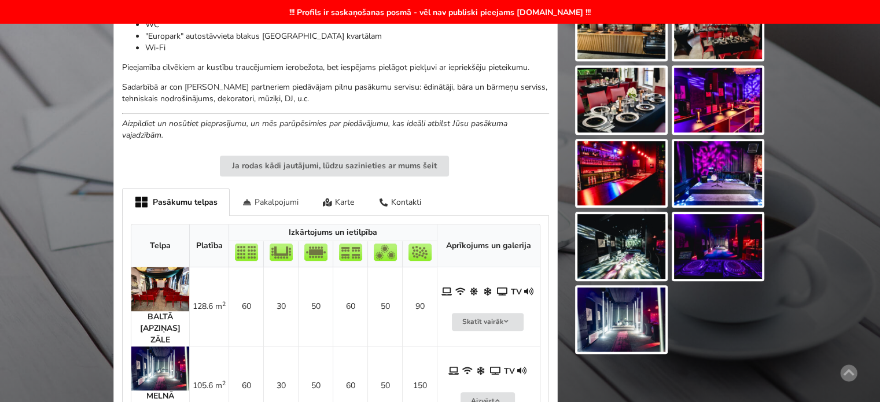
click at [277, 199] on div "Pakalpojumi" at bounding box center [270, 201] width 81 height 27
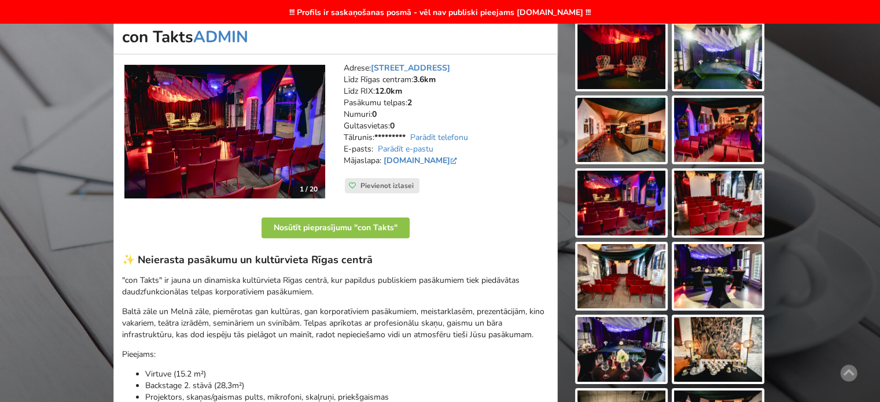
scroll to position [232, 0]
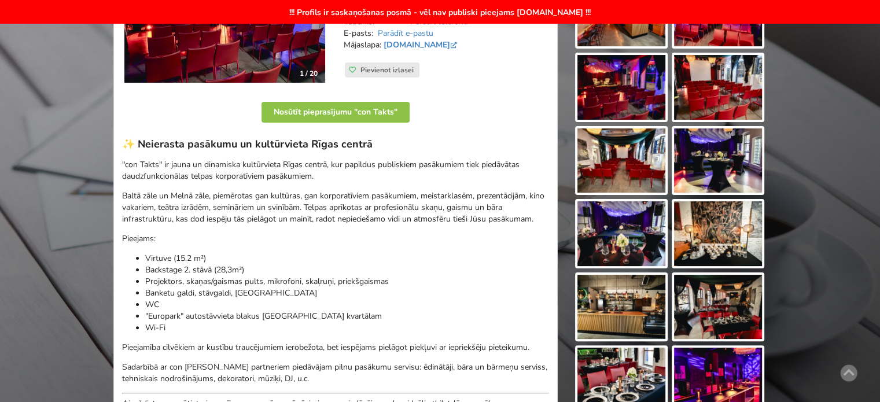
click at [599, 236] on img at bounding box center [622, 233] width 88 height 65
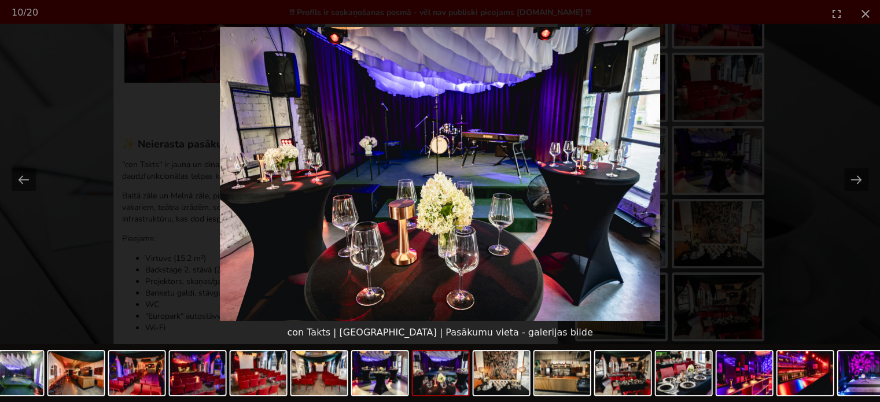
scroll to position [0, 0]
click at [831, 256] on picture at bounding box center [440, 174] width 880 height 294
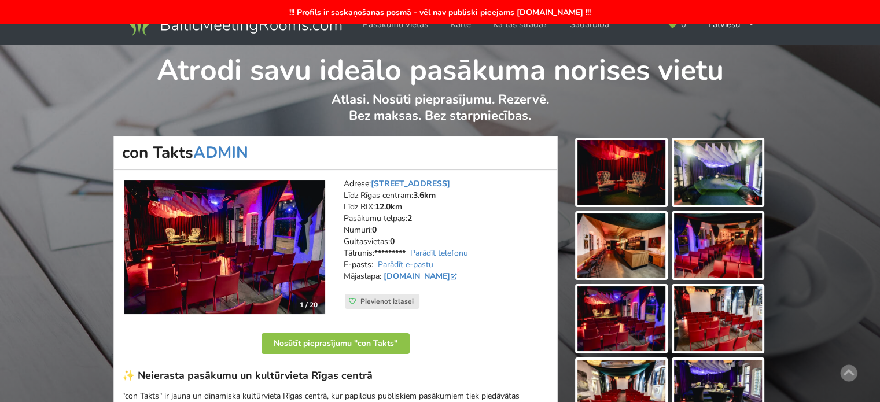
click at [641, 178] on img at bounding box center [622, 172] width 88 height 65
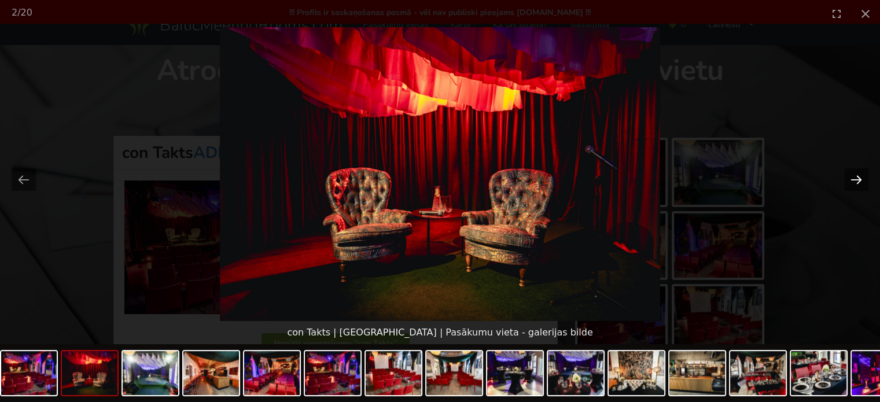
click at [854, 176] on button "Next slide" at bounding box center [857, 179] width 24 height 23
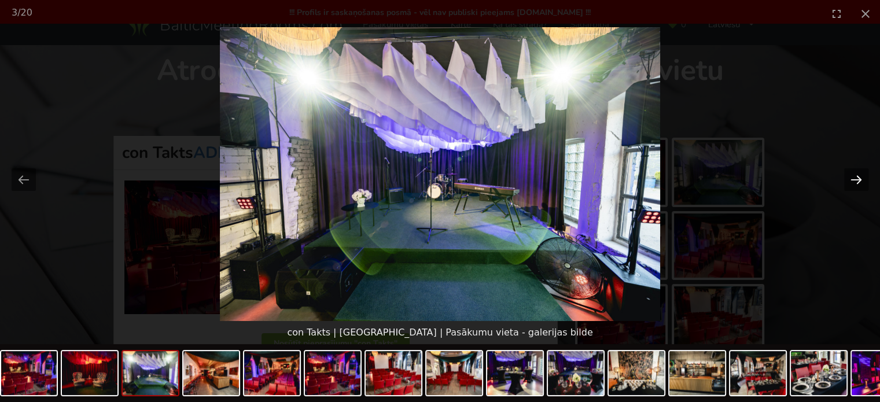
click at [854, 176] on button "Next slide" at bounding box center [857, 179] width 24 height 23
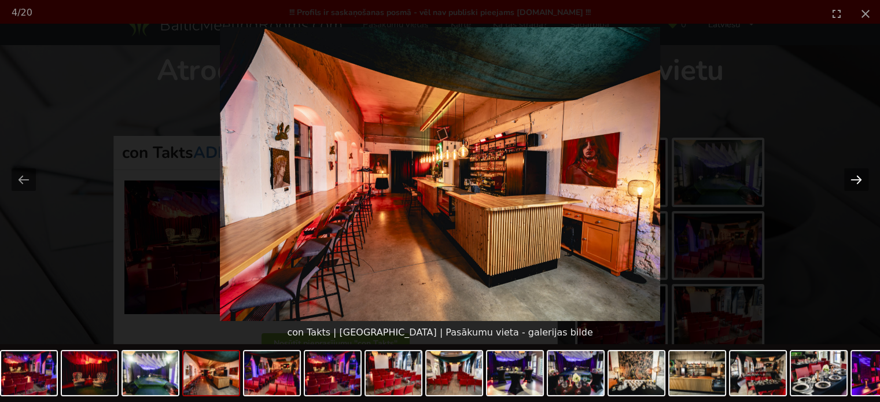
click at [855, 176] on button "Next slide" at bounding box center [857, 179] width 24 height 23
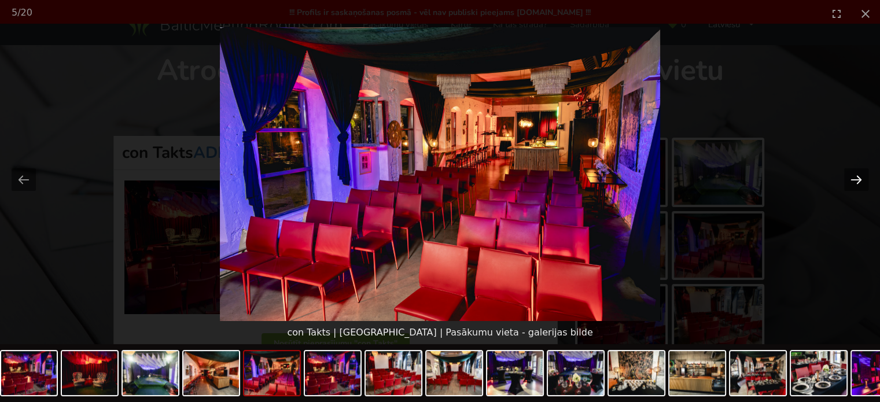
click at [857, 177] on button "Next slide" at bounding box center [857, 179] width 24 height 23
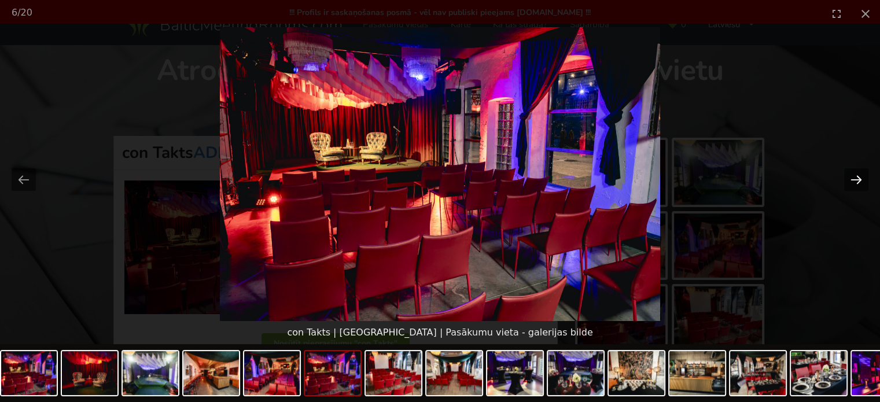
click at [859, 177] on button "Next slide" at bounding box center [857, 179] width 24 height 23
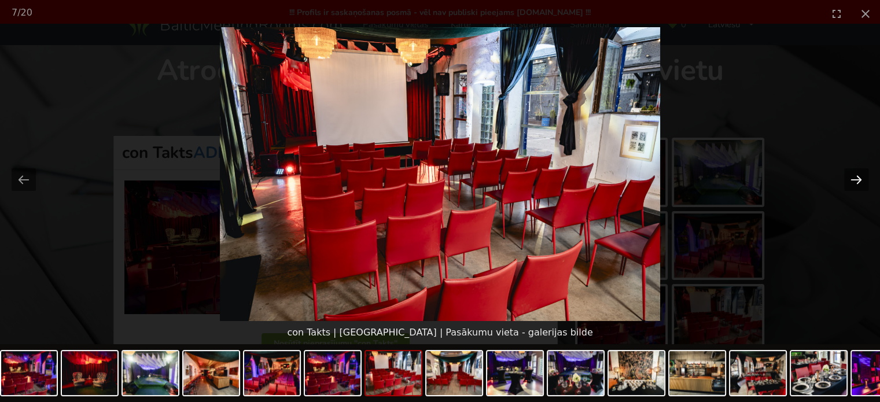
click at [859, 177] on button "Next slide" at bounding box center [857, 179] width 24 height 23
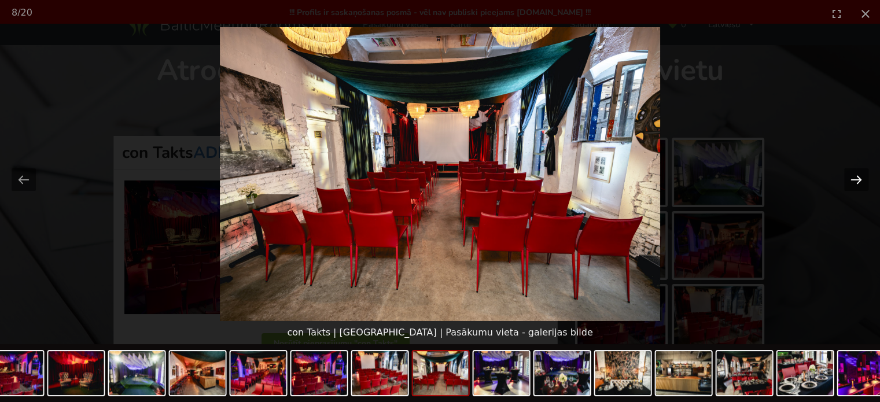
click at [859, 177] on button "Next slide" at bounding box center [857, 179] width 24 height 23
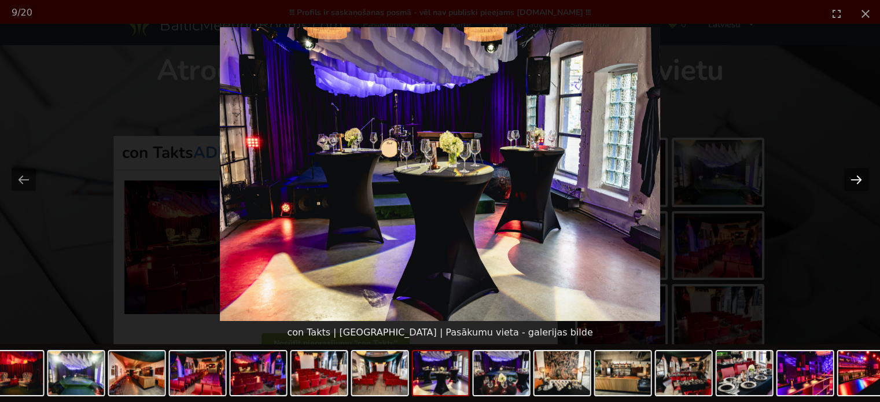
click at [860, 177] on button "Next slide" at bounding box center [857, 179] width 24 height 23
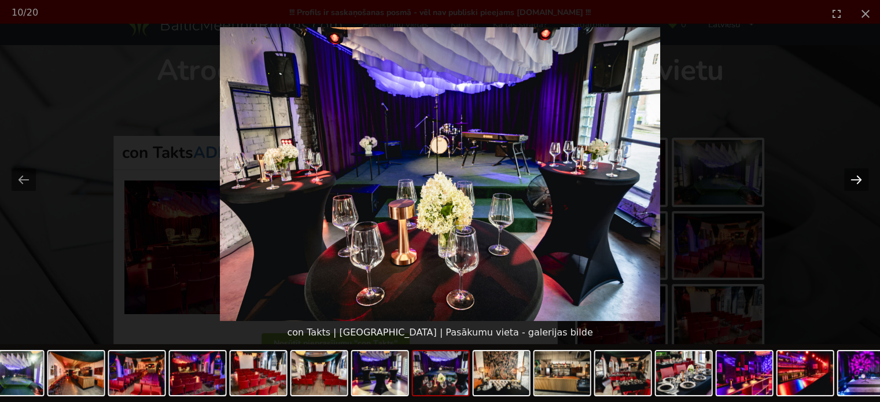
click at [860, 177] on button "Next slide" at bounding box center [857, 179] width 24 height 23
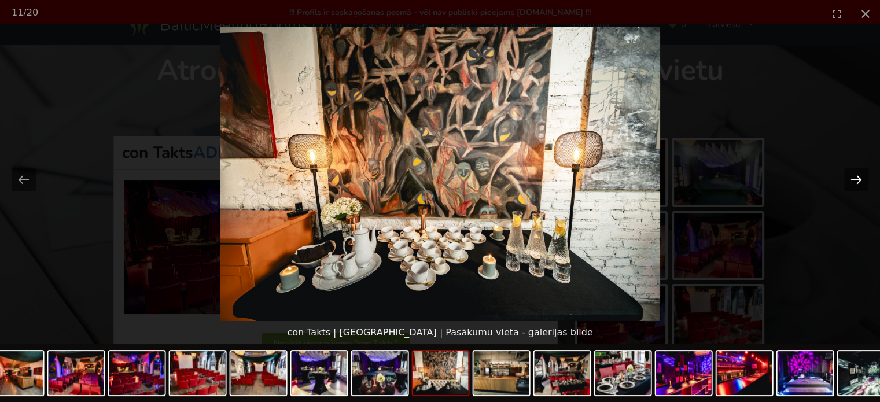
click at [860, 177] on button "Next slide" at bounding box center [857, 179] width 24 height 23
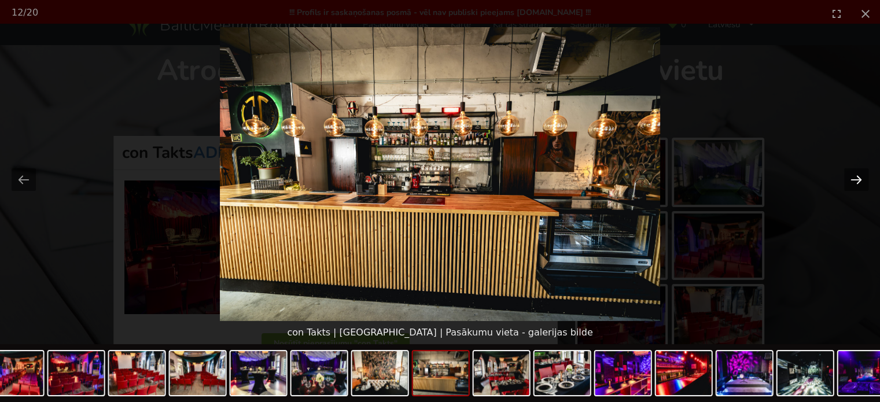
click at [860, 177] on button "Next slide" at bounding box center [857, 179] width 24 height 23
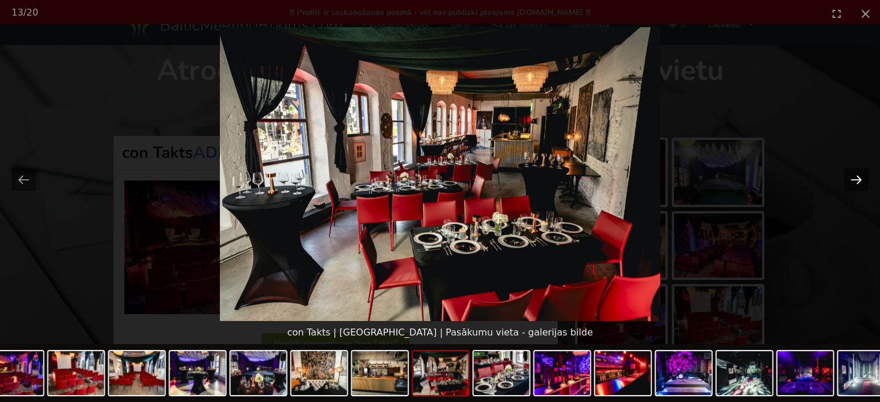
click at [864, 178] on button "Next slide" at bounding box center [857, 179] width 24 height 23
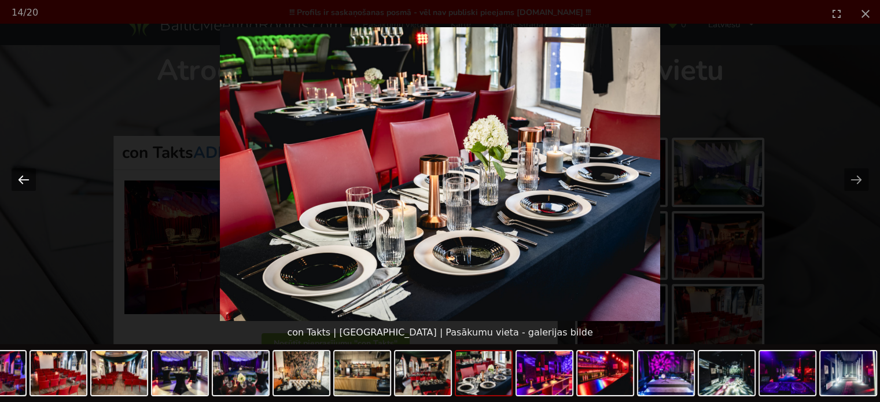
click at [25, 179] on button "Previous slide" at bounding box center [24, 179] width 24 height 23
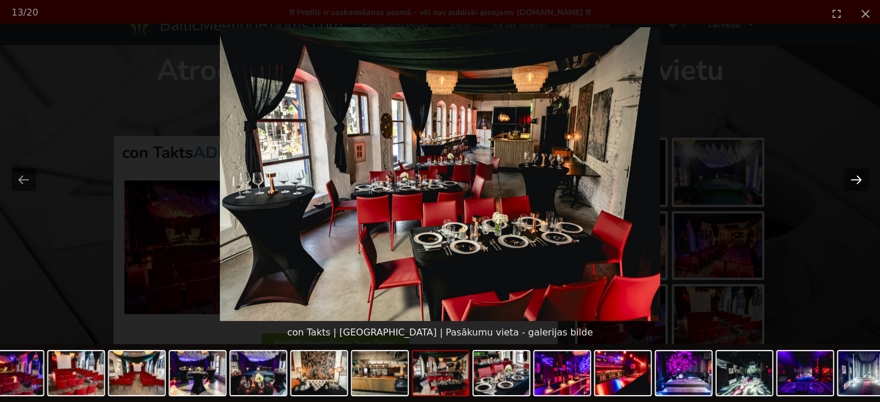
click at [858, 176] on button "Next slide" at bounding box center [857, 179] width 24 height 23
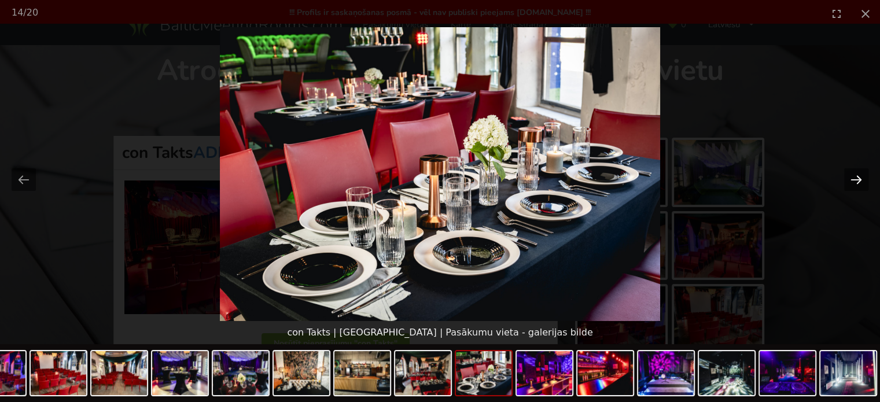
click at [858, 176] on button "Next slide" at bounding box center [857, 179] width 24 height 23
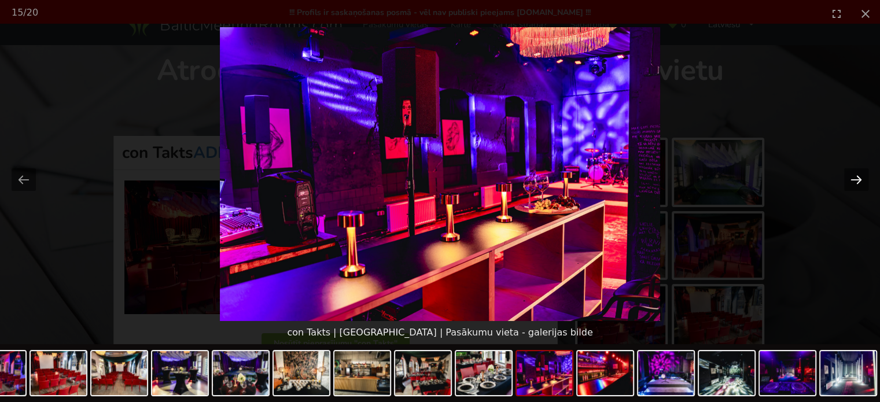
click at [858, 176] on button "Next slide" at bounding box center [857, 179] width 24 height 23
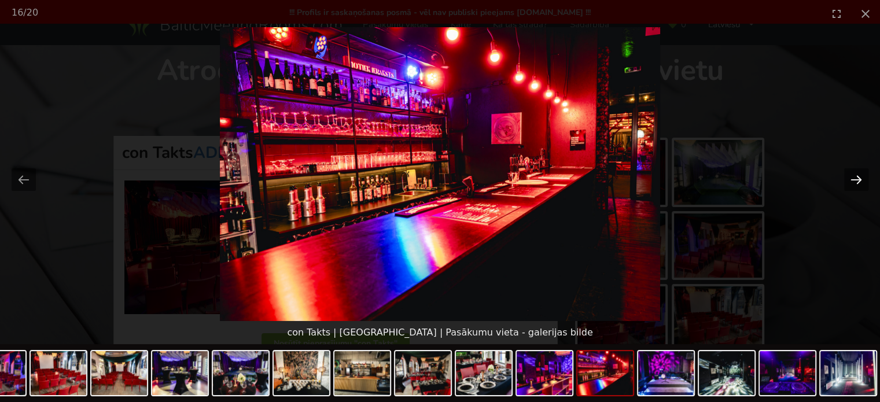
click at [858, 176] on button "Next slide" at bounding box center [857, 179] width 24 height 23
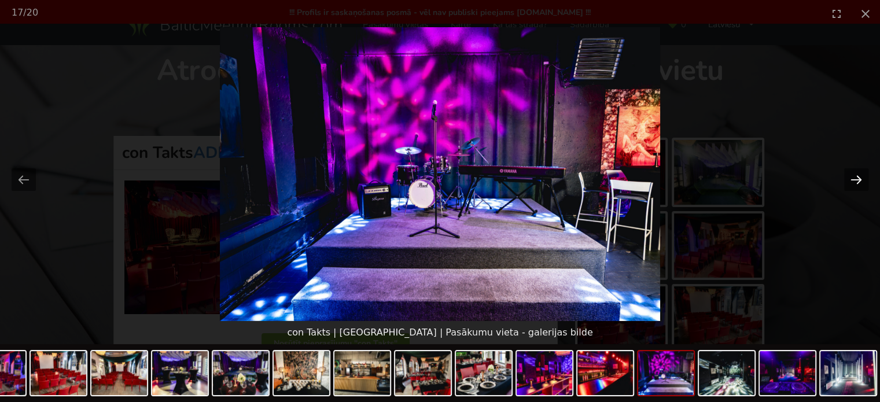
click at [858, 176] on button "Next slide" at bounding box center [857, 179] width 24 height 23
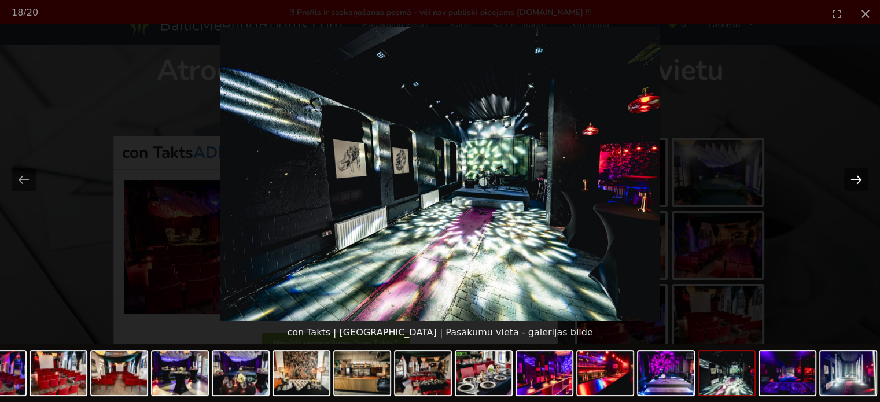
click at [858, 176] on button "Next slide" at bounding box center [857, 179] width 24 height 23
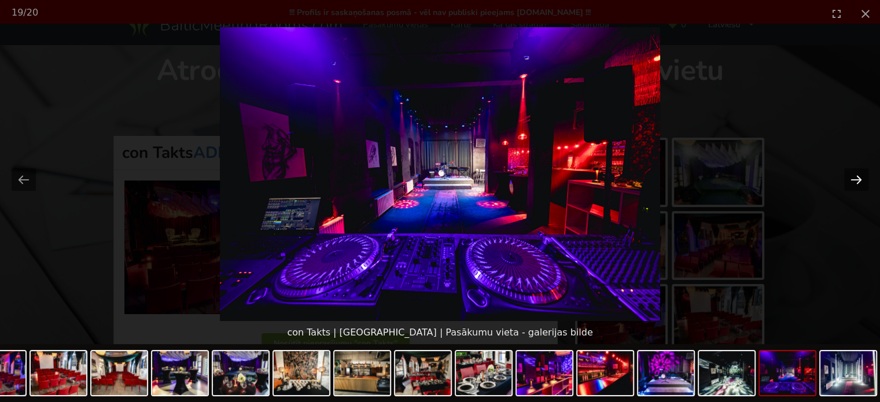
click at [858, 176] on button "Next slide" at bounding box center [857, 179] width 24 height 23
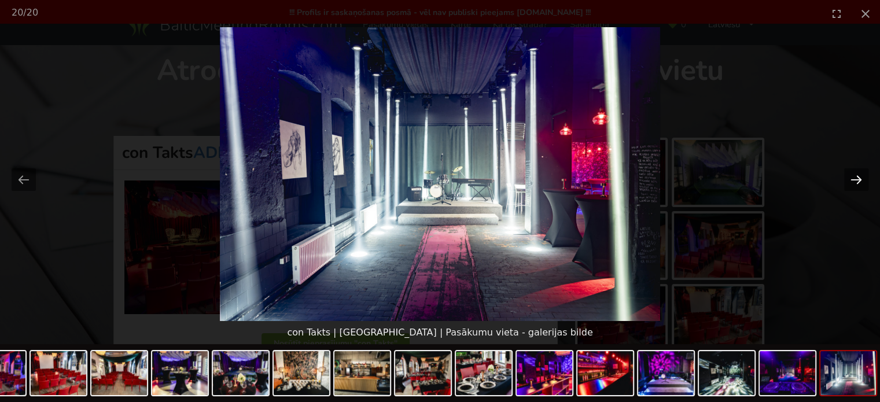
click at [858, 176] on button "Next slide" at bounding box center [857, 179] width 24 height 23
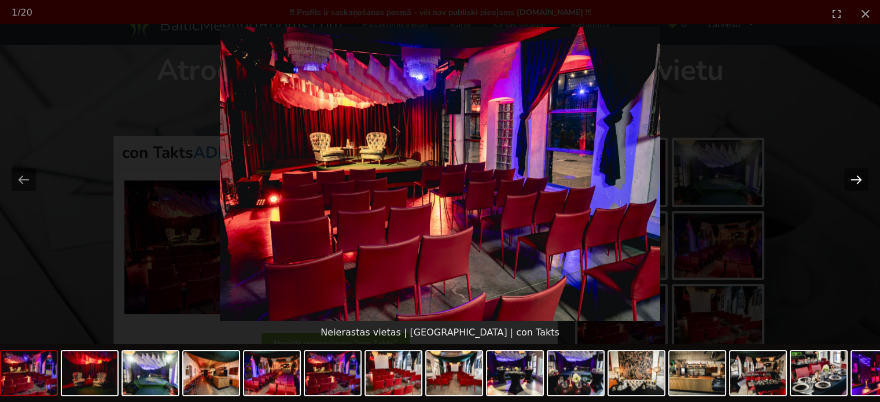
click at [858, 176] on button "Next slide" at bounding box center [857, 179] width 24 height 23
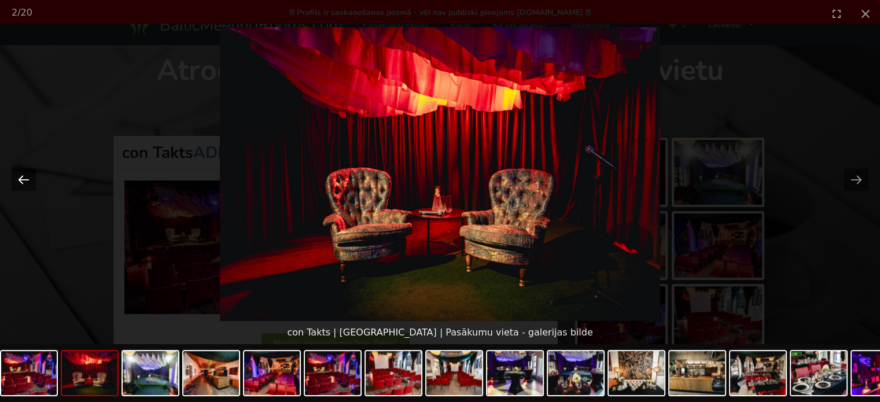
click at [17, 175] on button "Previous slide" at bounding box center [24, 179] width 24 height 23
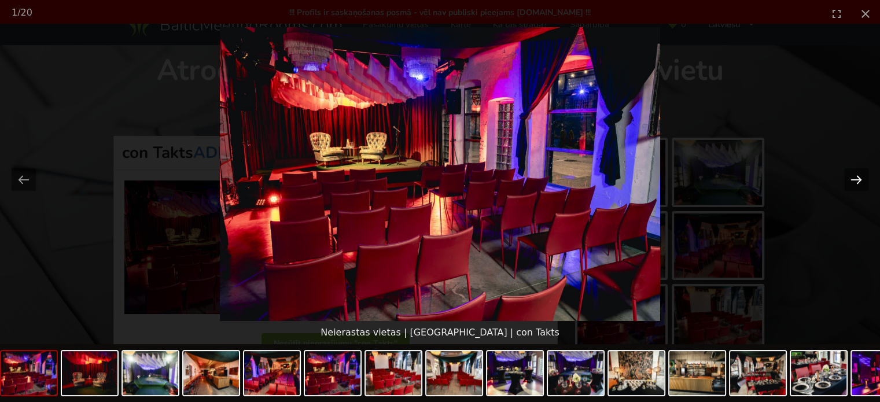
click at [863, 178] on button "Next slide" at bounding box center [857, 179] width 24 height 23
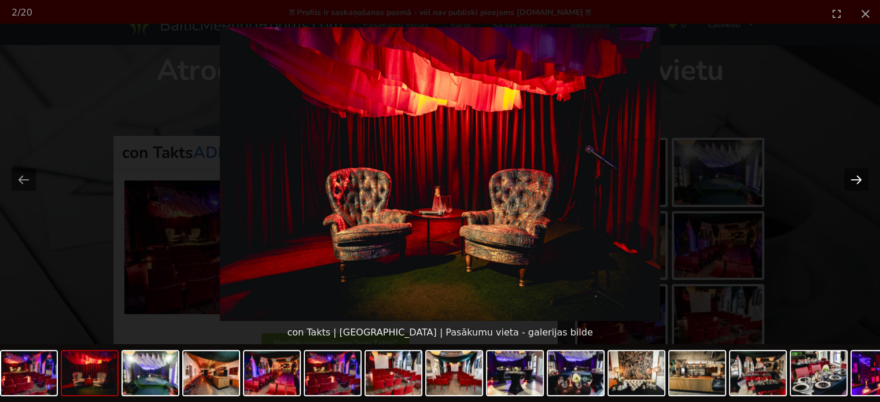
click at [863, 178] on button "Next slide" at bounding box center [857, 179] width 24 height 23
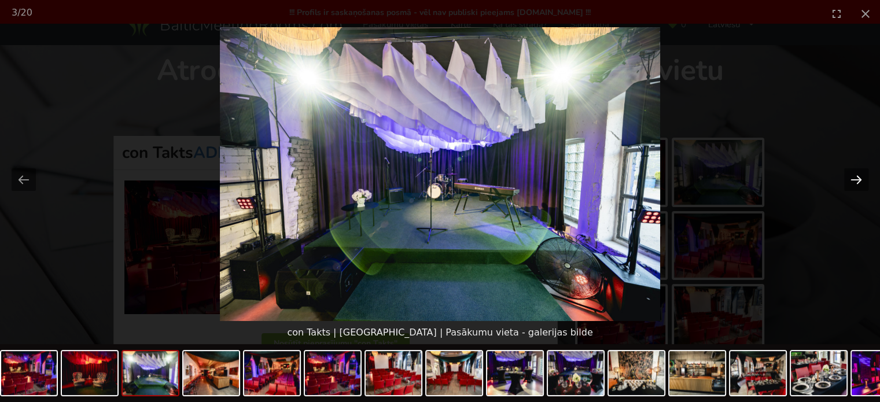
click at [863, 178] on button "Next slide" at bounding box center [857, 179] width 24 height 23
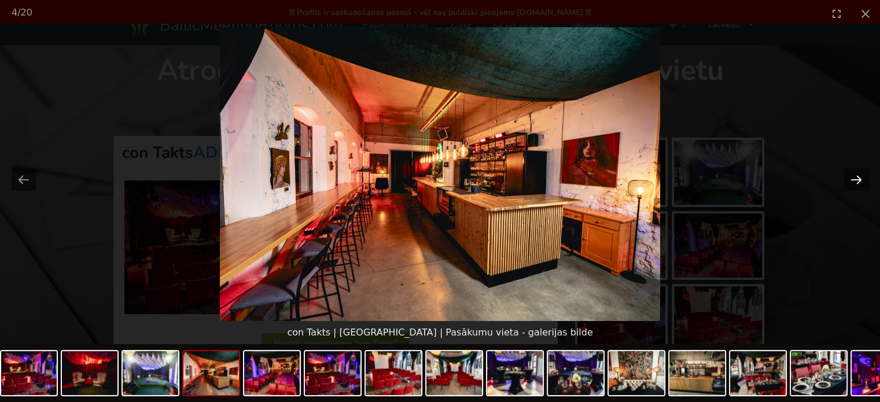
click at [863, 178] on button "Next slide" at bounding box center [857, 179] width 24 height 23
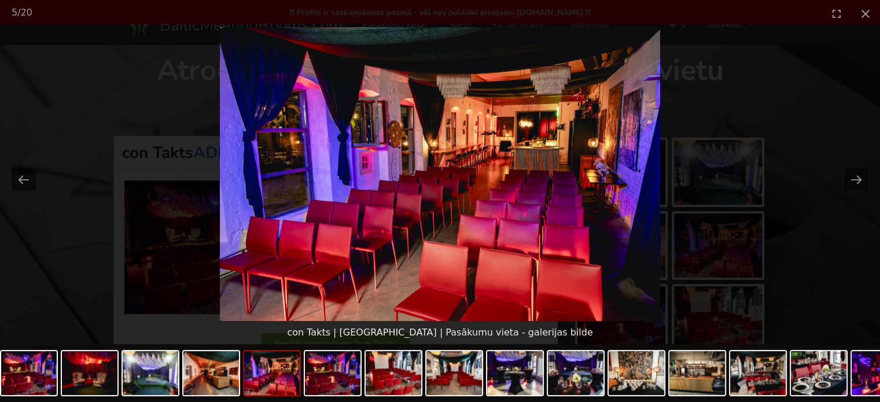
click at [840, 149] on picture at bounding box center [440, 174] width 880 height 294
click at [867, 12] on button "Close gallery" at bounding box center [865, 13] width 29 height 27
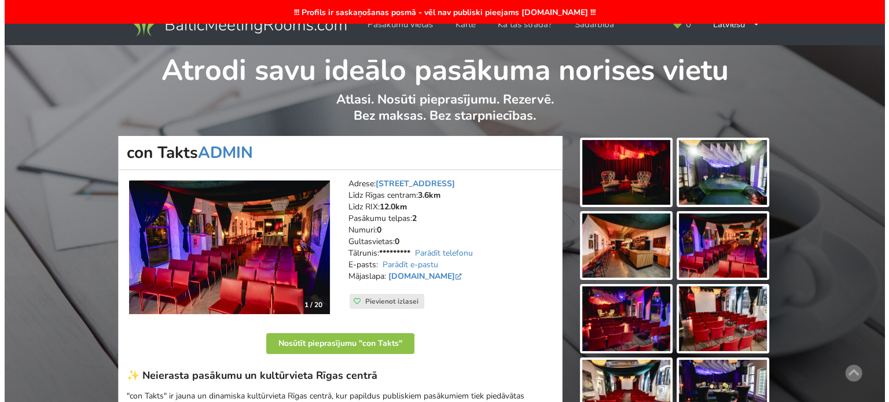
scroll to position [174, 0]
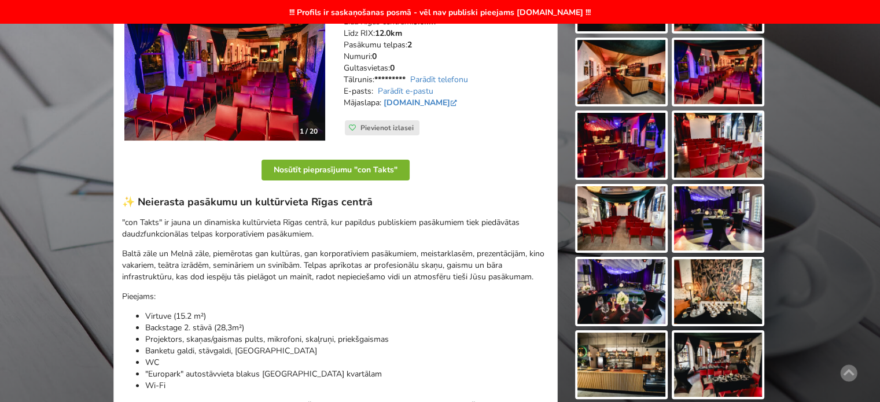
click at [327, 173] on button "Nosūtīt pieprasījumu "con Takts"" at bounding box center [336, 170] width 148 height 21
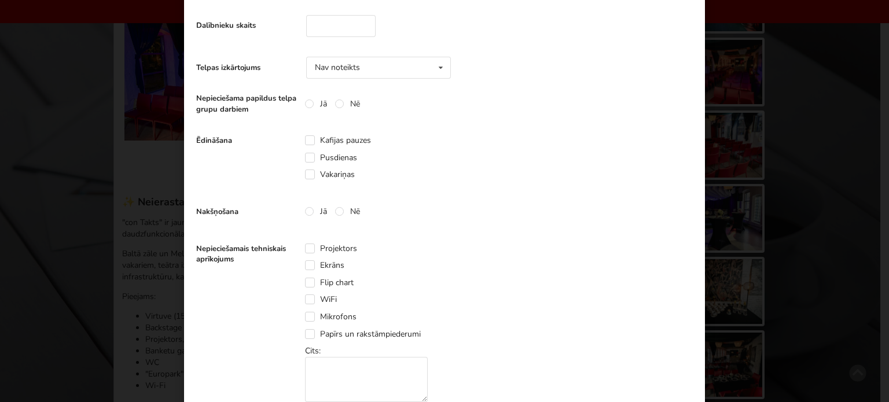
scroll to position [347, 0]
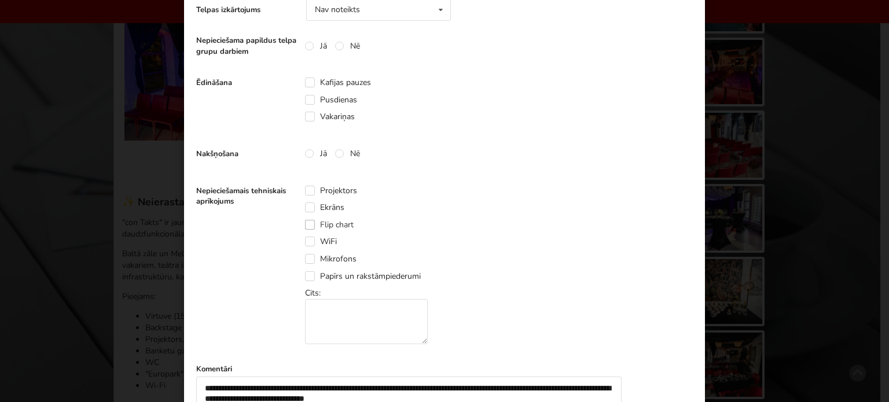
click at [305, 222] on label "Flip chart" at bounding box center [329, 225] width 49 height 10
click at [309, 189] on label "Projektors" at bounding box center [331, 191] width 52 height 10
drag, startPoint x: 310, startPoint y: 206, endPoint x: 486, endPoint y: 224, distance: 177.5
click at [310, 207] on label "Ekrāns" at bounding box center [324, 208] width 39 height 10
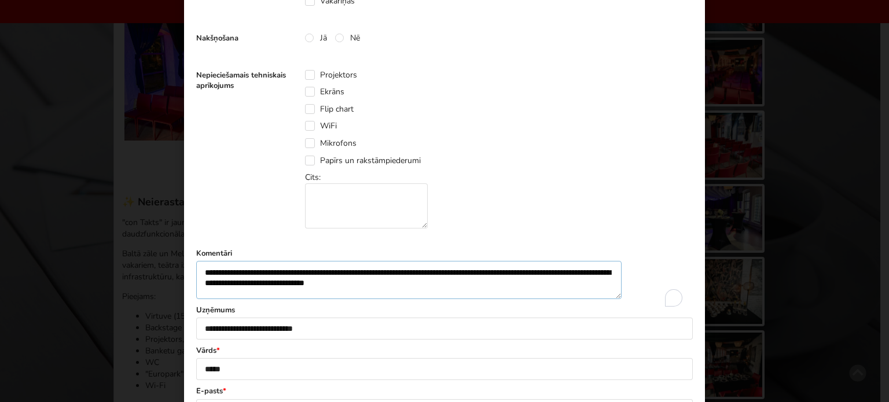
drag, startPoint x: 252, startPoint y: 273, endPoint x: 417, endPoint y: 280, distance: 164.5
click at [414, 280] on textarea "**********" at bounding box center [408, 280] width 425 height 38
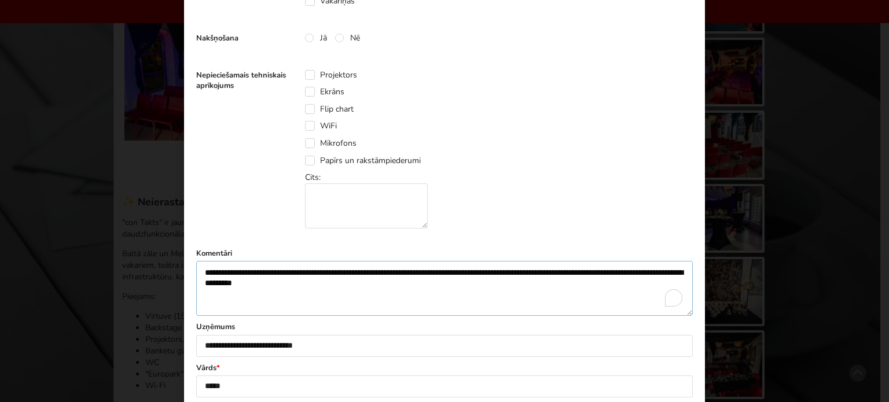
click at [417, 280] on textarea "**********" at bounding box center [444, 289] width 497 height 56
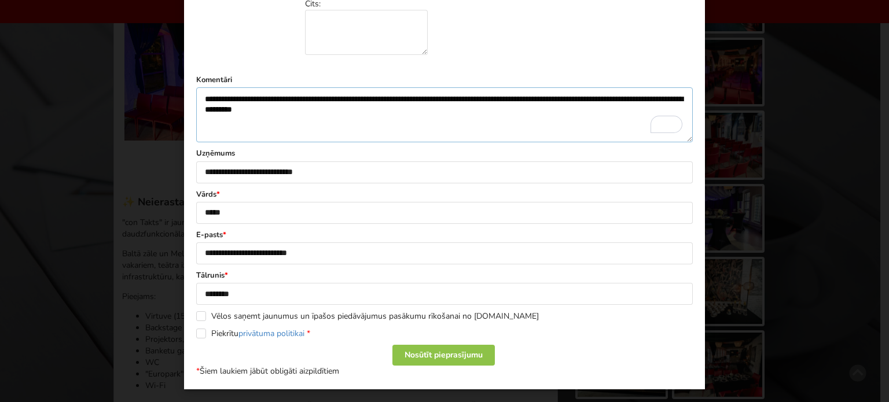
scroll to position [638, 0]
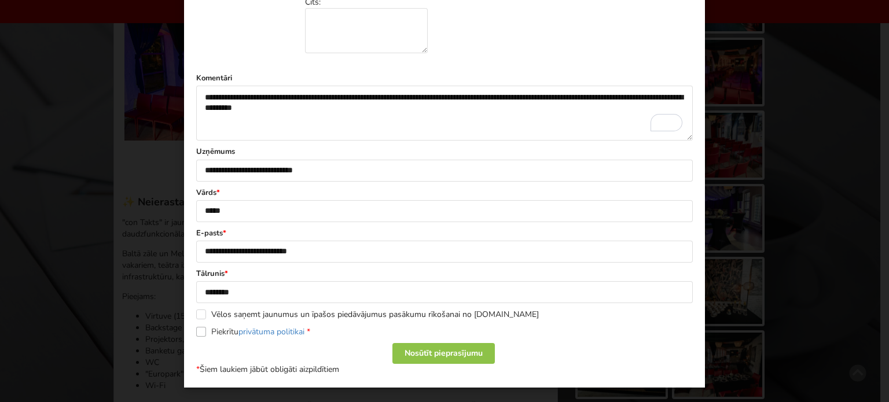
click at [196, 331] on label "Piekrītu privātuma politikai *" at bounding box center [253, 332] width 114 height 10
click at [431, 353] on div "Nosūtīt pieprasījumu" at bounding box center [443, 353] width 102 height 21
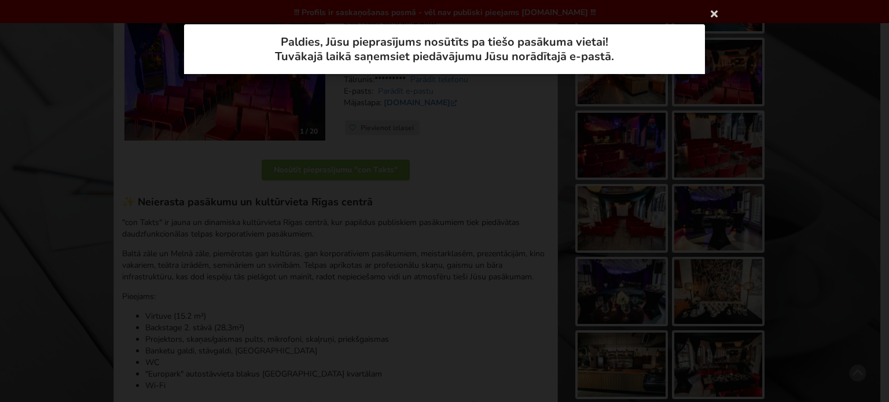
scroll to position [0, 0]
click at [533, 154] on div "**********" at bounding box center [444, 201] width 889 height 402
click at [714, 14] on icon at bounding box center [714, 13] width 19 height 19
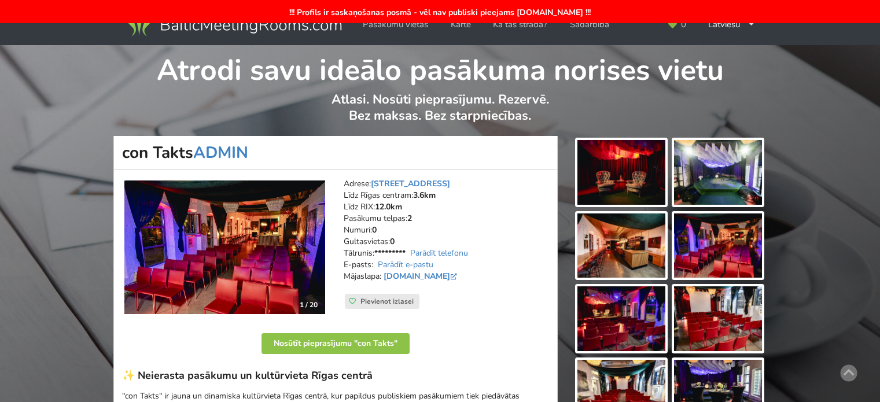
scroll to position [174, 0]
